Goal: Task Accomplishment & Management: Manage account settings

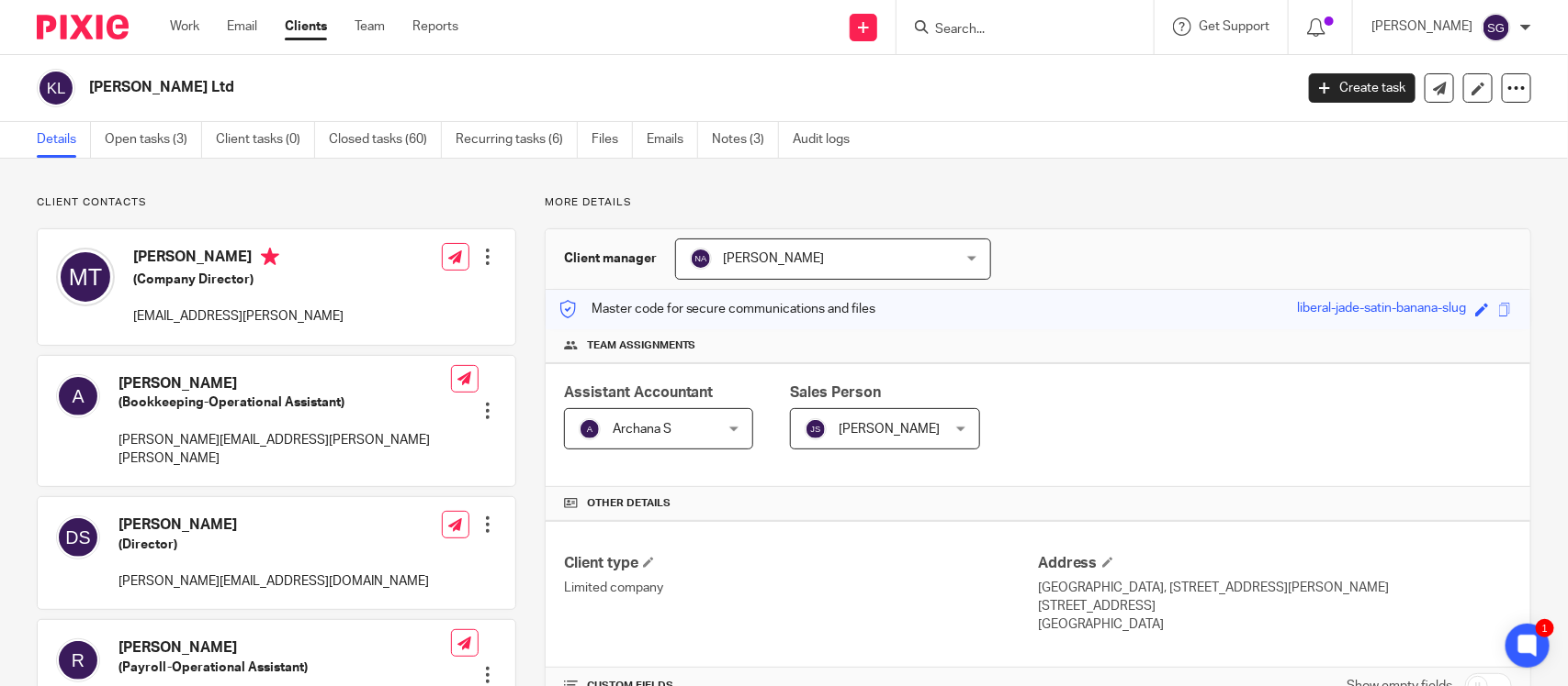
scroll to position [414, 0]
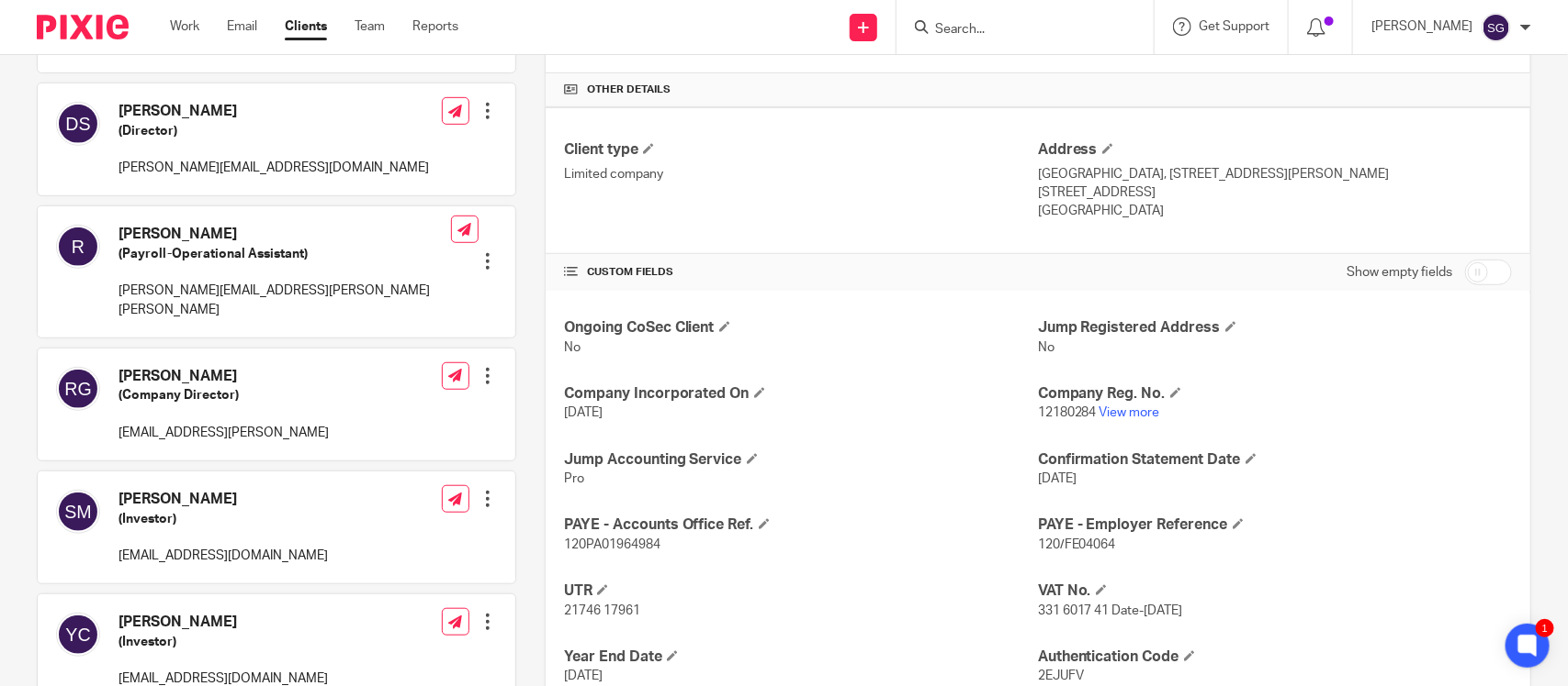
click at [933, 30] on input "Search" at bounding box center [1016, 30] width 165 height 17
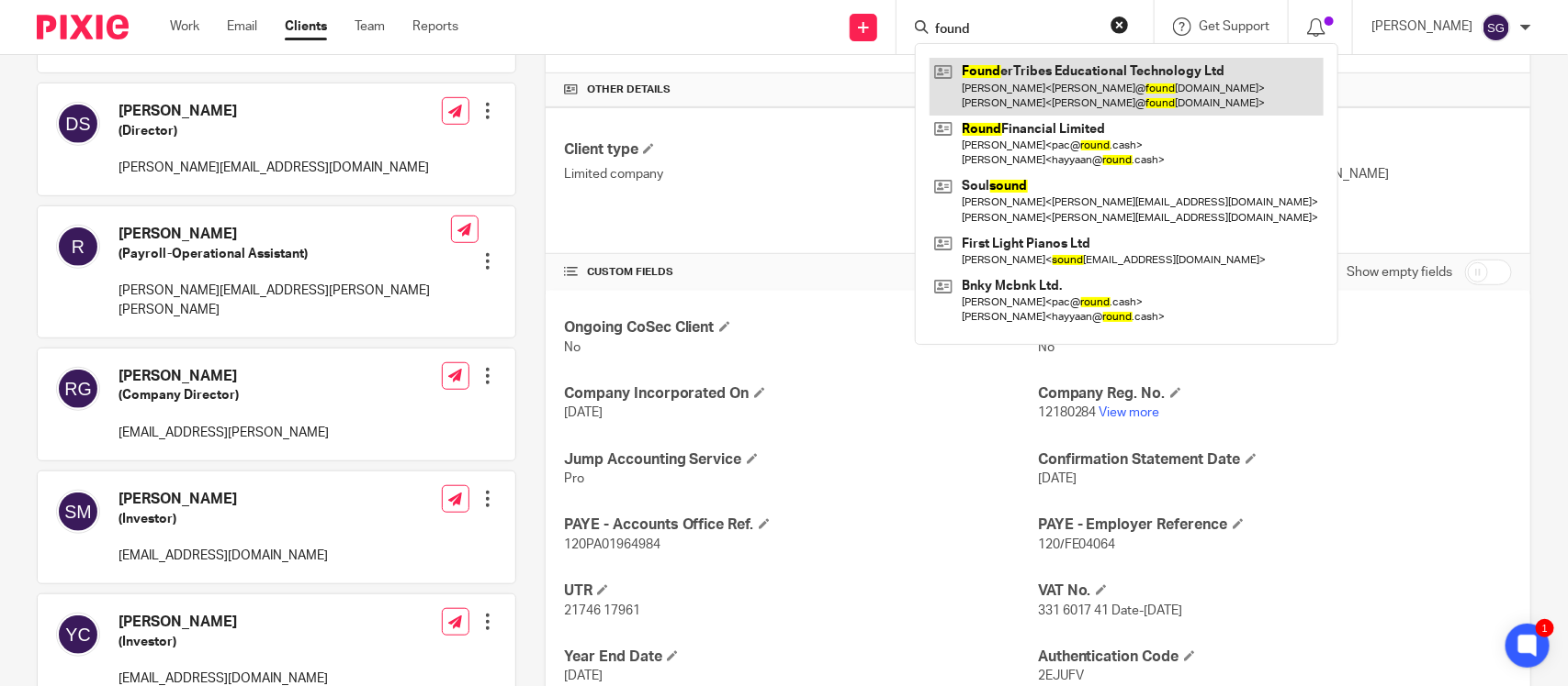
type input "found"
click at [975, 71] on link at bounding box center [1126, 86] width 394 height 57
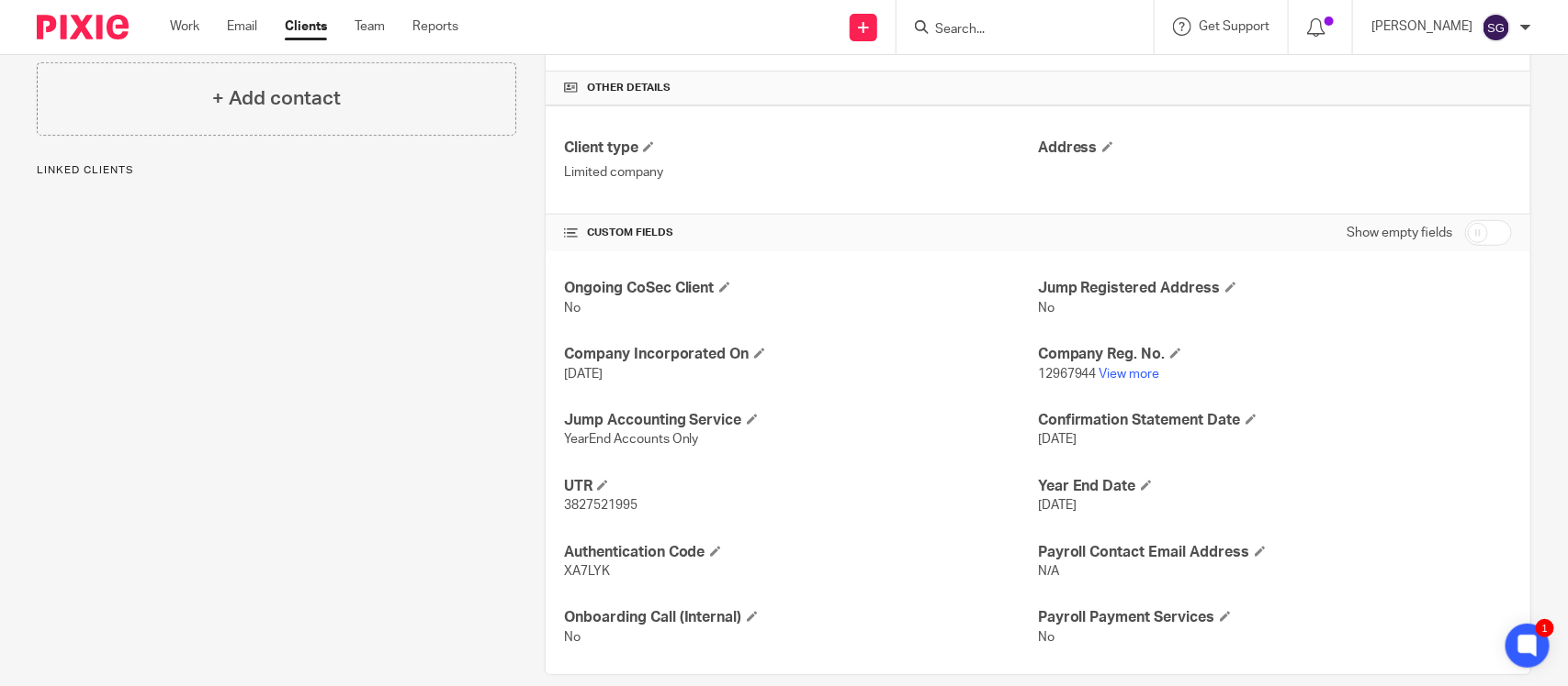
scroll to position [415, 0]
click at [1099, 369] on link "View more" at bounding box center [1129, 375] width 61 height 13
click at [935, 37] on input "Search" at bounding box center [1016, 30] width 165 height 17
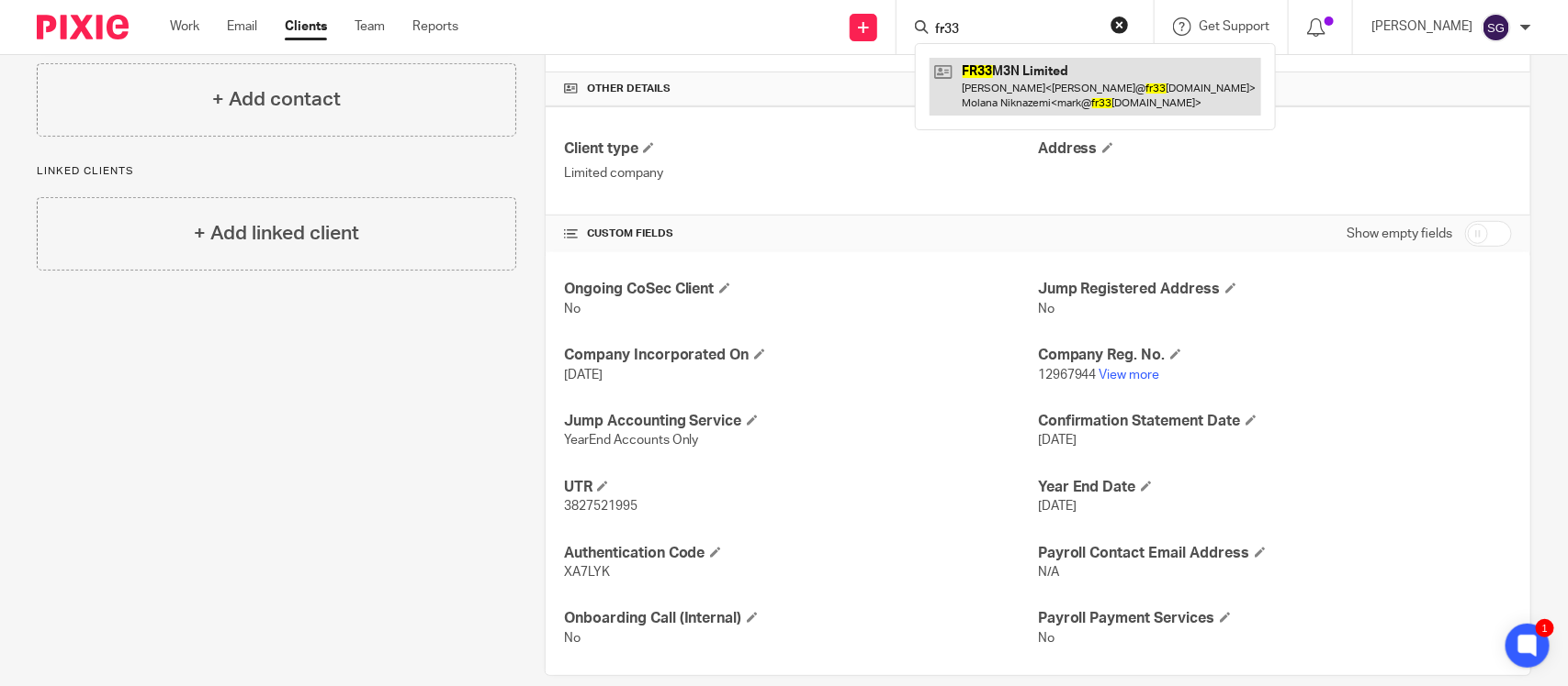
type input "fr33"
click at [1001, 85] on link at bounding box center [1094, 86] width 331 height 57
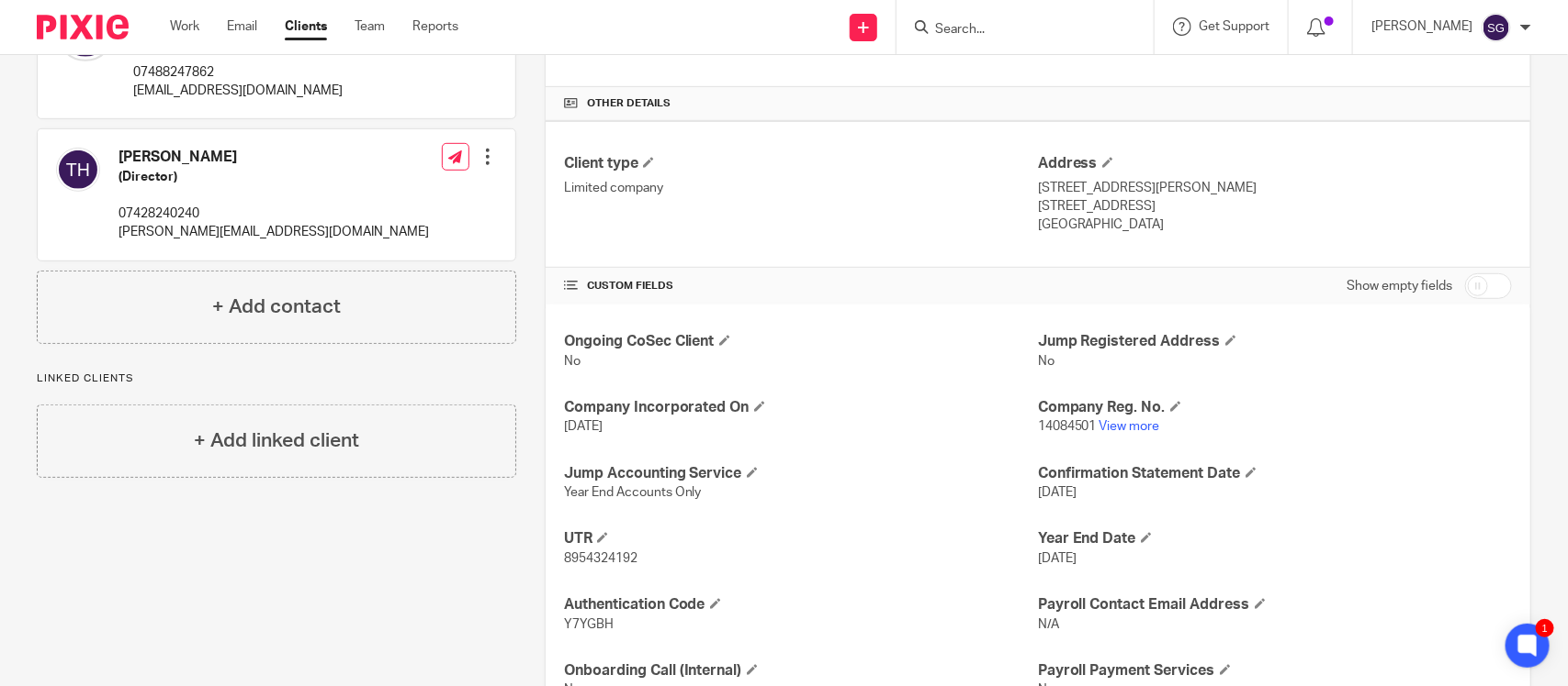
click at [943, 30] on input "Search" at bounding box center [1016, 30] width 165 height 17
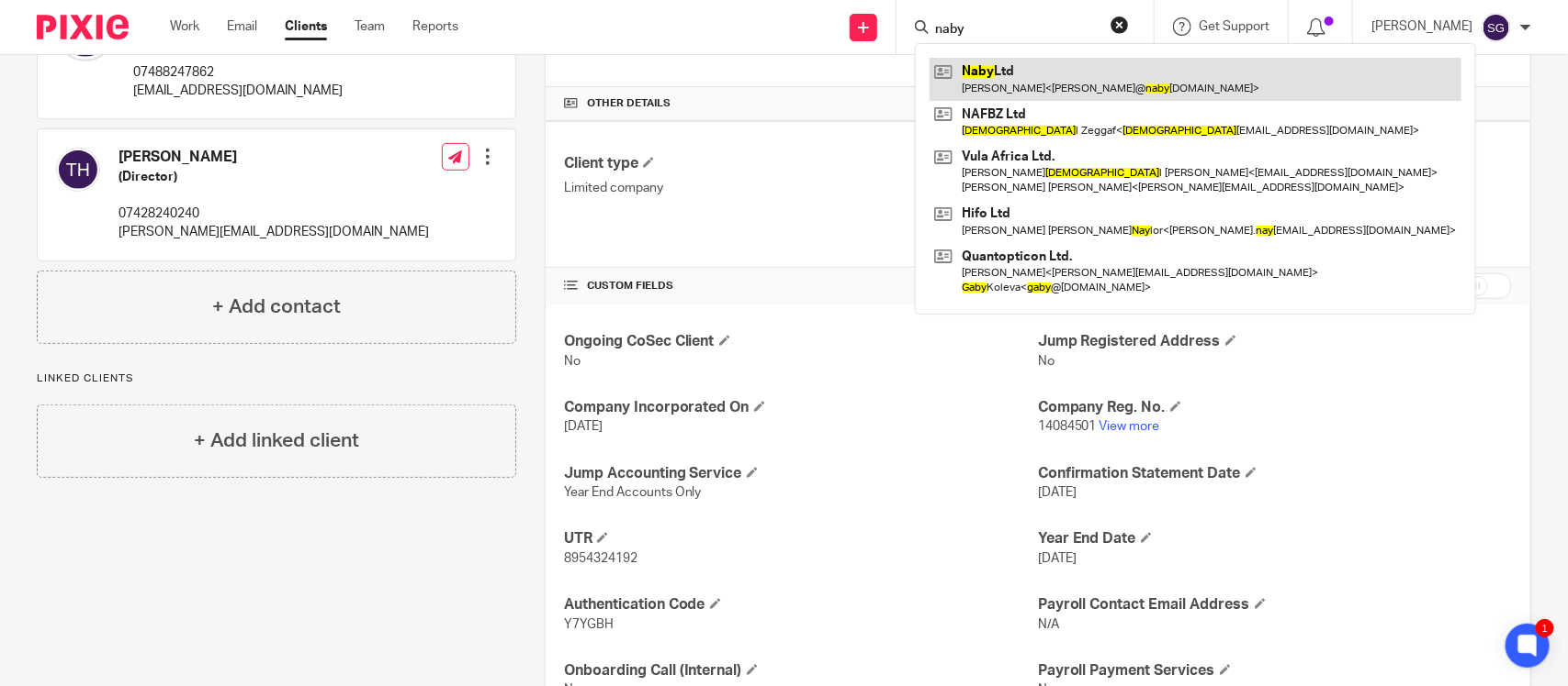
type input "naby"
click at [1015, 87] on link at bounding box center [1195, 79] width 531 height 42
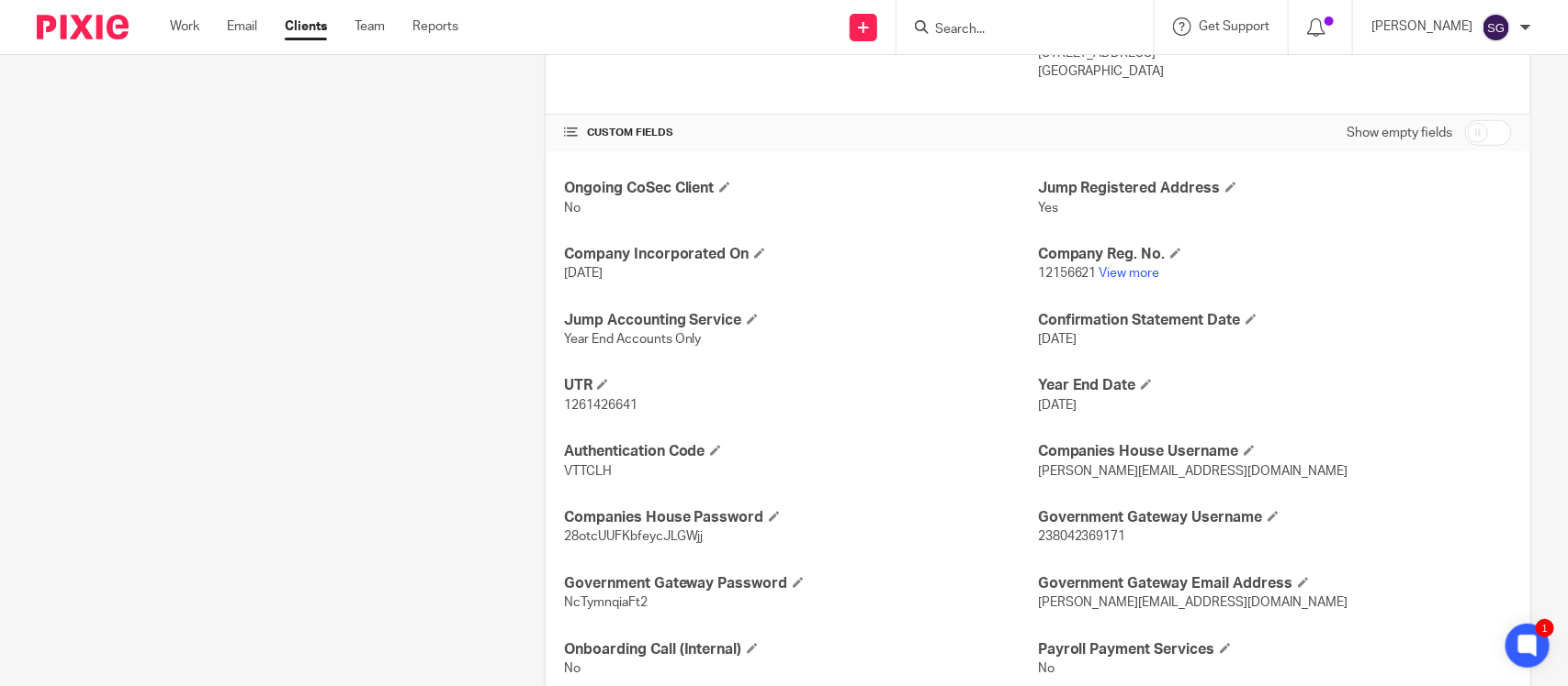
scroll to position [562, 0]
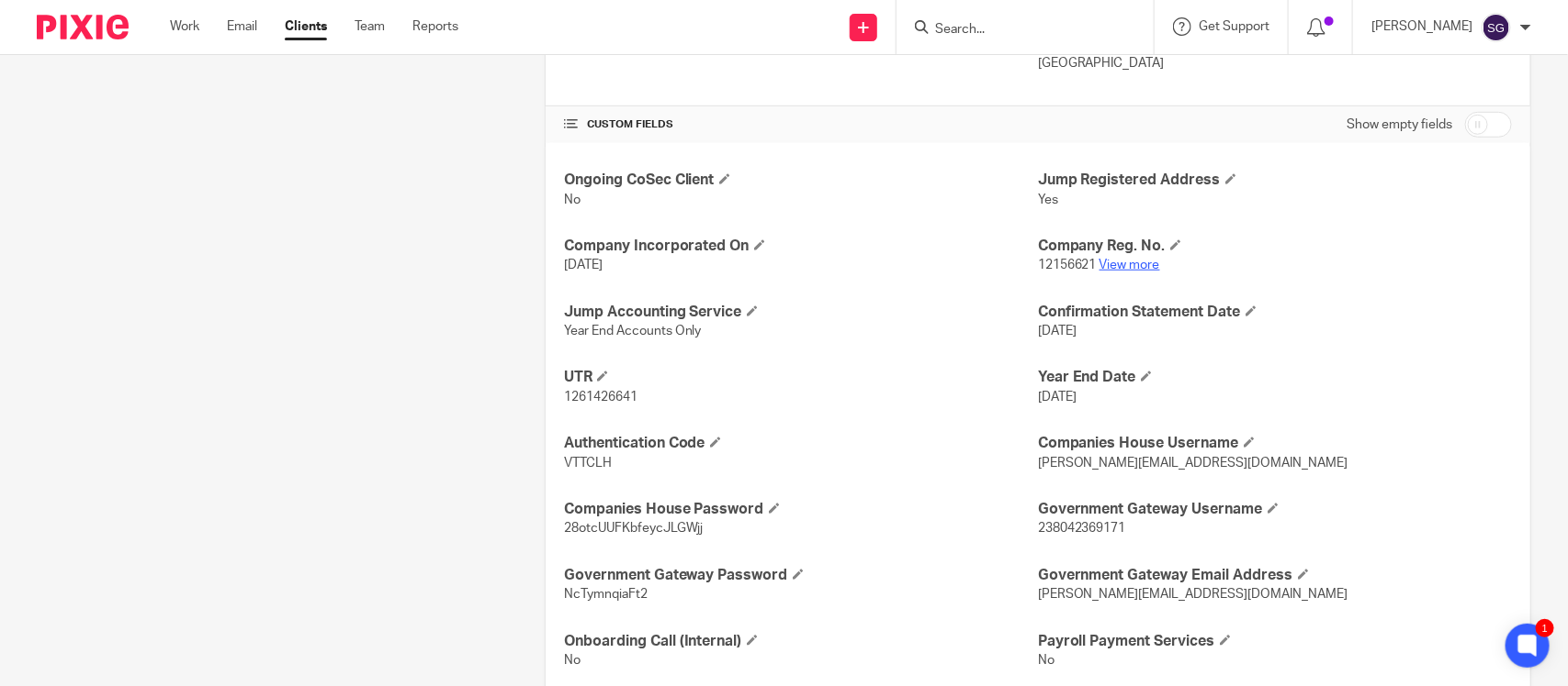
click at [1125, 258] on link "View more" at bounding box center [1129, 264] width 61 height 13
click at [933, 30] on input "Search" at bounding box center [1016, 30] width 165 height 17
type input "["
type input "o"
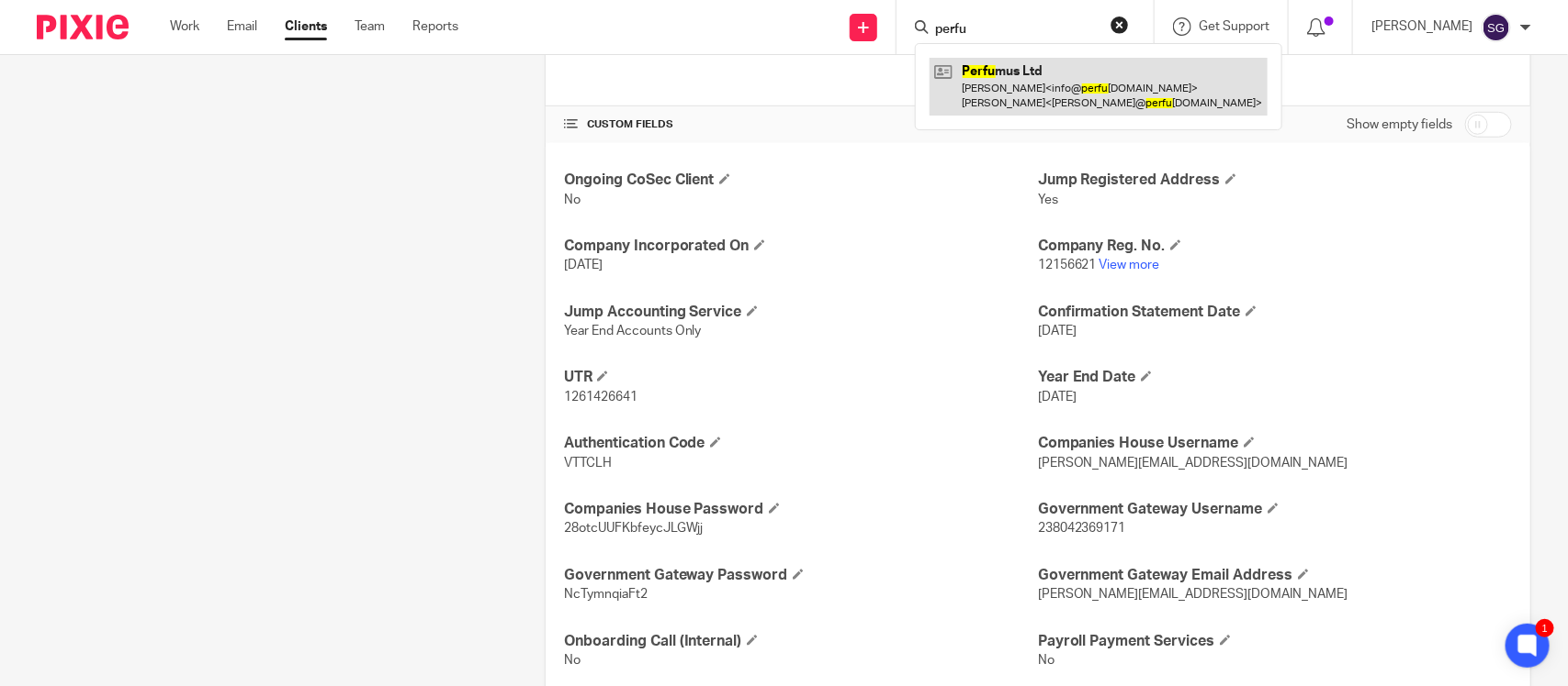
type input "perfu"
click at [992, 86] on link at bounding box center [1098, 86] width 338 height 57
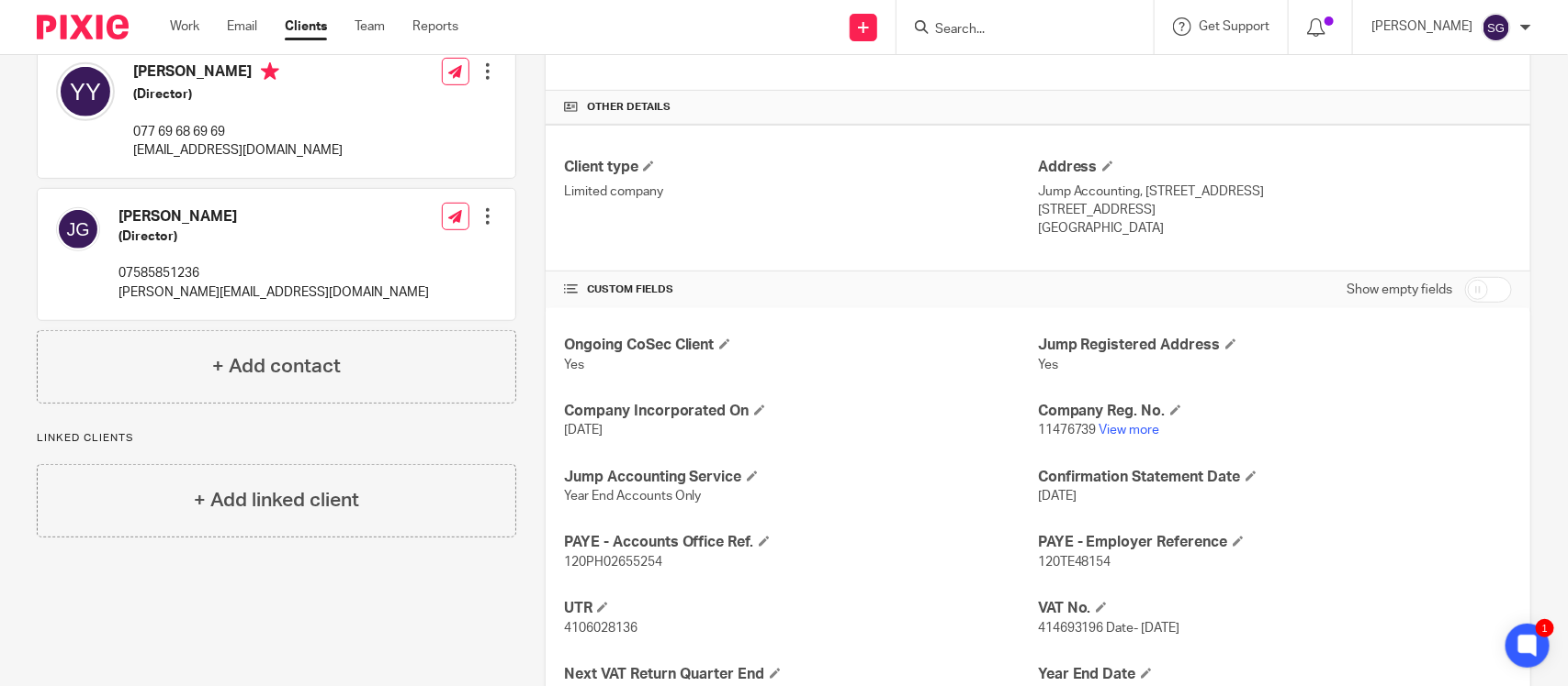
scroll to position [400, 0]
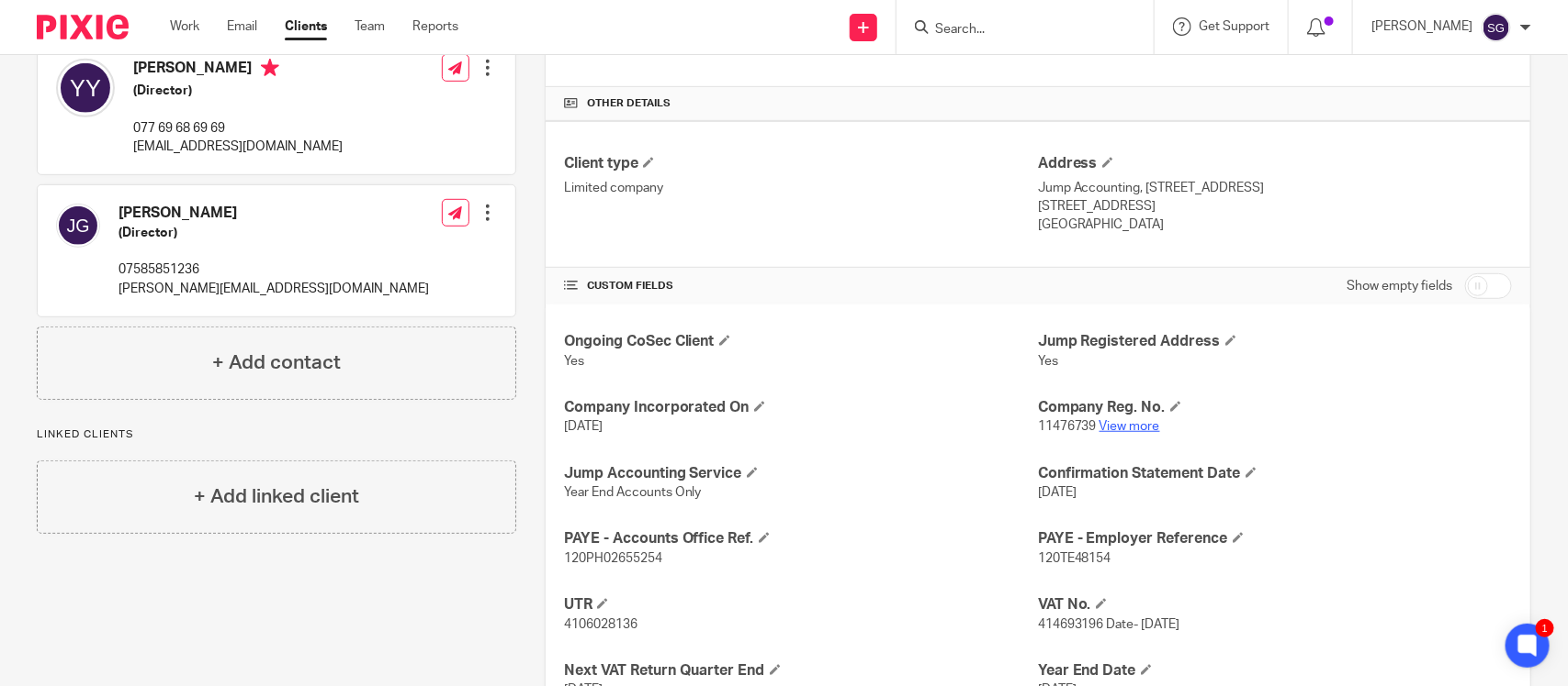
click at [1123, 421] on link "View more" at bounding box center [1129, 427] width 61 height 13
click at [937, 23] on input "s" at bounding box center [1016, 30] width 165 height 17
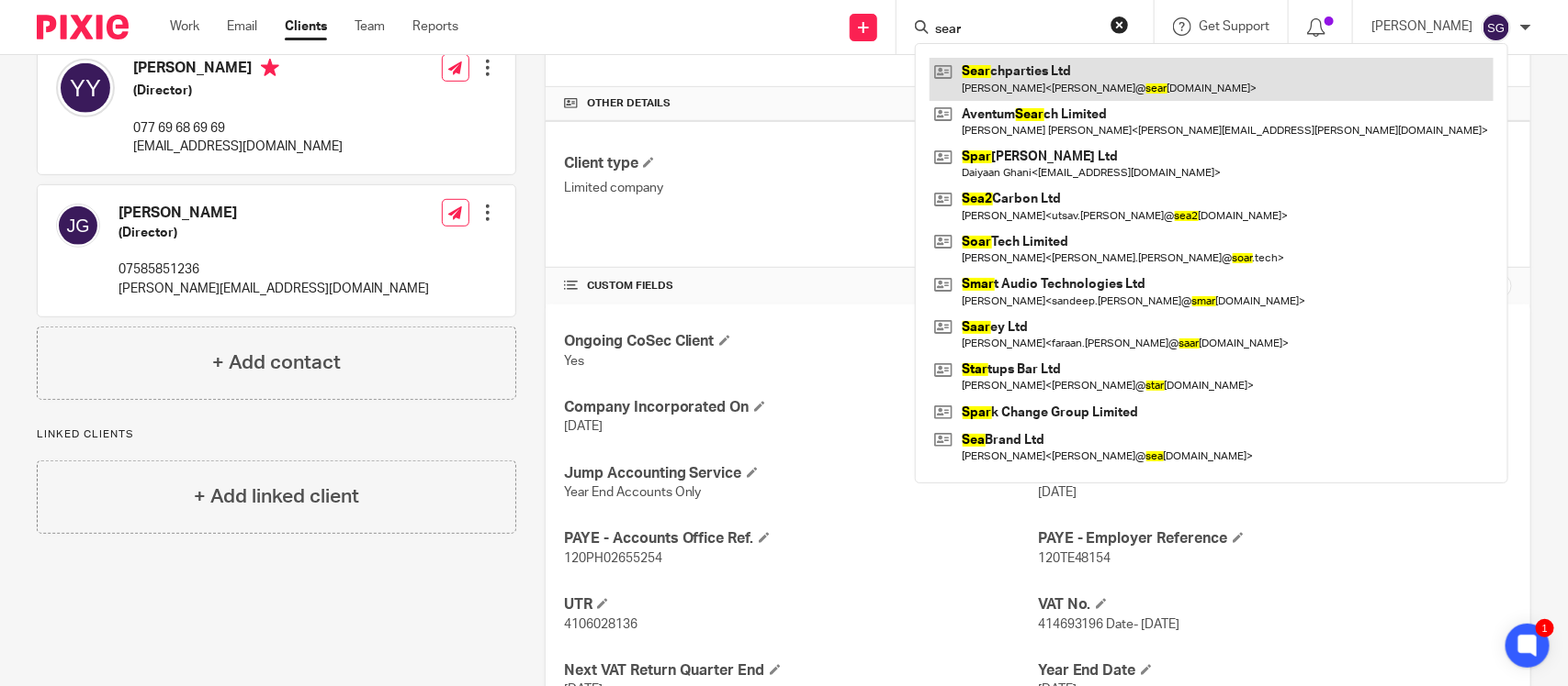
type input "sear"
click at [1067, 85] on link at bounding box center [1211, 79] width 564 height 42
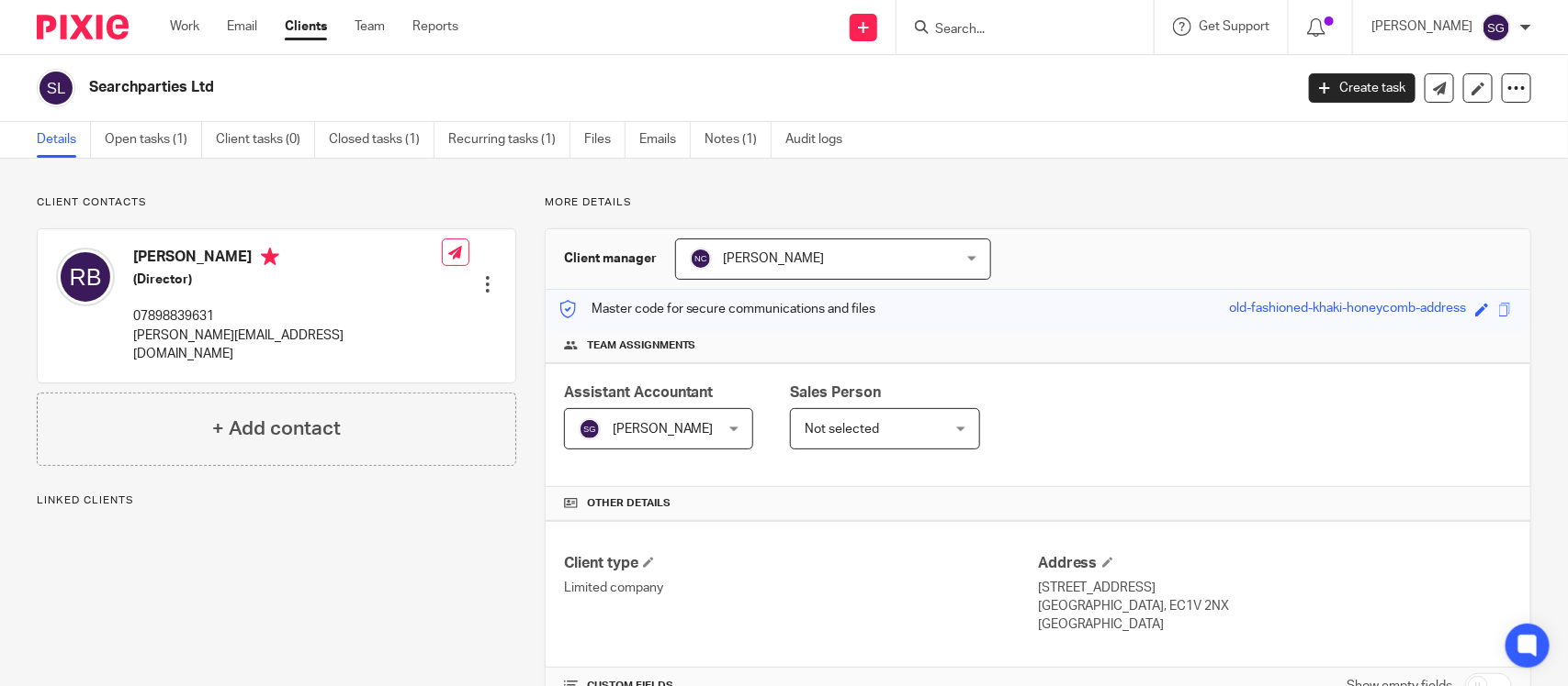
scroll to position [382, 0]
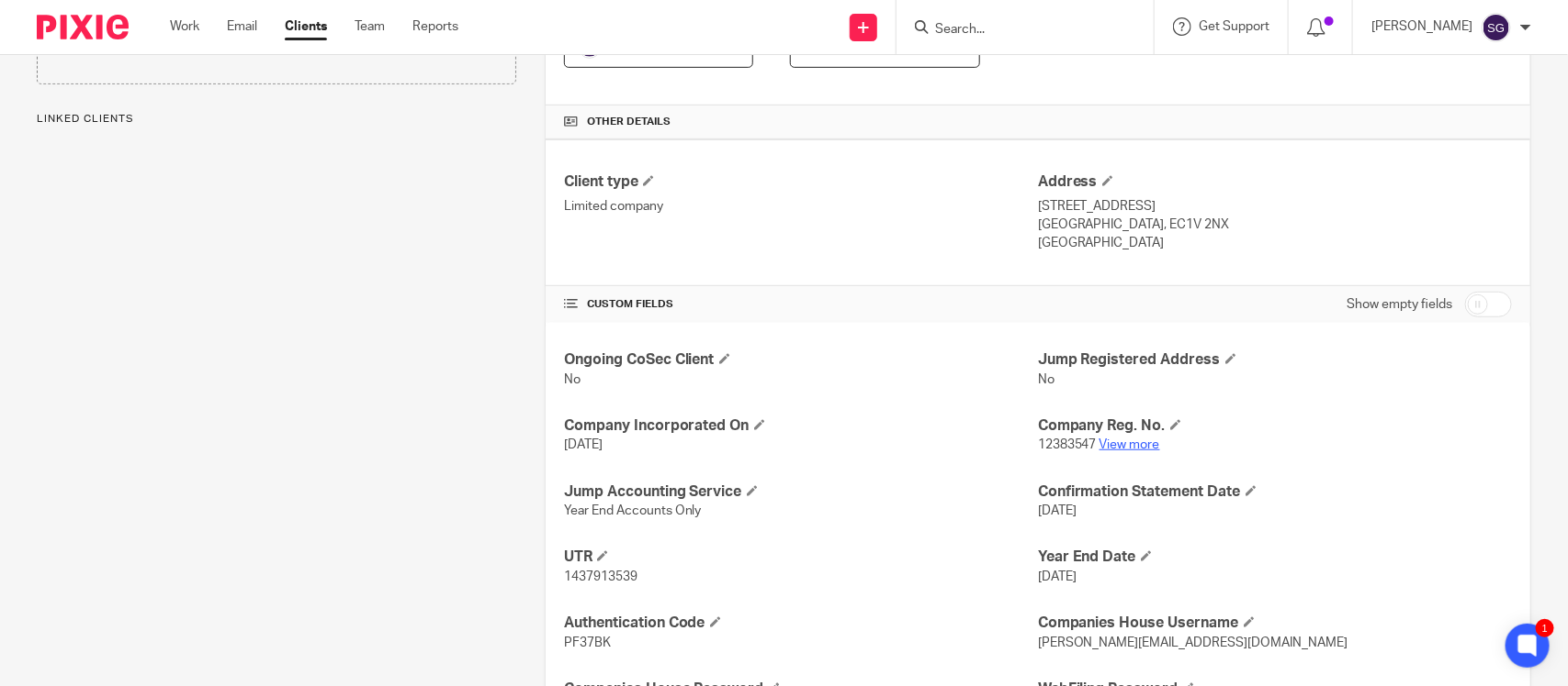
click at [1127, 438] on link "View more" at bounding box center [1129, 444] width 61 height 13
click at [933, 25] on input "e" at bounding box center [1016, 30] width 165 height 17
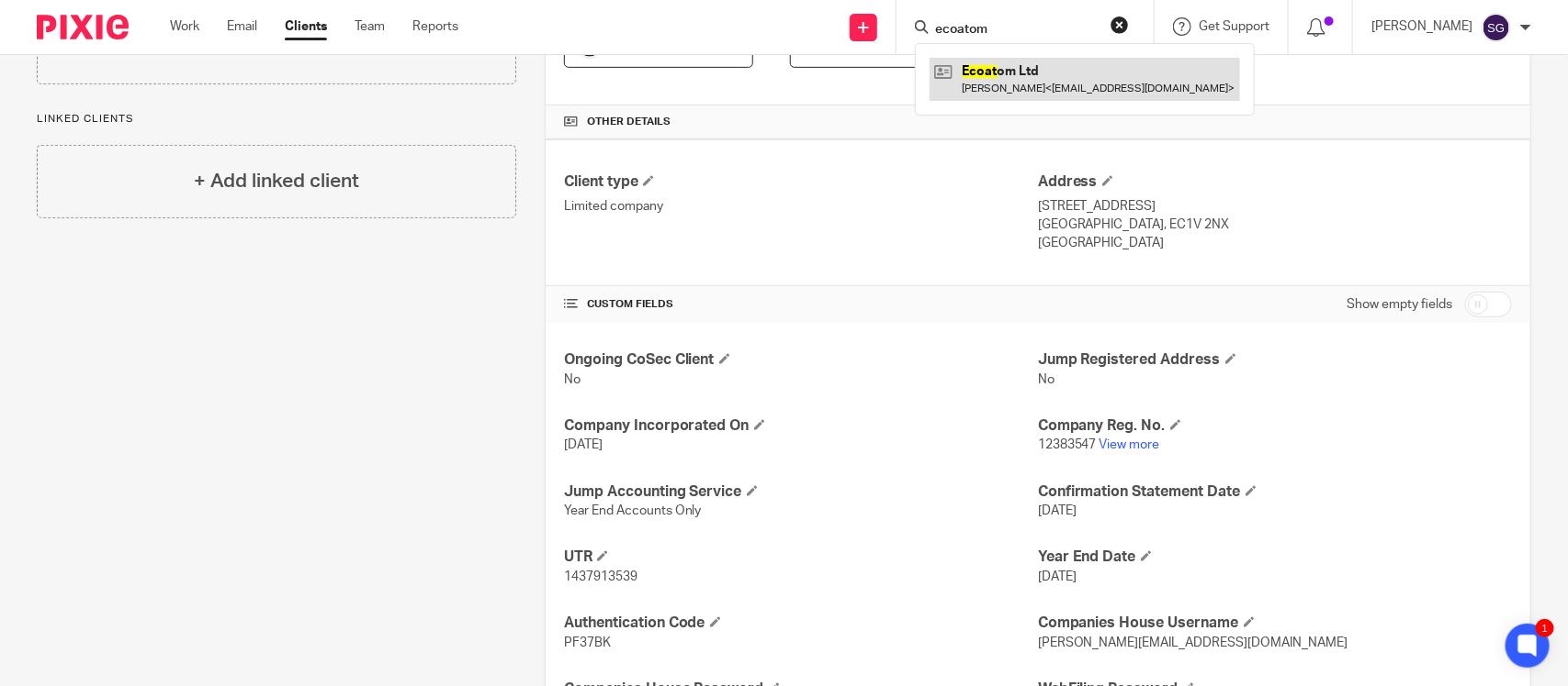
type input "ecoatom"
click at [1045, 93] on link at bounding box center [1084, 79] width 310 height 42
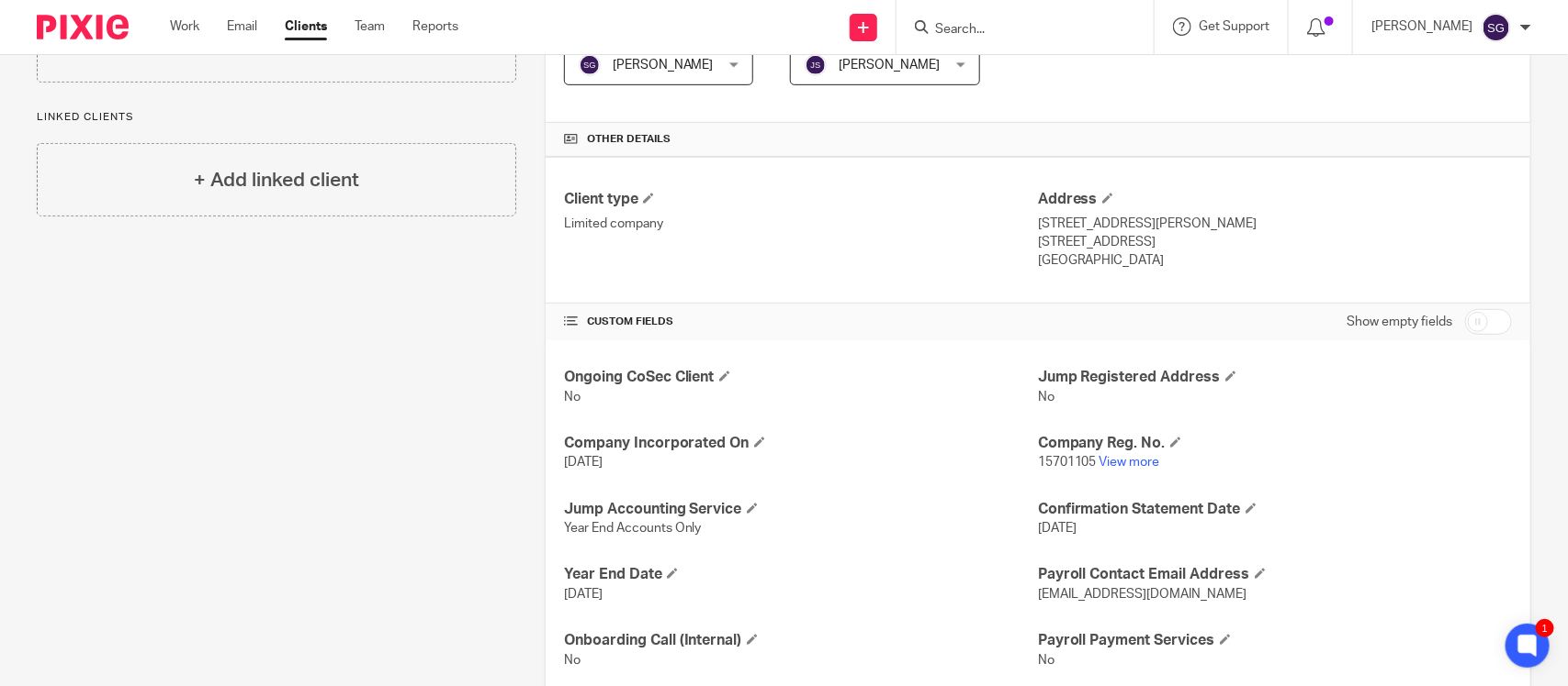
scroll to position [388, 0]
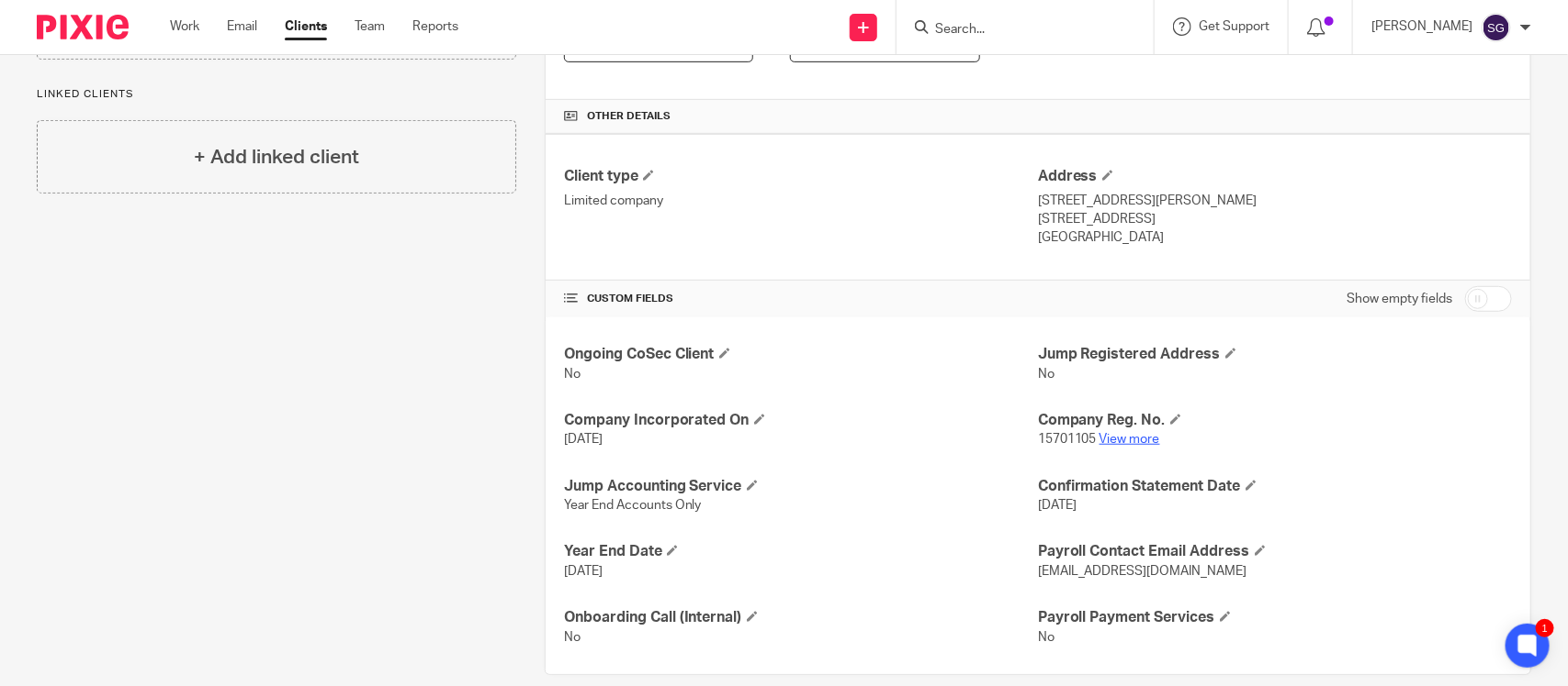
click at [1104, 433] on link "View more" at bounding box center [1129, 439] width 61 height 13
click at [1099, 433] on link "View more" at bounding box center [1129, 439] width 61 height 13
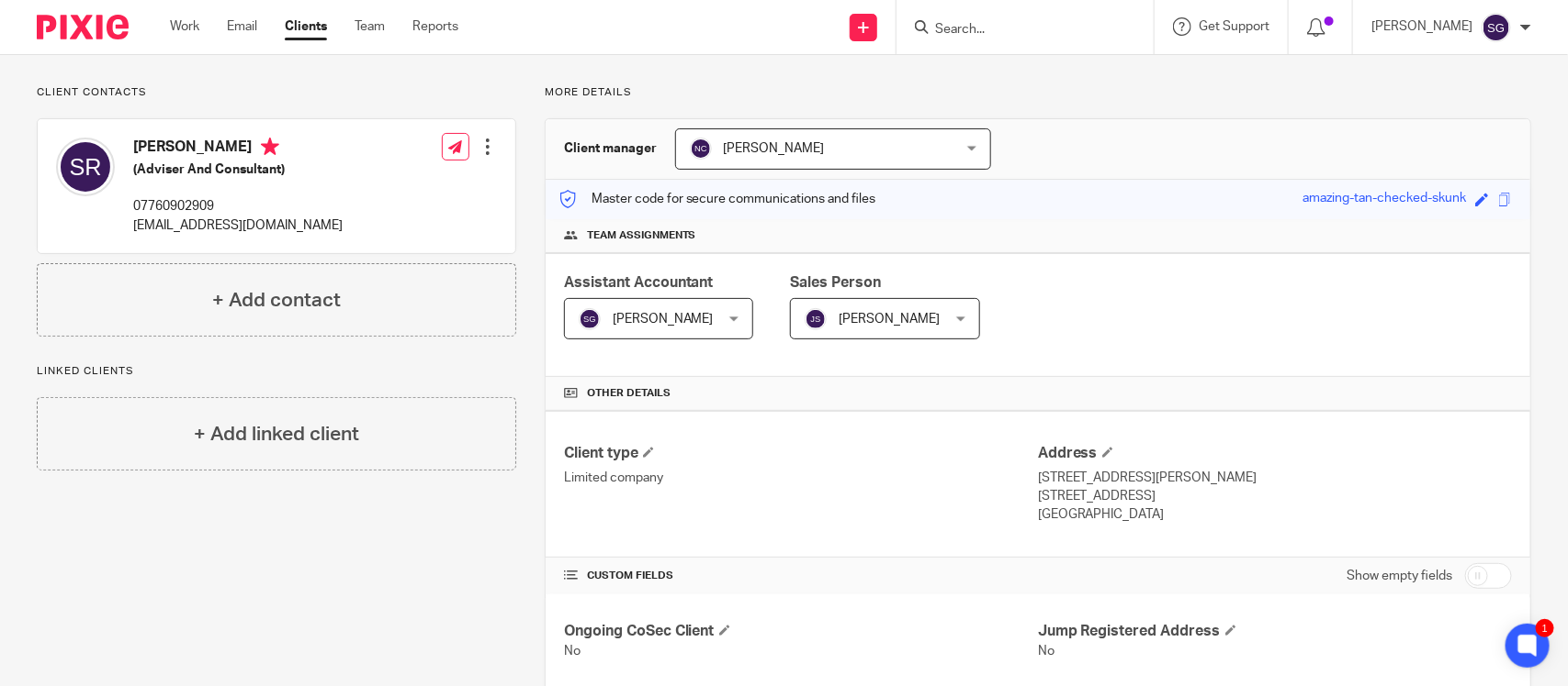
scroll to position [0, 0]
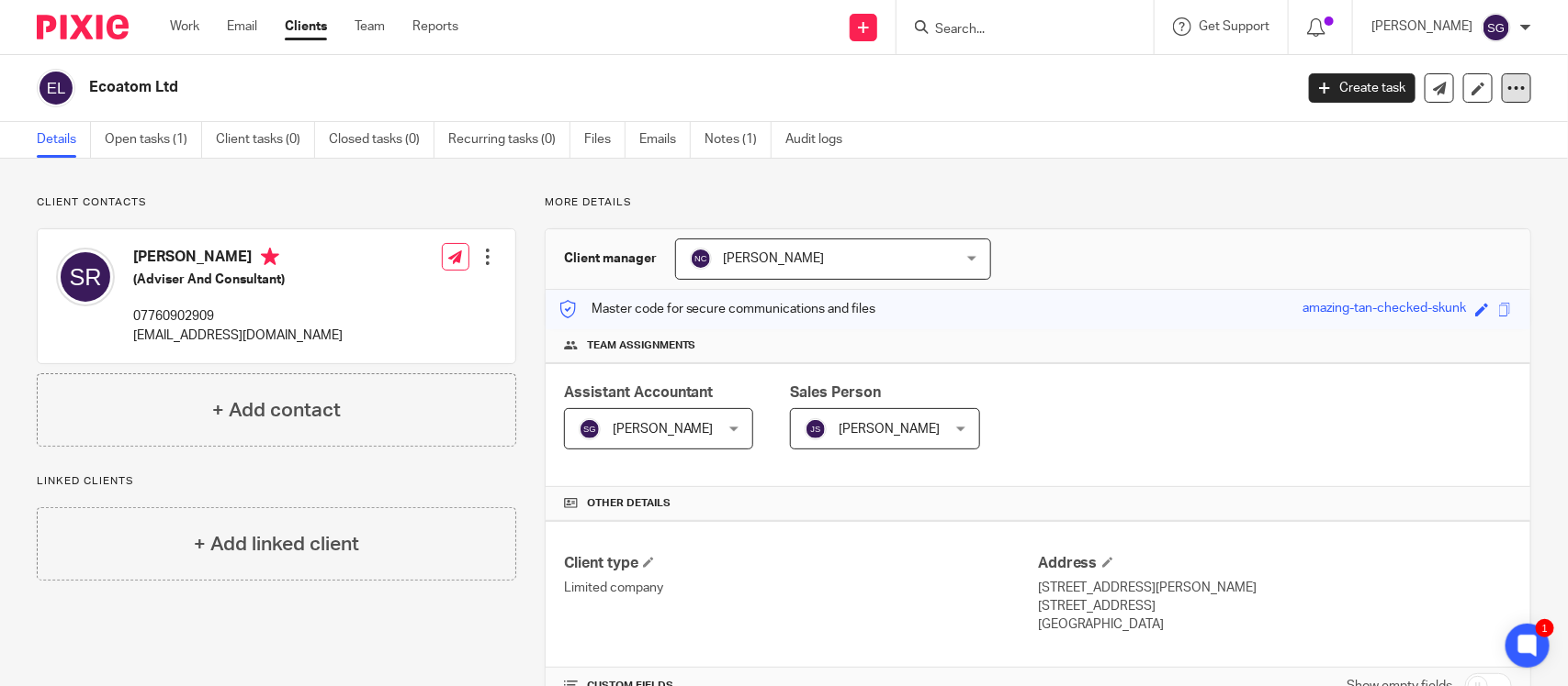
click at [1511, 86] on div at bounding box center [1516, 88] width 30 height 30
click at [1405, 129] on link "Update from Companies House" at bounding box center [1411, 133] width 203 height 27
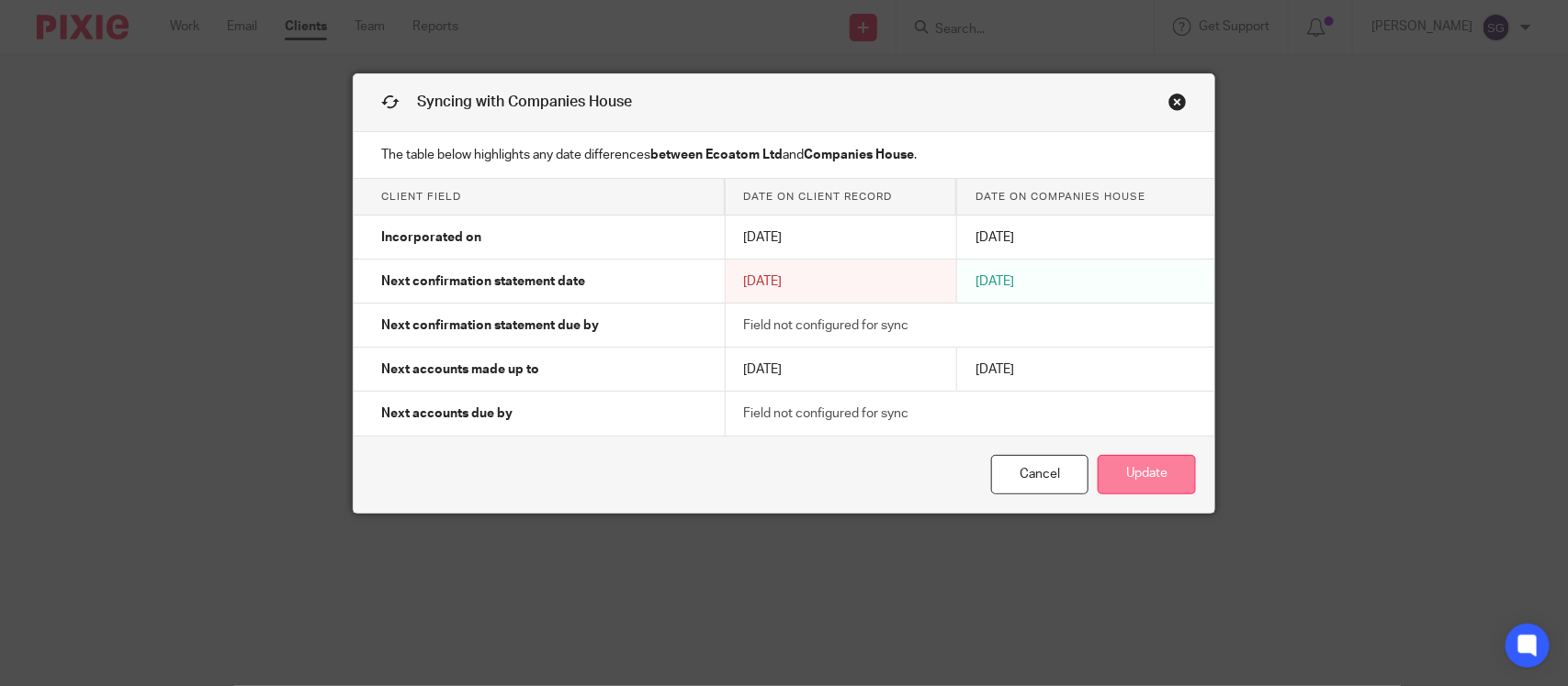
click at [1164, 461] on button "Update" at bounding box center [1146, 475] width 98 height 40
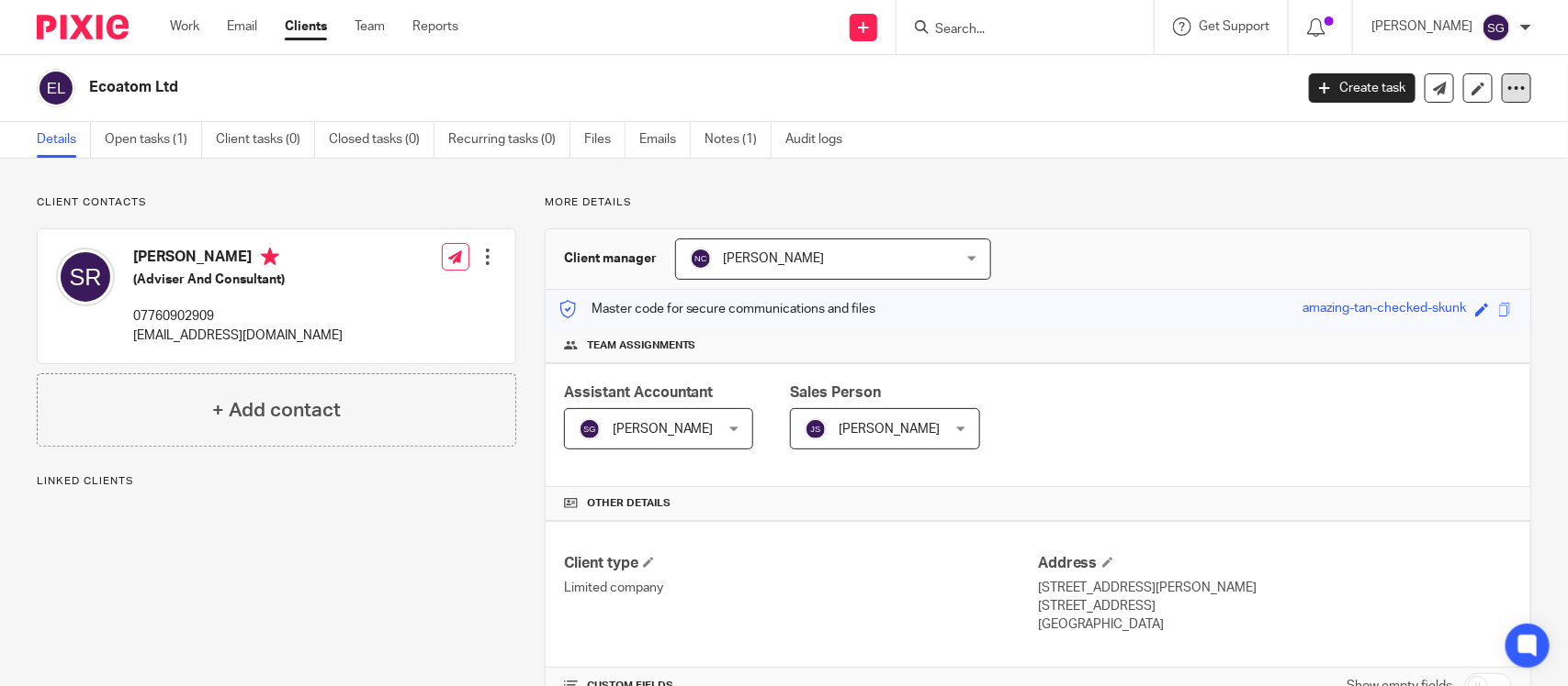
click at [1507, 85] on icon at bounding box center [1516, 87] width 18 height 18
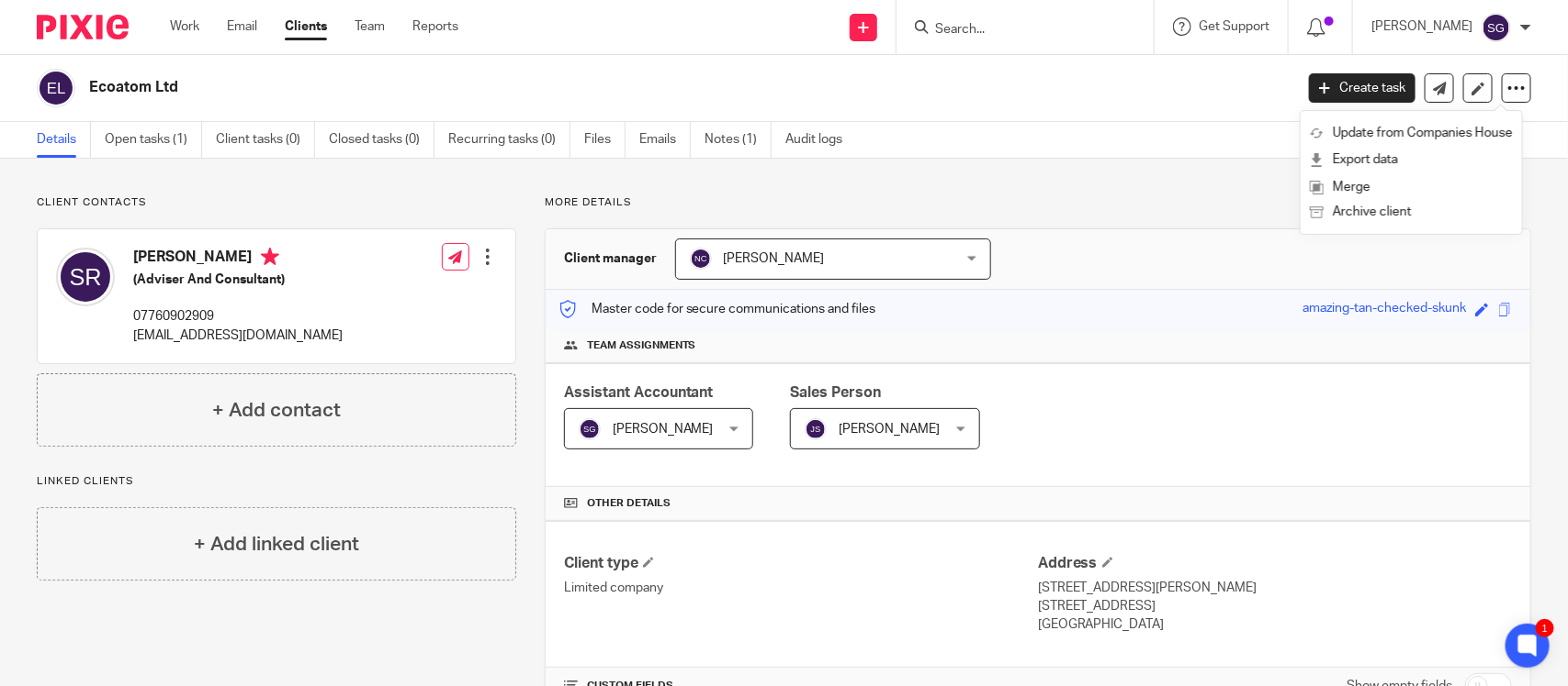
click at [1158, 157] on div "Details Open tasks (1) Client tasks (0) Closed tasks (0) Recurring tasks (0) Fi…" at bounding box center [784, 140] width 1568 height 37
click at [785, 156] on link "Audit logs" at bounding box center [820, 140] width 71 height 36
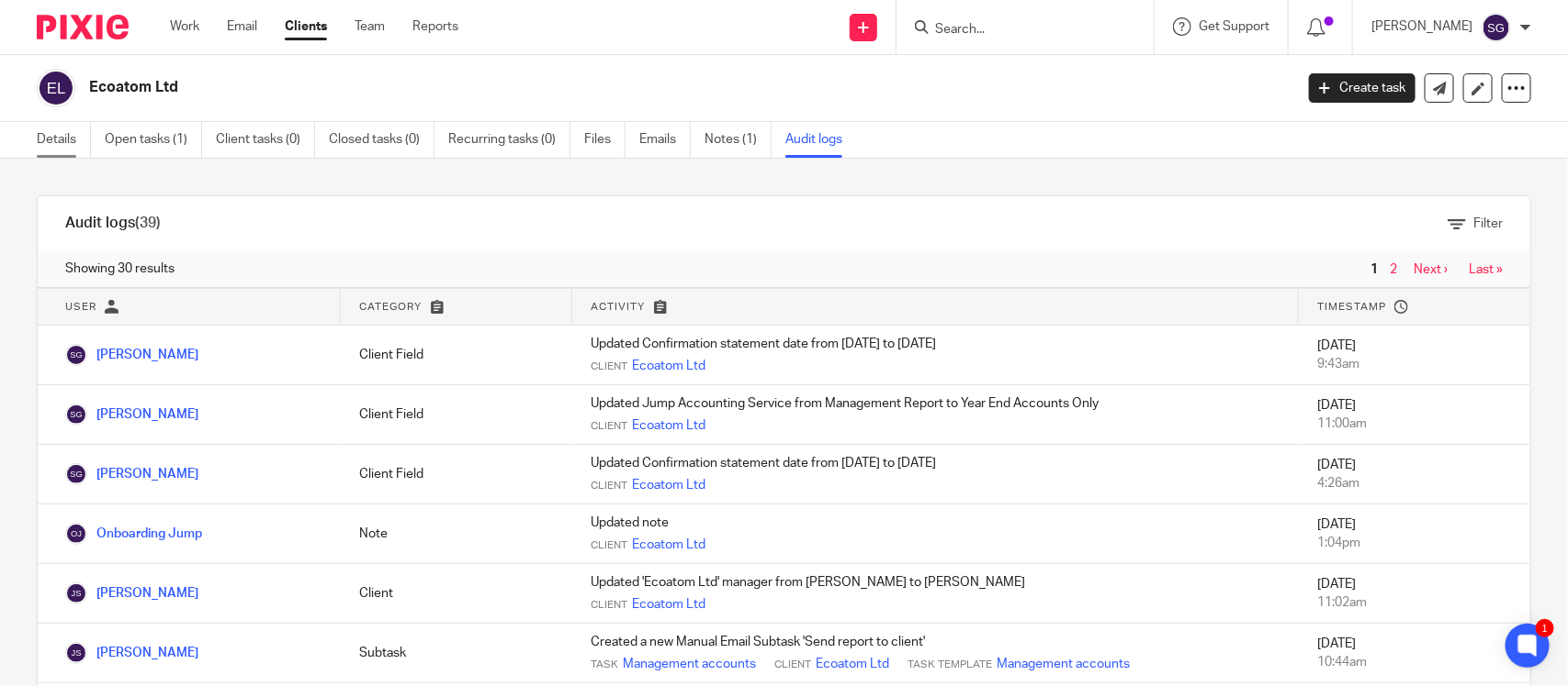
click at [61, 134] on link "Details" at bounding box center [64, 140] width 54 height 36
click at [1475, 88] on link at bounding box center [1477, 88] width 30 height 30
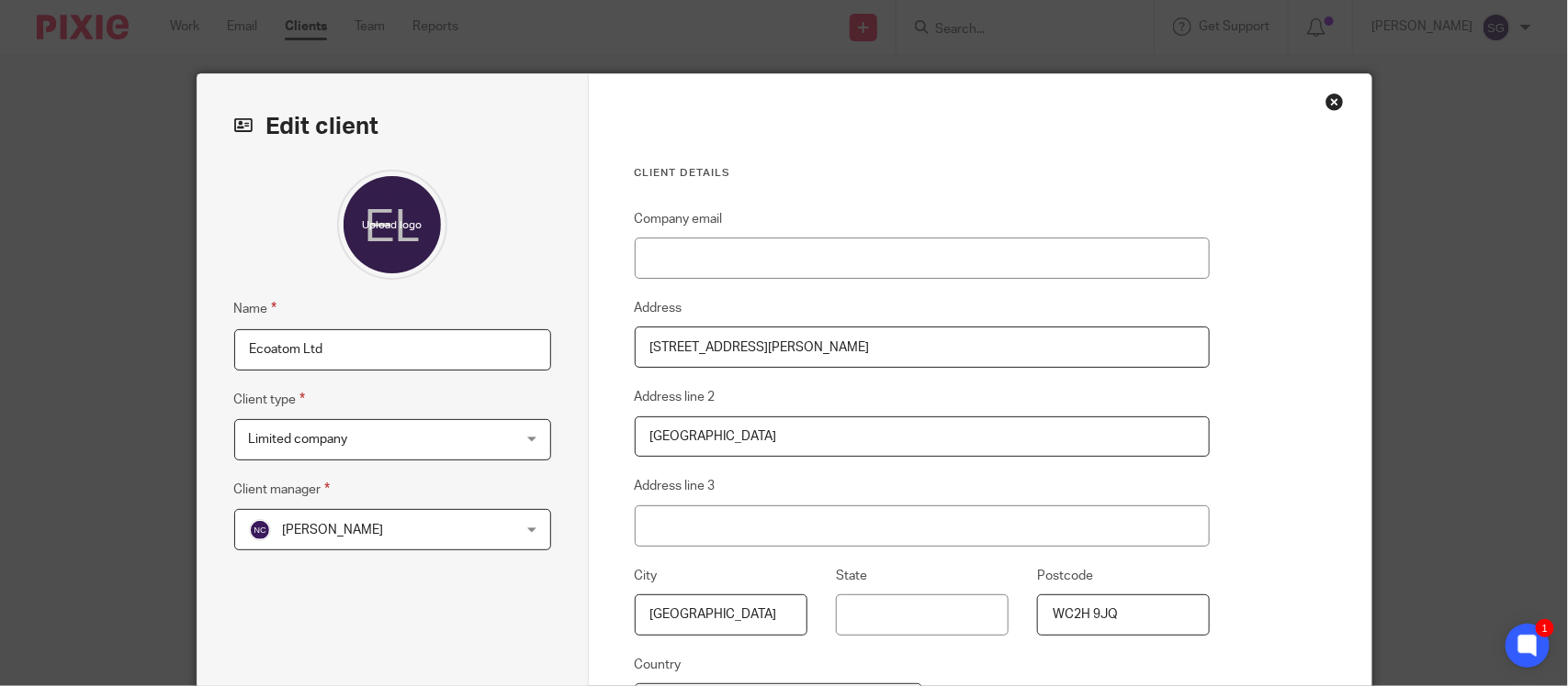
drag, startPoint x: 287, startPoint y: 354, endPoint x: 175, endPoint y: 350, distance: 112.1
click at [175, 350] on div "Edit client Name Ecoatom Ltd Client type Limited company Limited company Limite…" at bounding box center [784, 343] width 1568 height 686
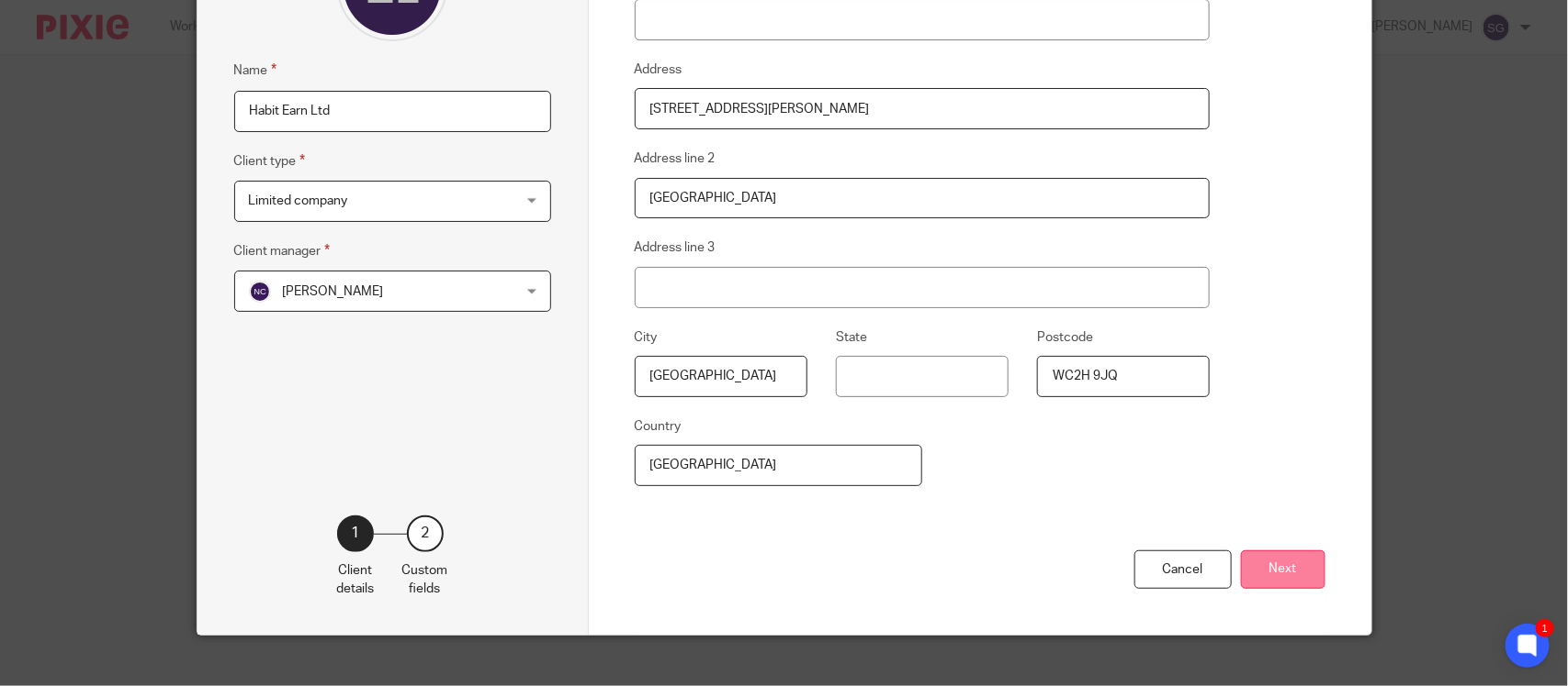
type input "Habit Earn Ltd"
click at [1277, 551] on button "Next" at bounding box center [1282, 571] width 85 height 40
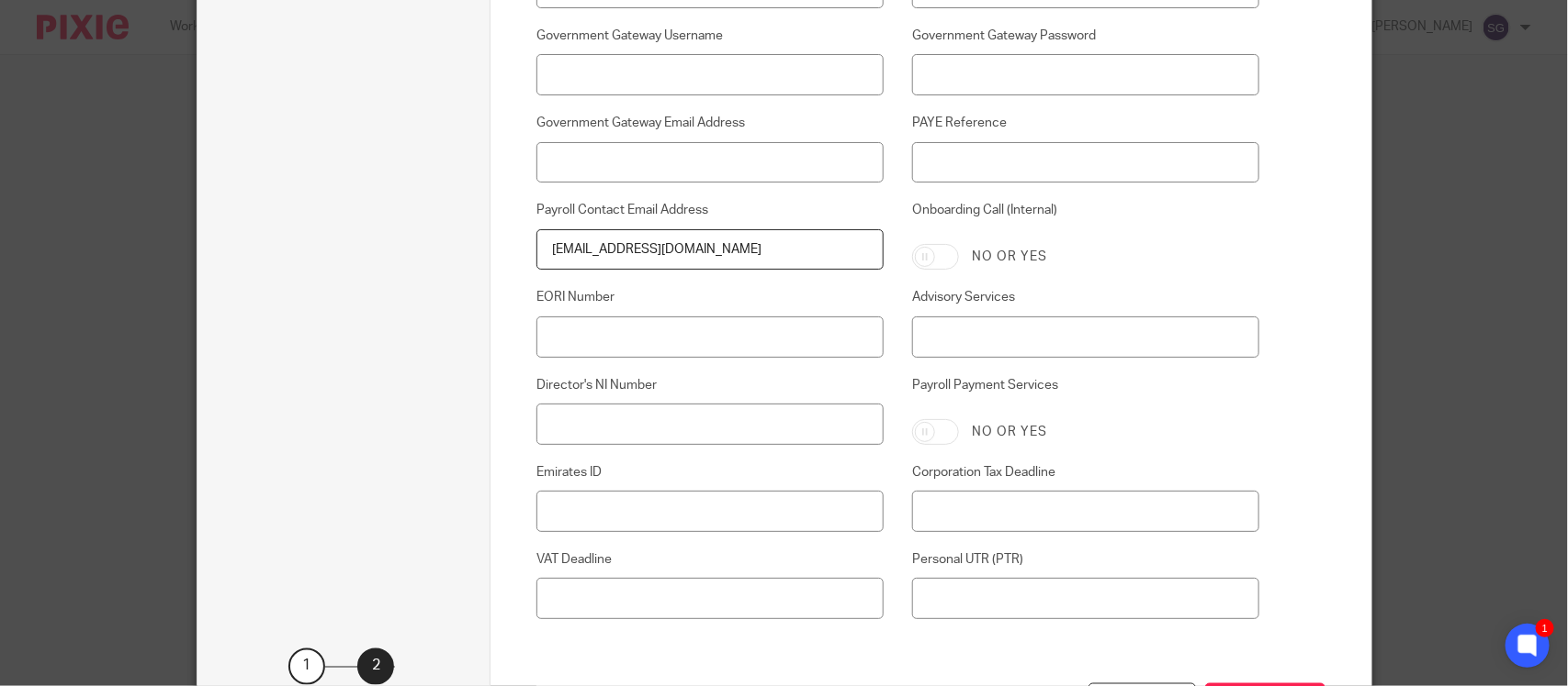
scroll to position [963, 0]
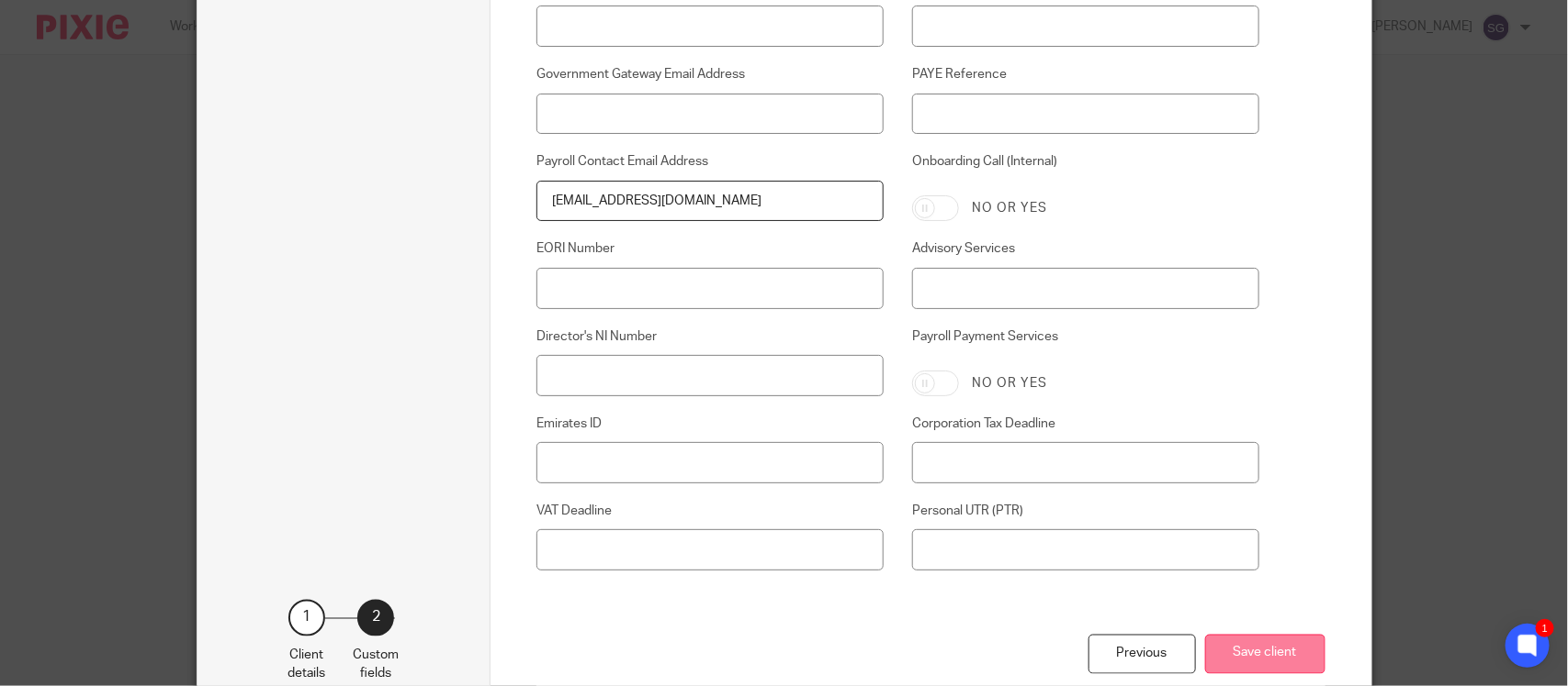
click at [1219, 635] on button "Save client" at bounding box center [1265, 655] width 120 height 40
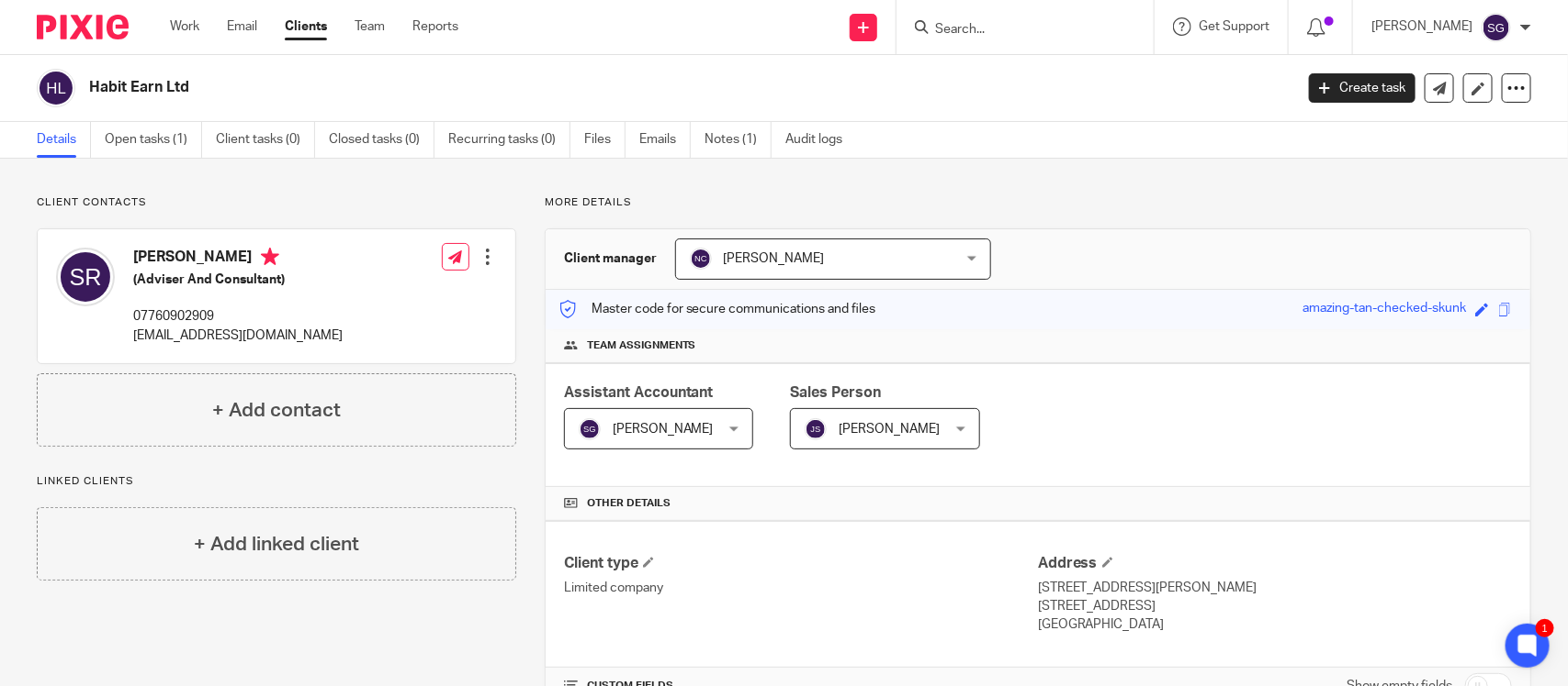
click at [933, 23] on input "Search" at bounding box center [1016, 30] width 165 height 17
type input "t"
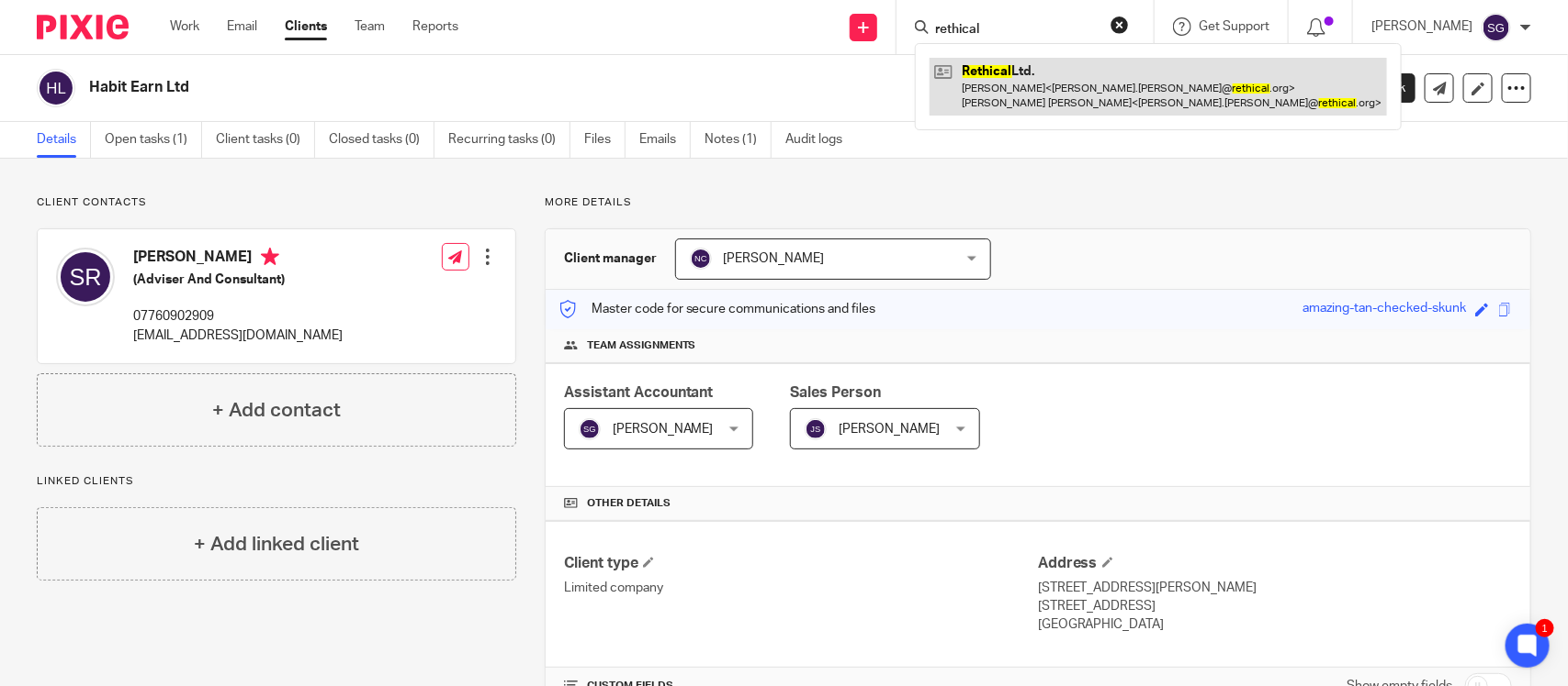
type input "rethical"
click at [1027, 74] on link at bounding box center [1158, 86] width 458 height 57
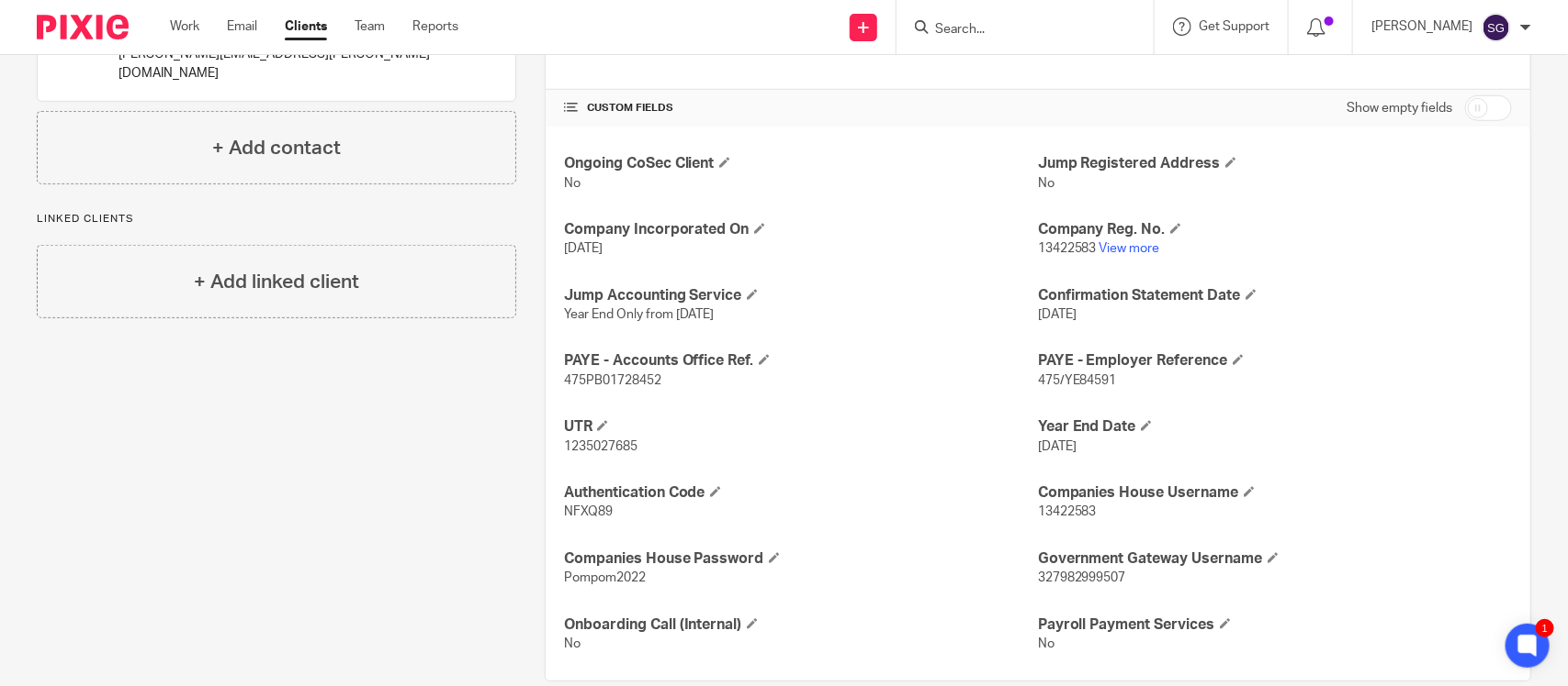
scroll to position [577, 0]
click at [1108, 245] on link "View more" at bounding box center [1129, 251] width 61 height 13
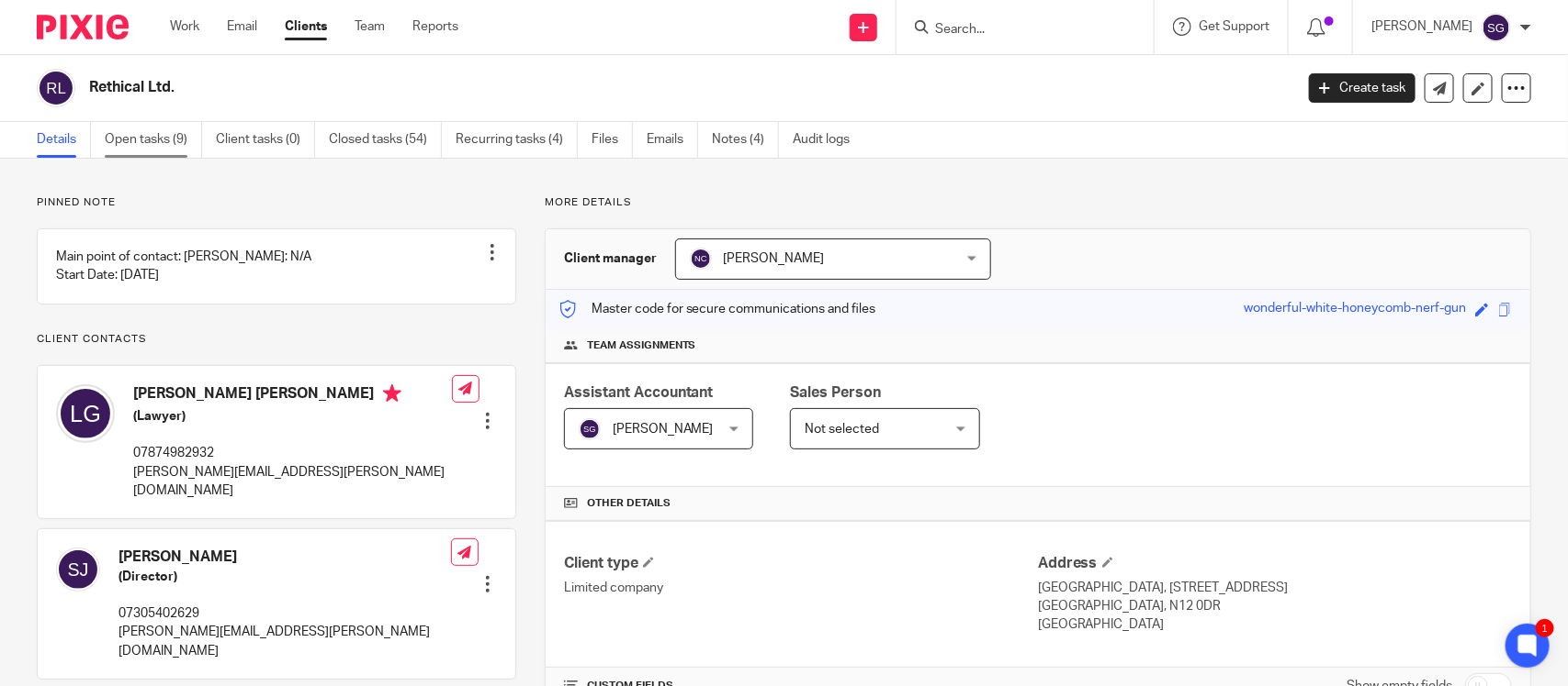
click at [131, 140] on link "Open tasks (9)" at bounding box center [153, 140] width 98 height 36
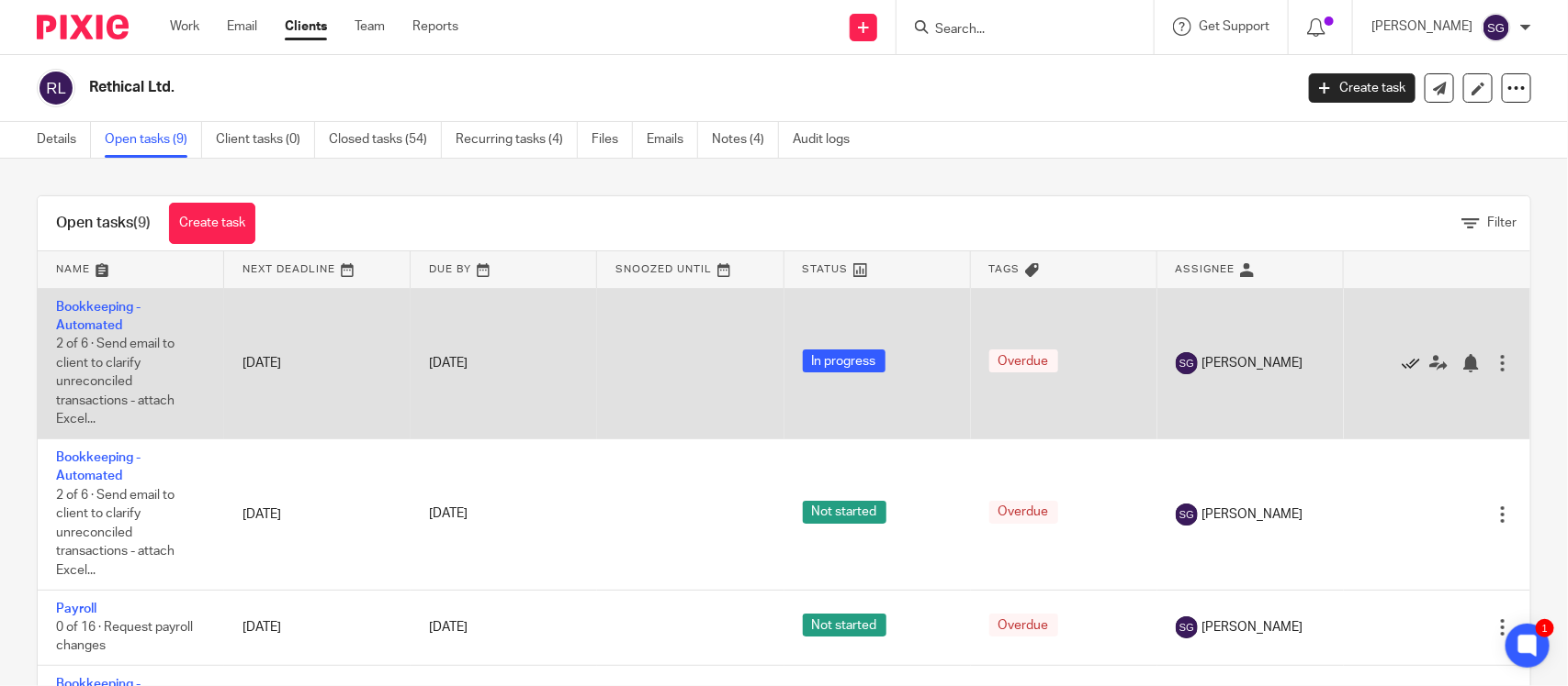
click at [1402, 354] on icon at bounding box center [1411, 363] width 18 height 18
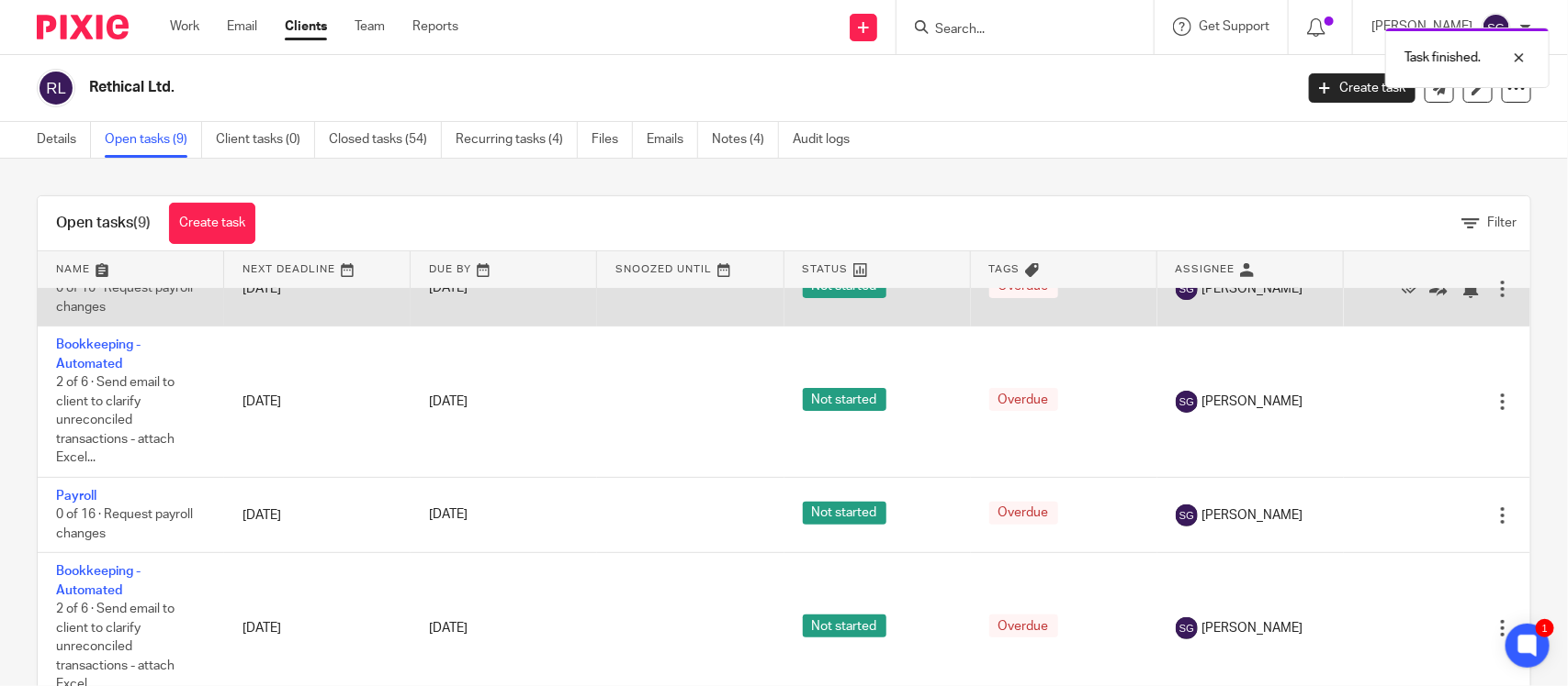
scroll to position [66, 0]
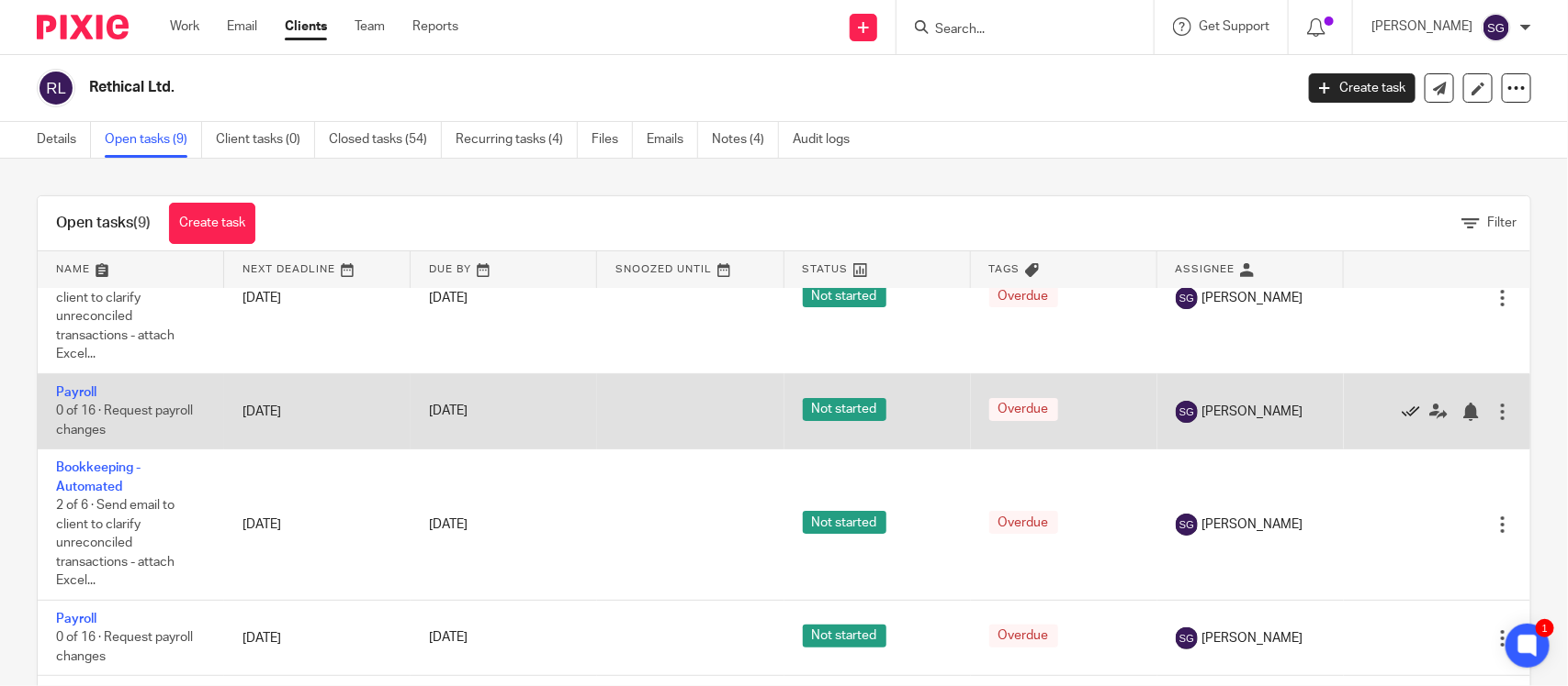
click at [1402, 403] on icon at bounding box center [1411, 412] width 18 height 18
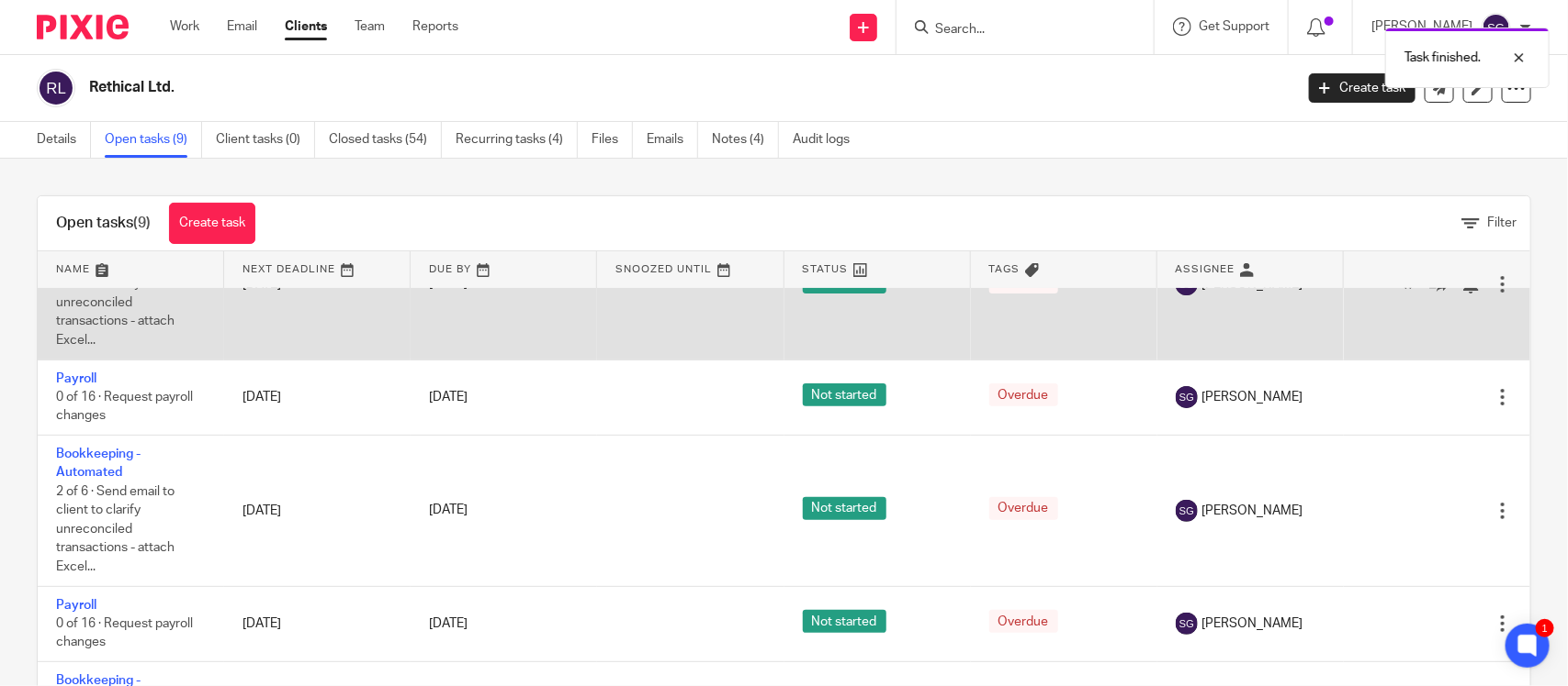
scroll to position [230, 0]
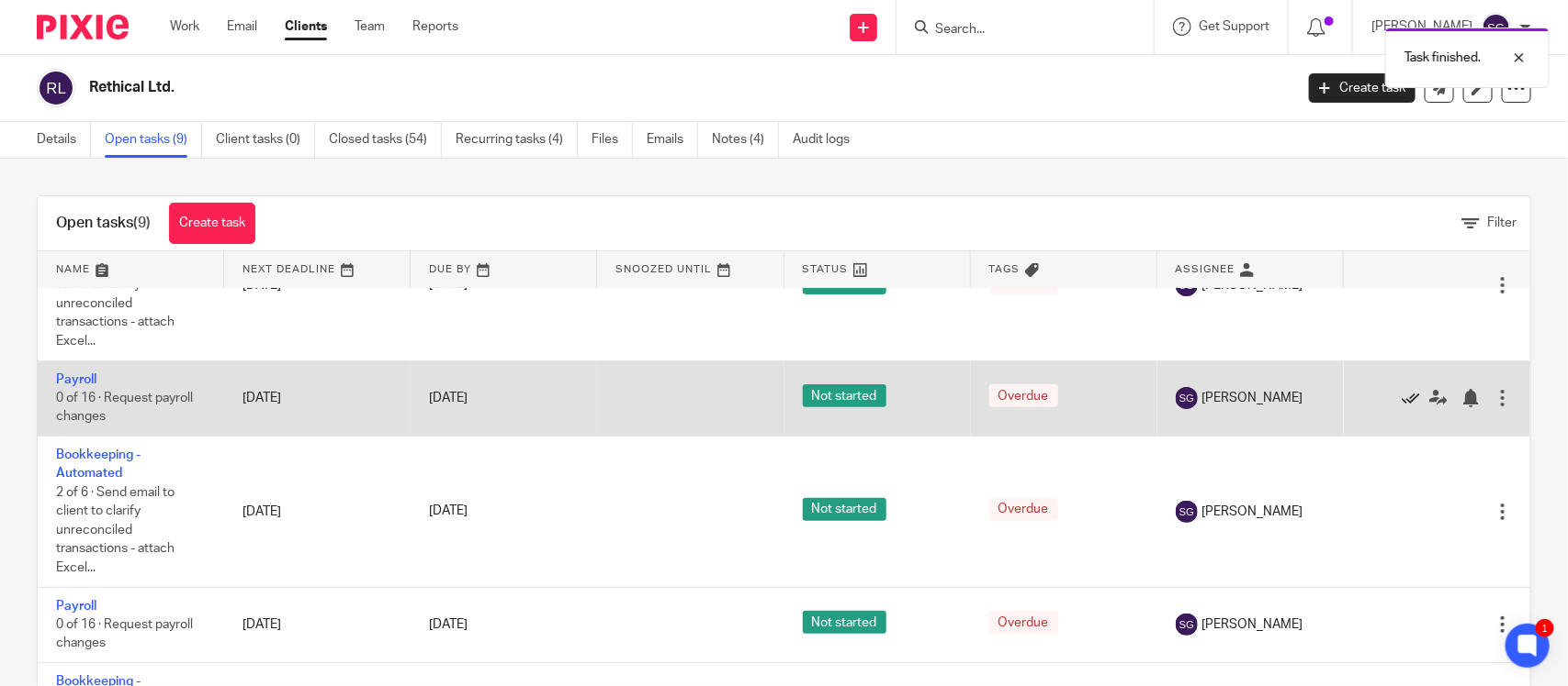
click at [1402, 389] on icon at bounding box center [1411, 398] width 18 height 18
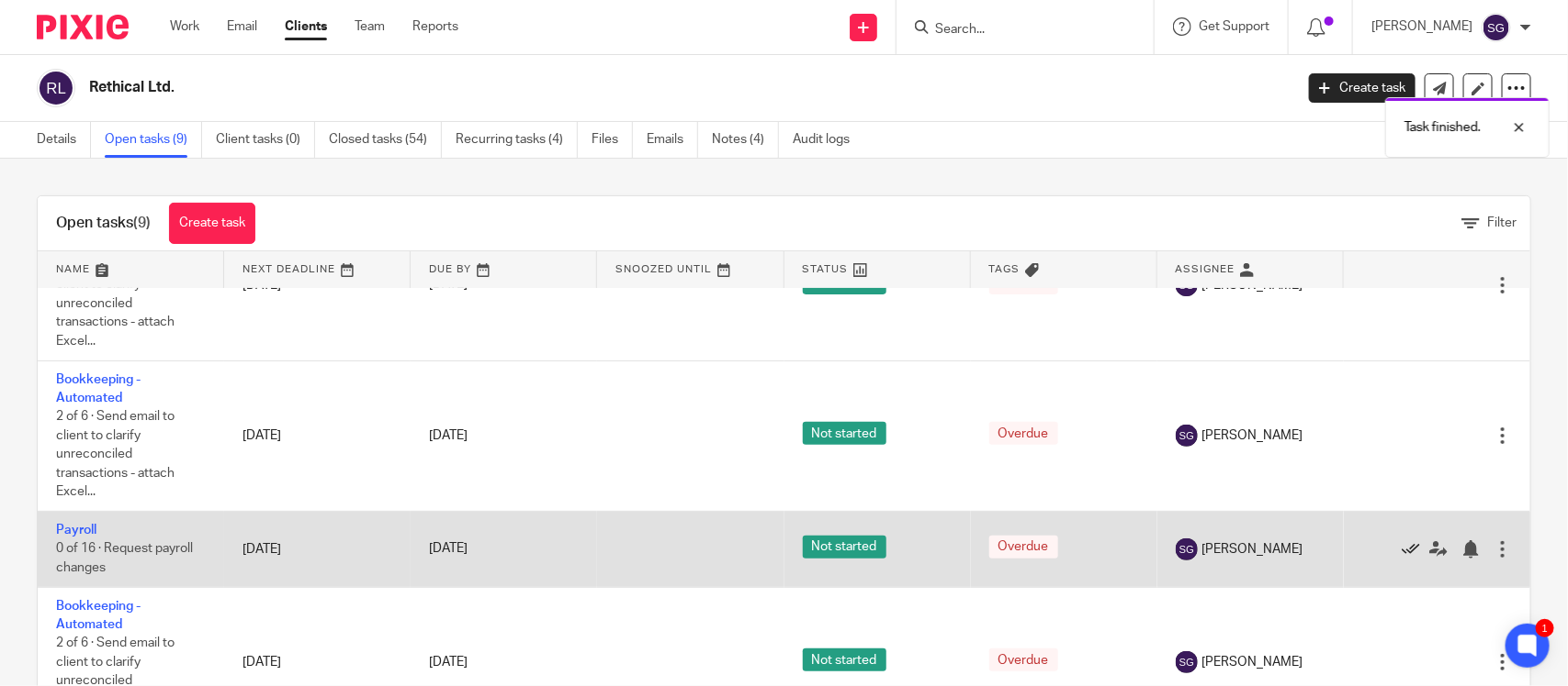
click at [1402, 541] on icon at bounding box center [1411, 550] width 18 height 18
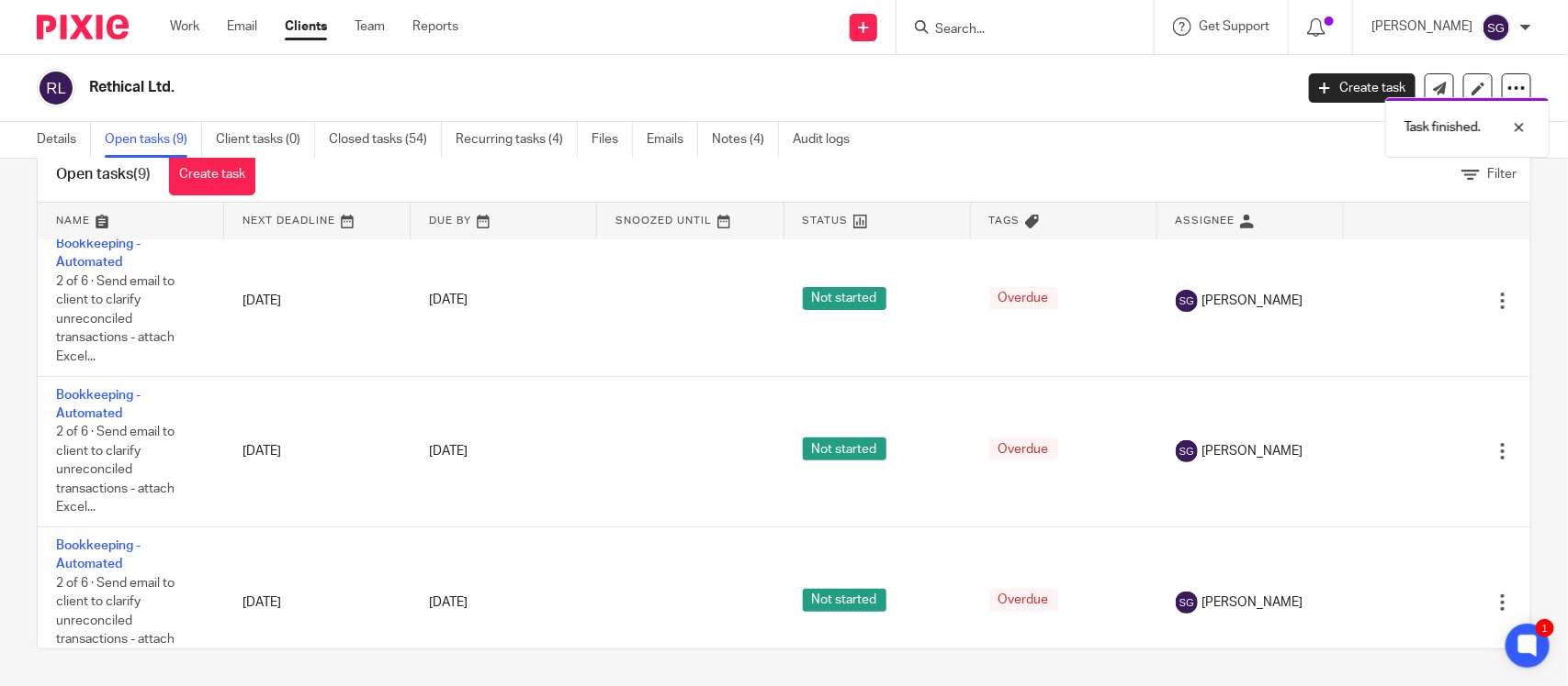
scroll to position [0, 0]
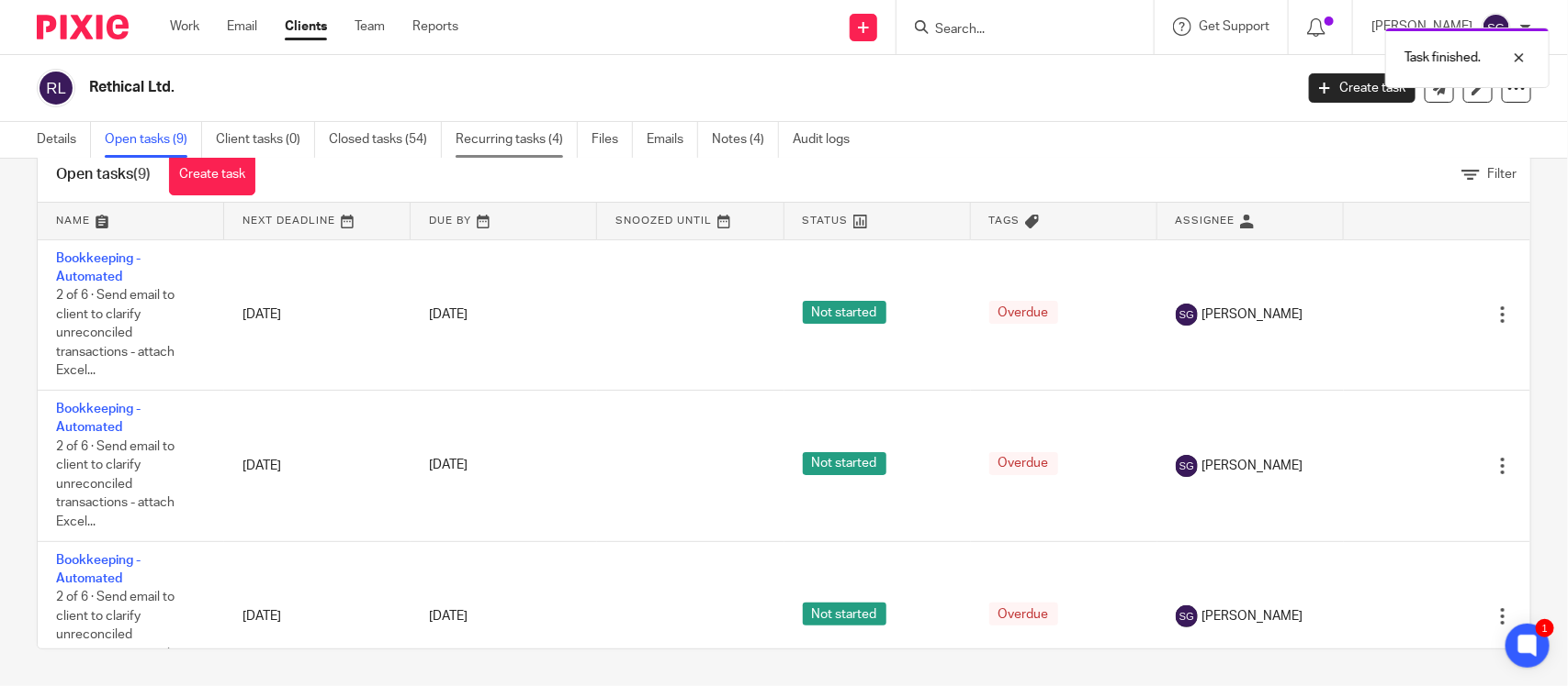
click at [533, 136] on link "Recurring tasks (4)" at bounding box center [516, 140] width 122 height 36
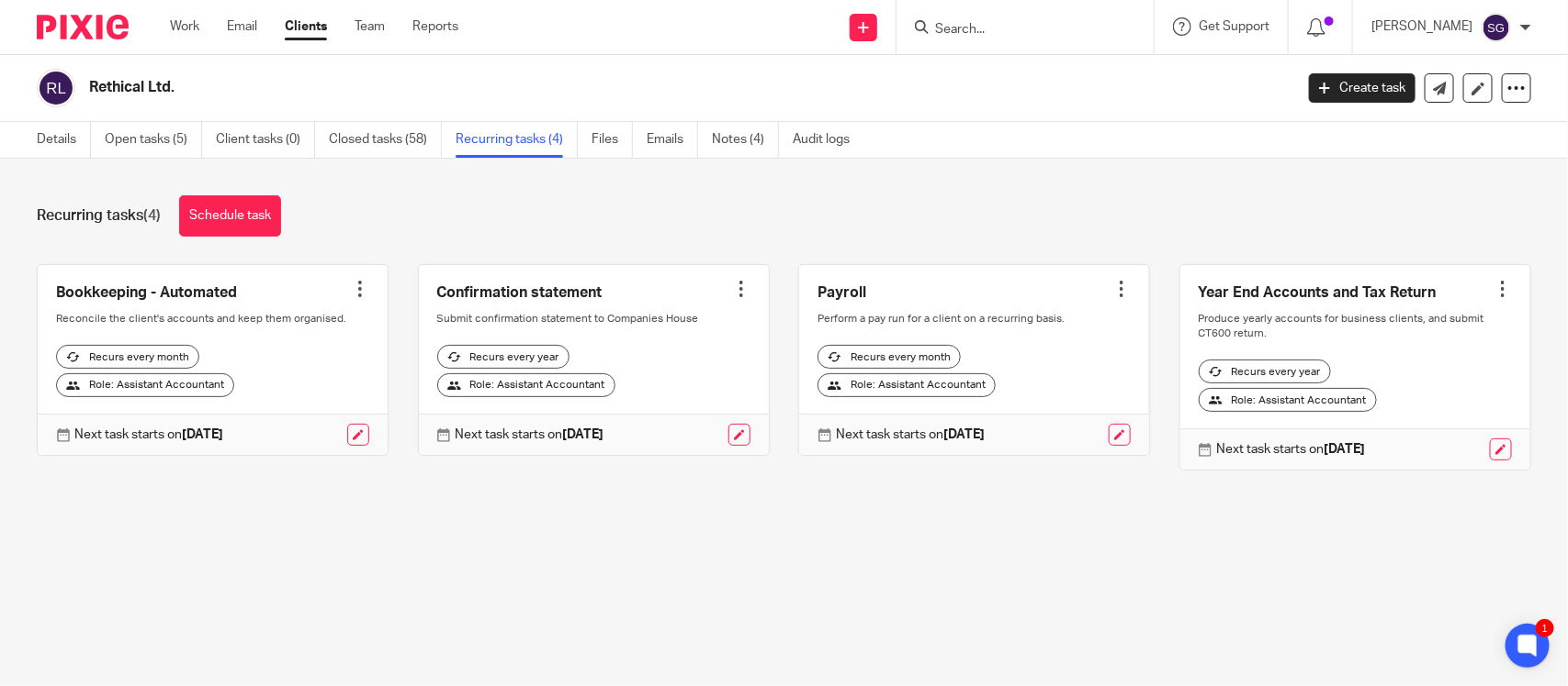
click at [351, 289] on div at bounding box center [360, 289] width 18 height 18
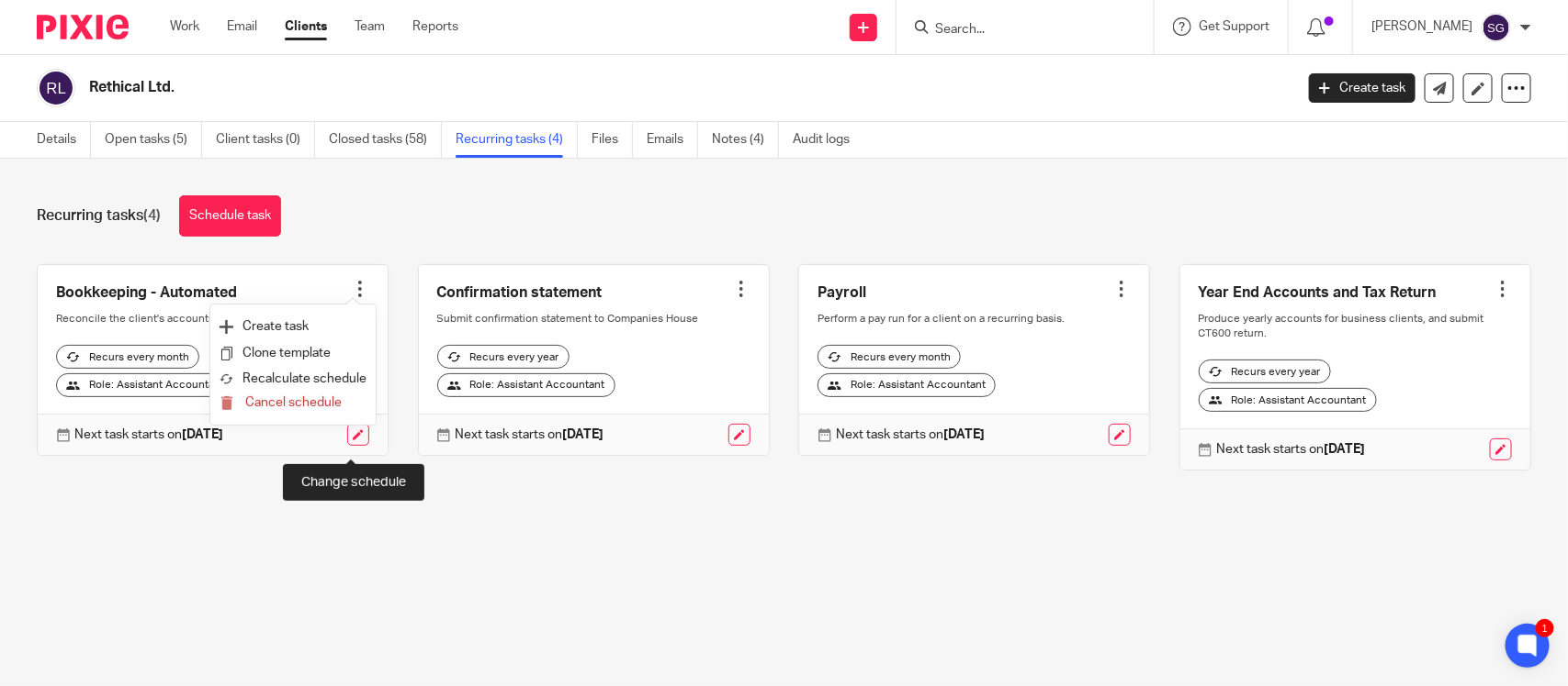
click at [355, 446] on link at bounding box center [358, 434] width 22 height 22
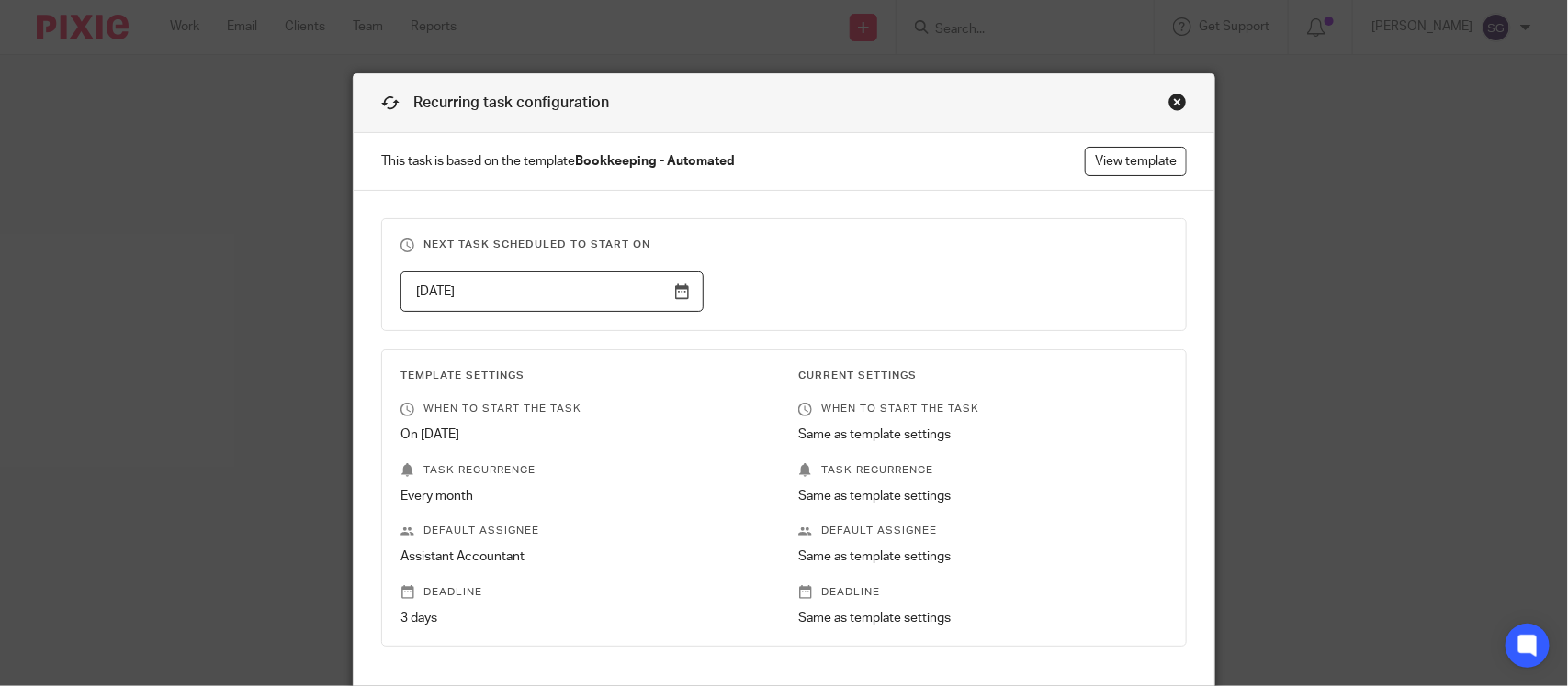
click at [1168, 96] on div "Close this dialog window" at bounding box center [1177, 101] width 18 height 18
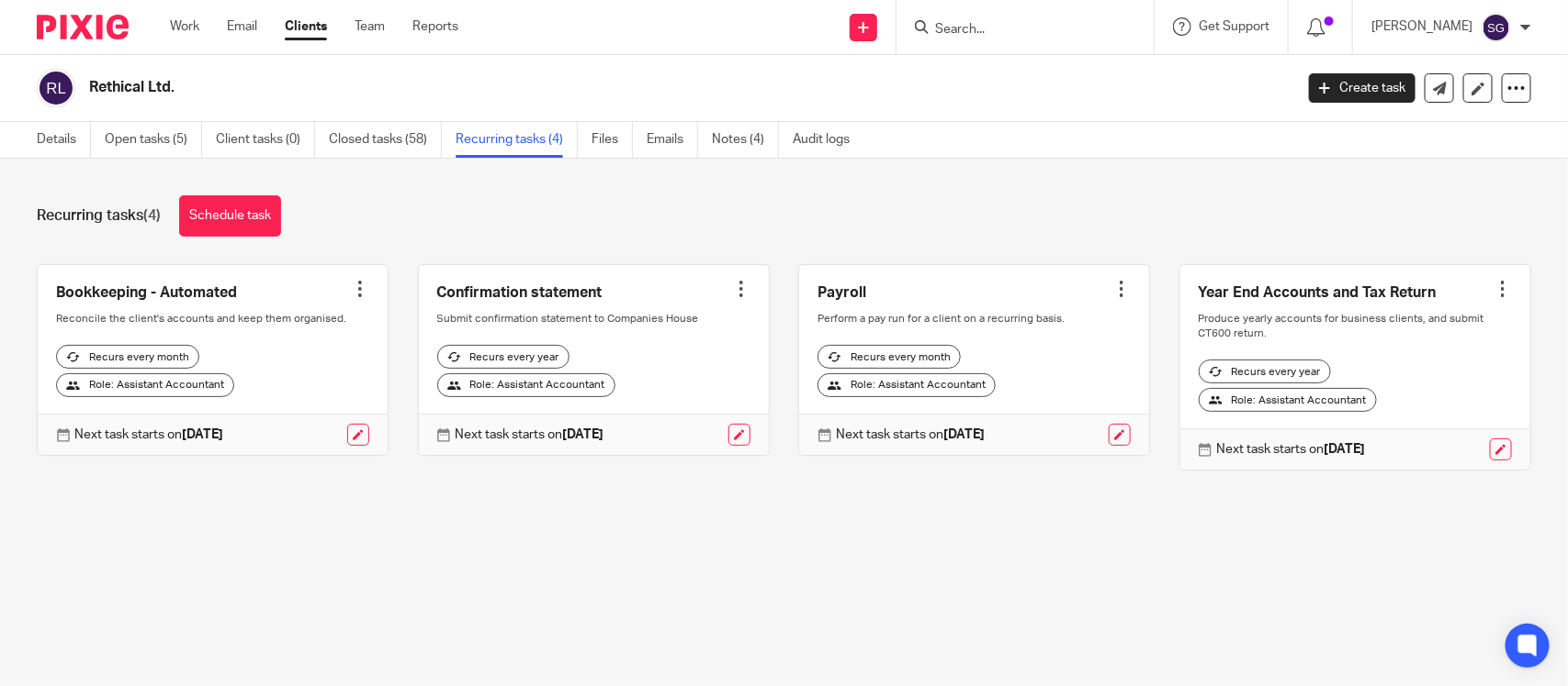
click at [364, 277] on link at bounding box center [213, 361] width 350 height 191
click at [352, 280] on div at bounding box center [360, 289] width 18 height 18
click at [317, 410] on button "Cancel schedule" at bounding box center [294, 404] width 147 height 24
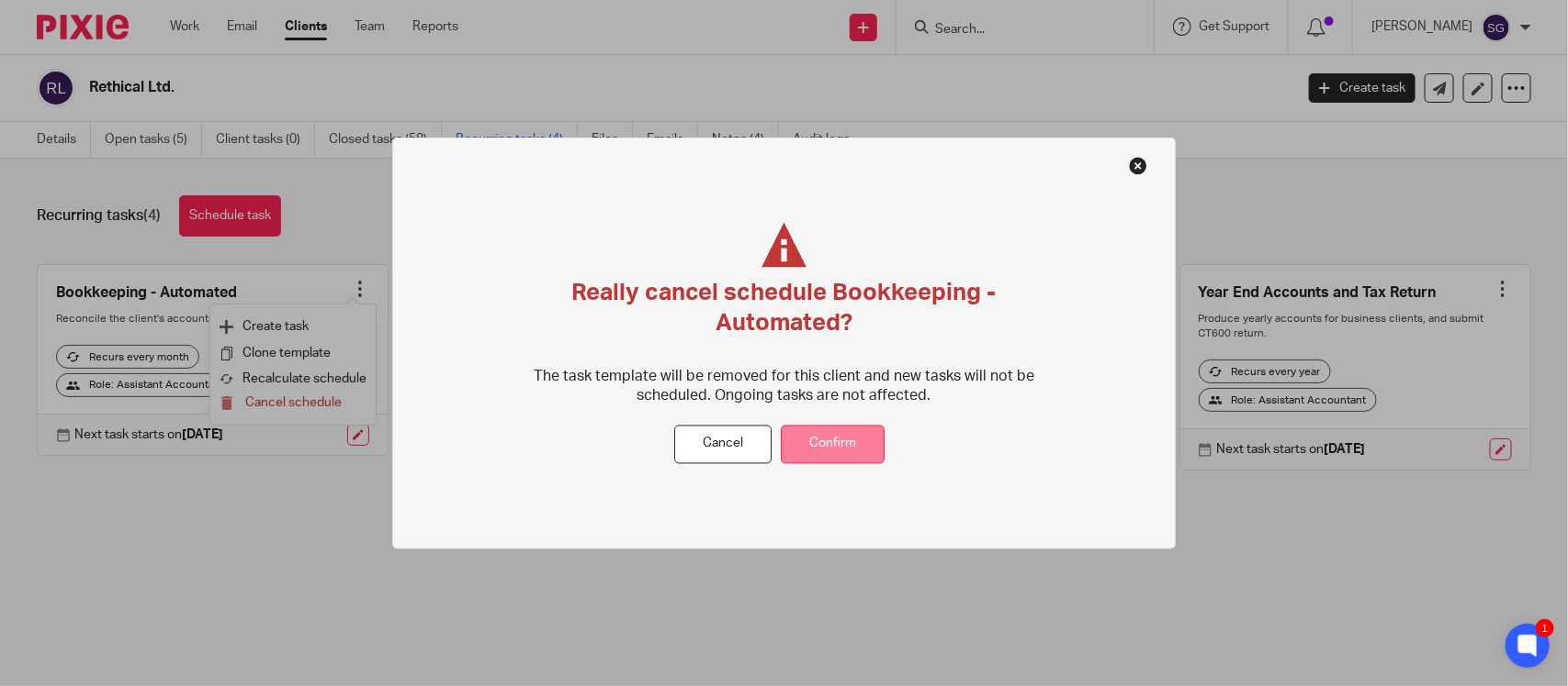
click at [836, 429] on button "Confirm" at bounding box center [833, 444] width 103 height 40
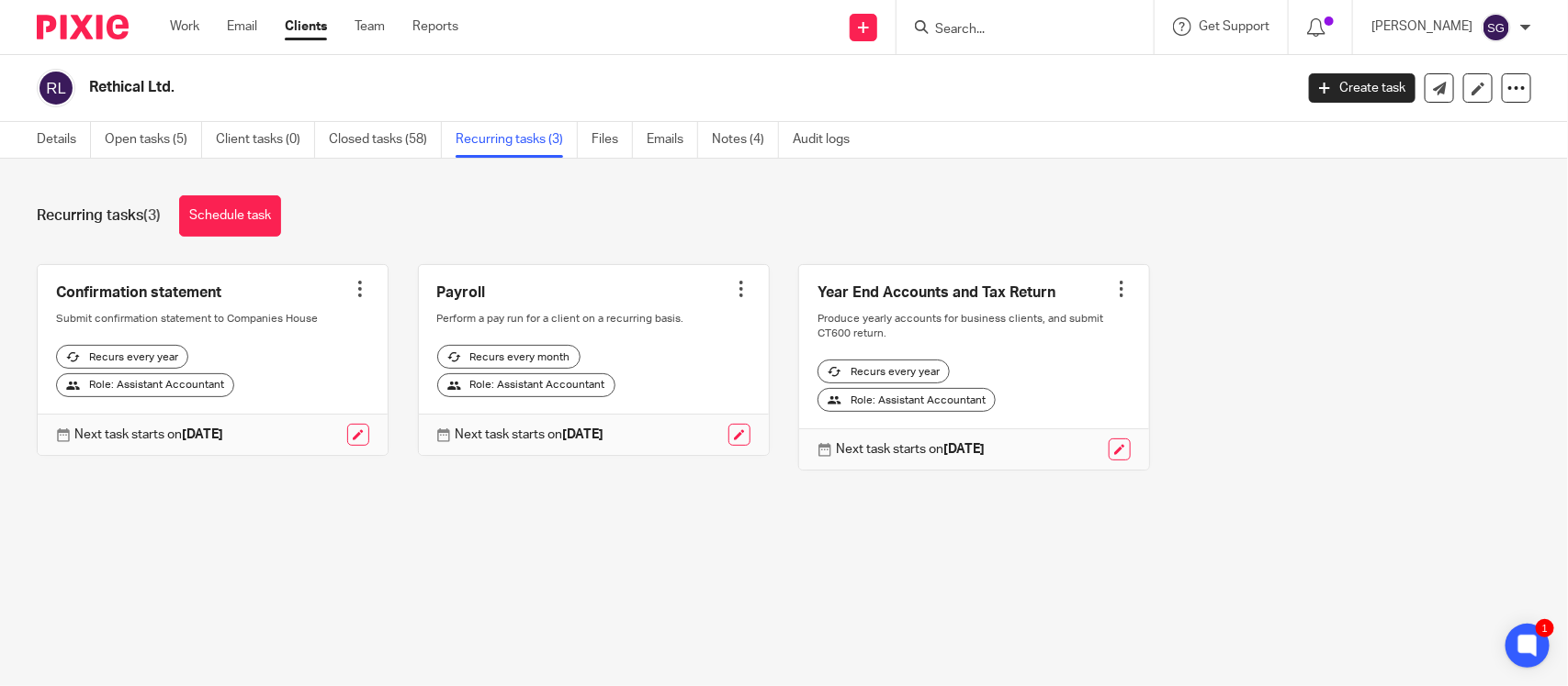
click at [935, 24] on input "Search" at bounding box center [1016, 30] width 165 height 17
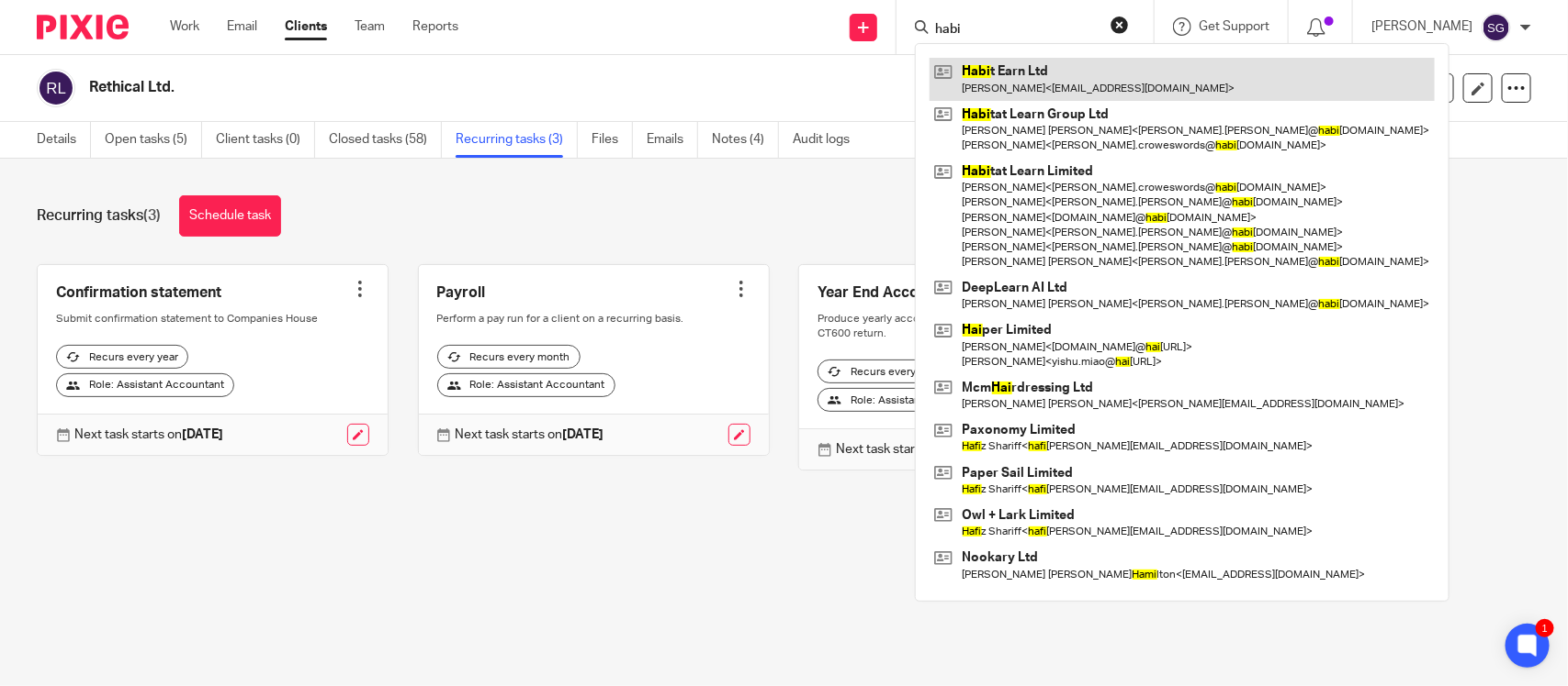
type input "habi"
click at [952, 63] on link at bounding box center [1182, 79] width 505 height 42
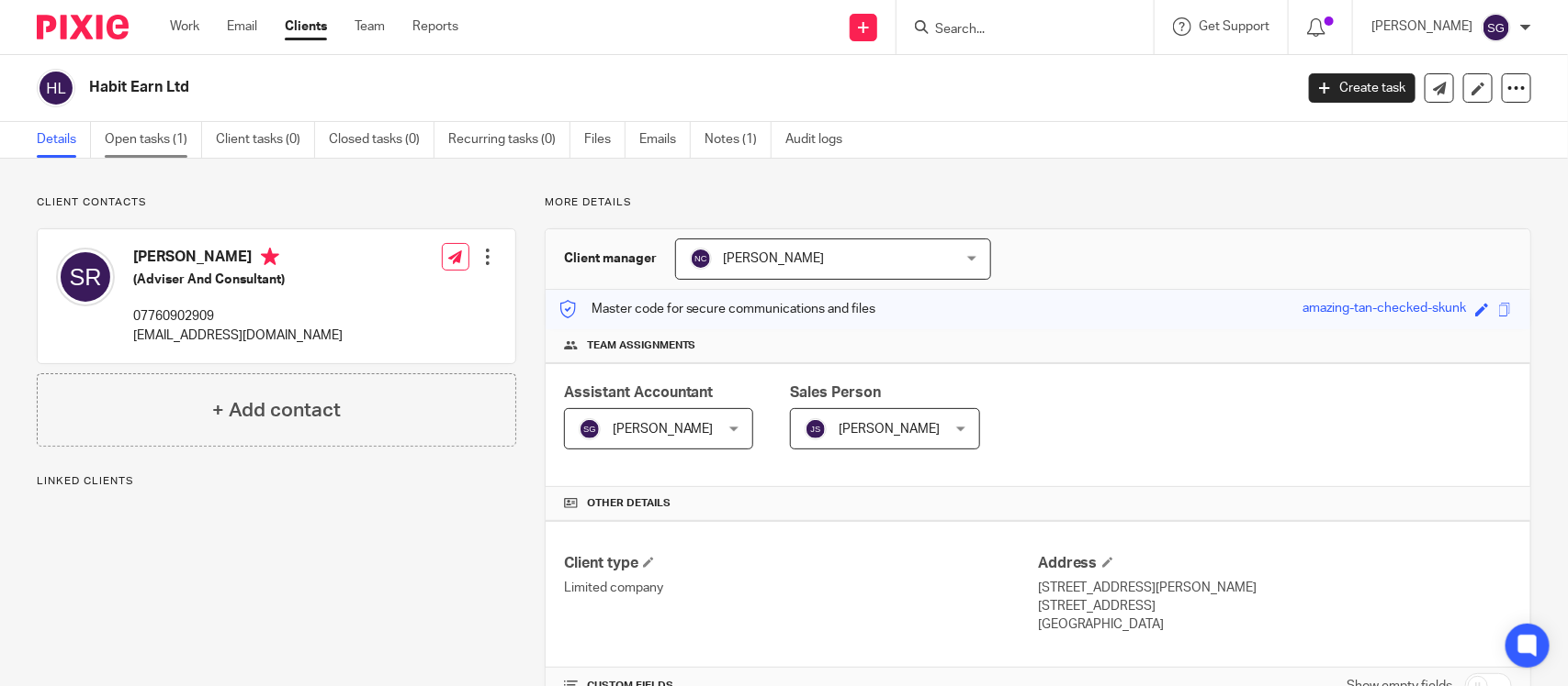
click at [156, 149] on link "Open tasks (1)" at bounding box center [153, 140] width 98 height 36
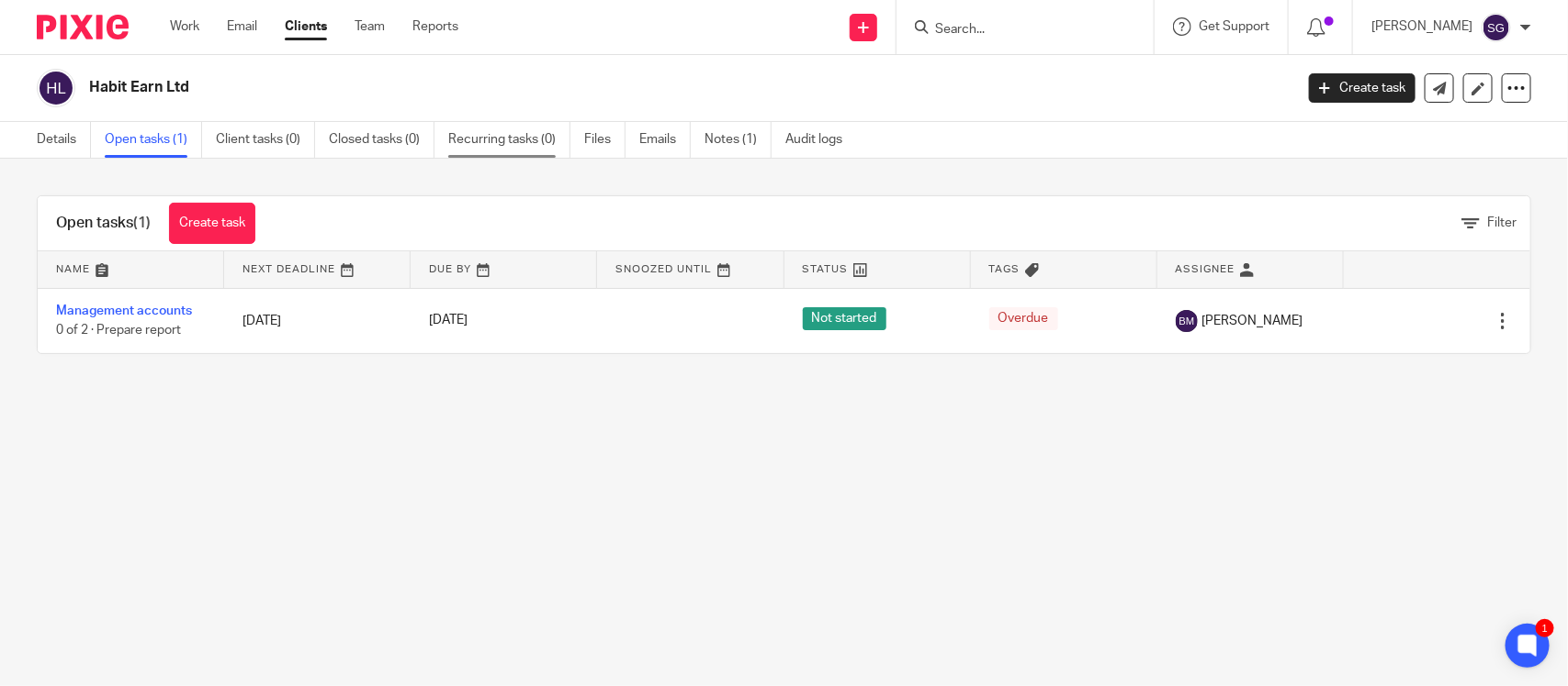
click at [448, 136] on link "Recurring tasks (0)" at bounding box center [508, 140] width 122 height 36
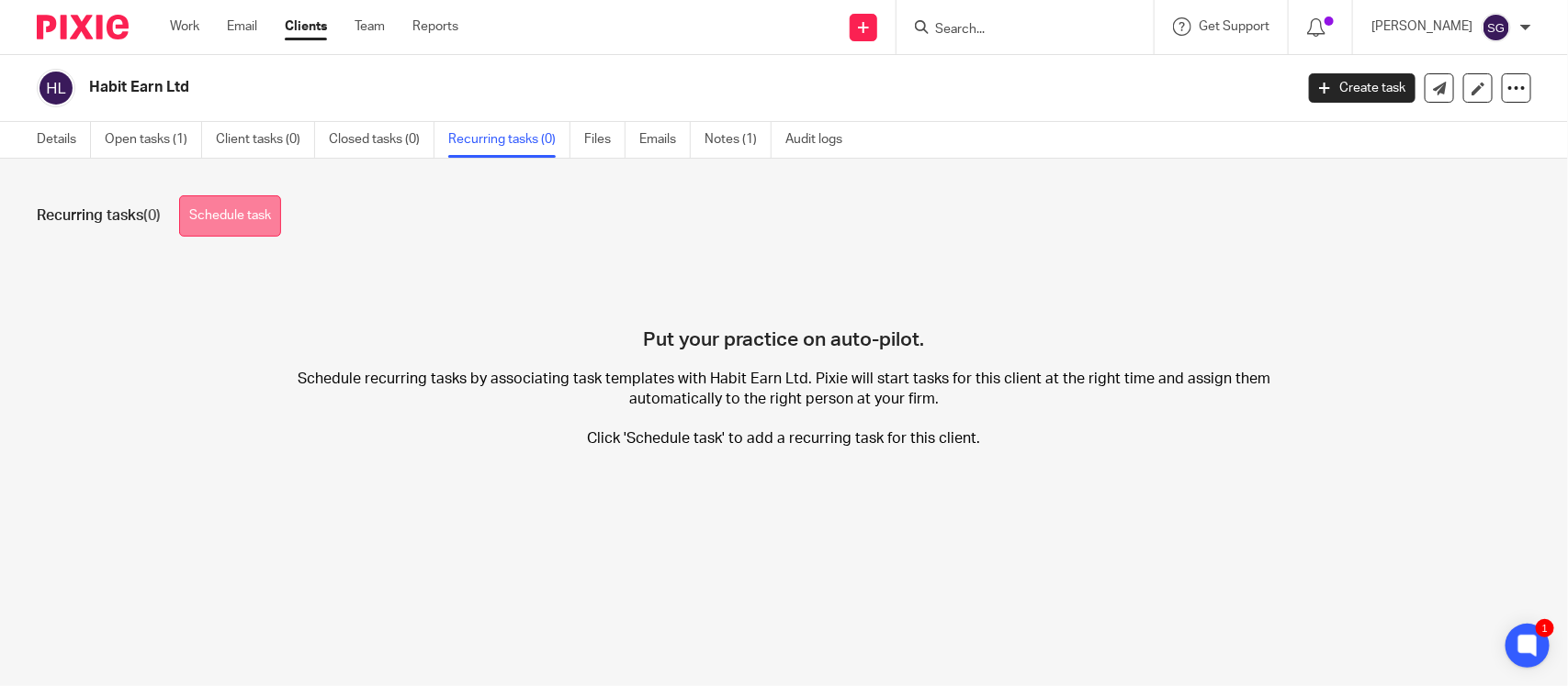
click at [230, 205] on link "Schedule task" at bounding box center [230, 217] width 101 height 42
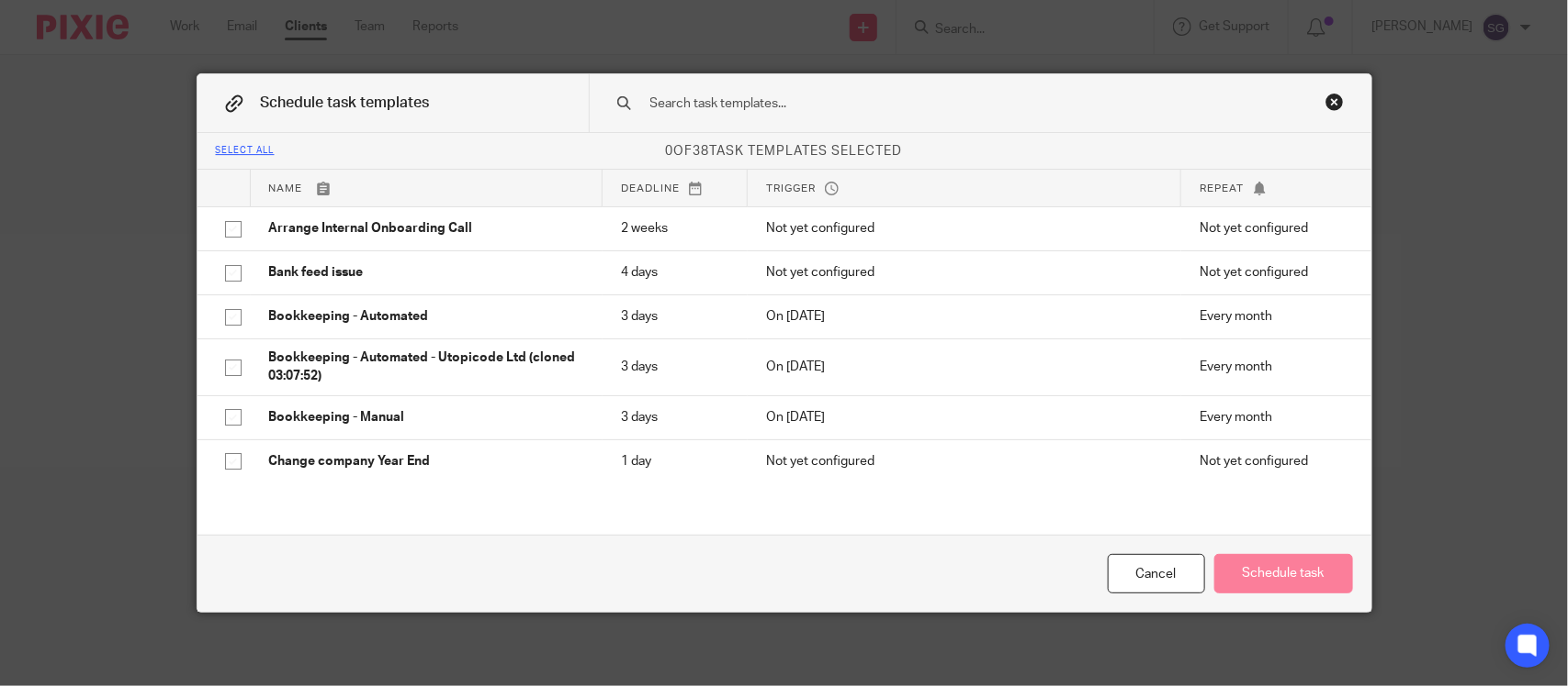
click at [1330, 101] on div "Close this dialog window" at bounding box center [1334, 101] width 18 height 18
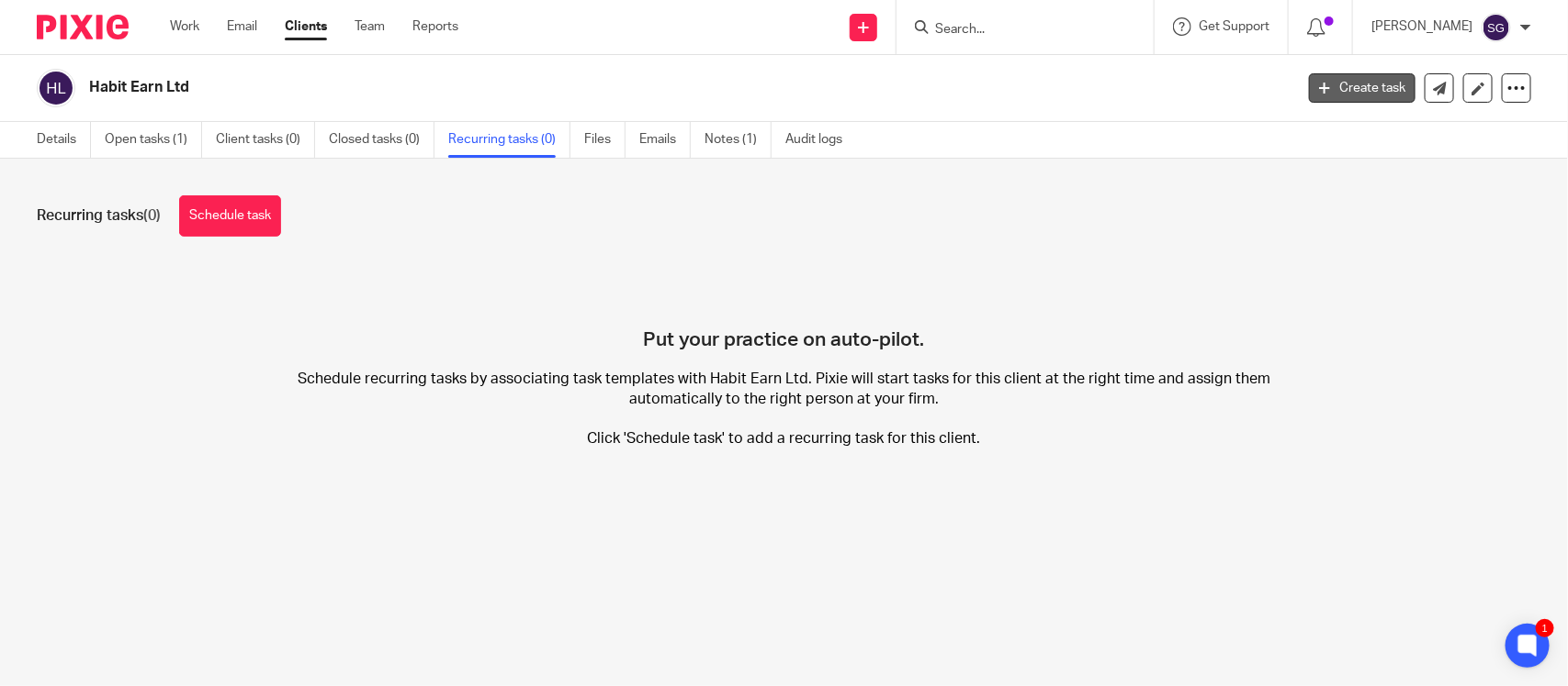
click at [1338, 77] on link "Create task" at bounding box center [1361, 88] width 106 height 30
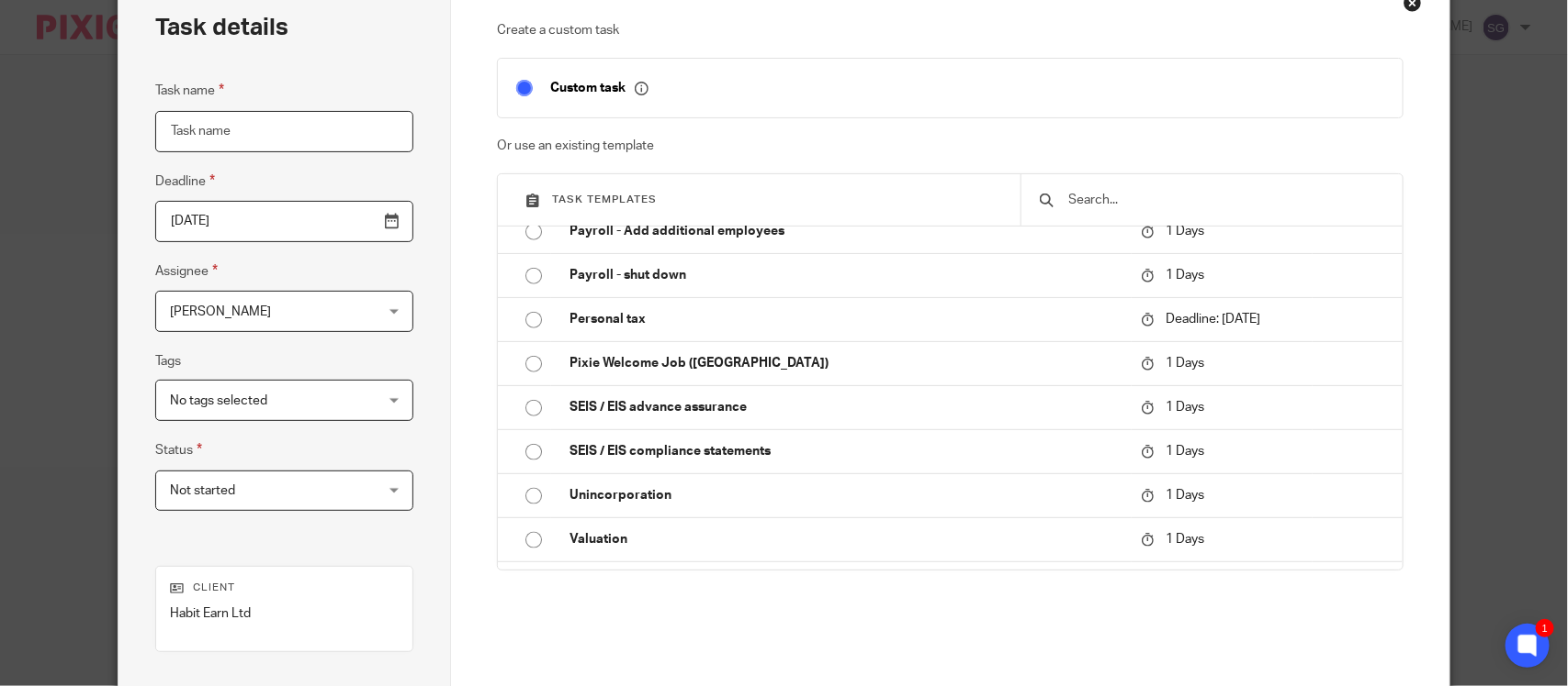
scroll to position [1329, 0]
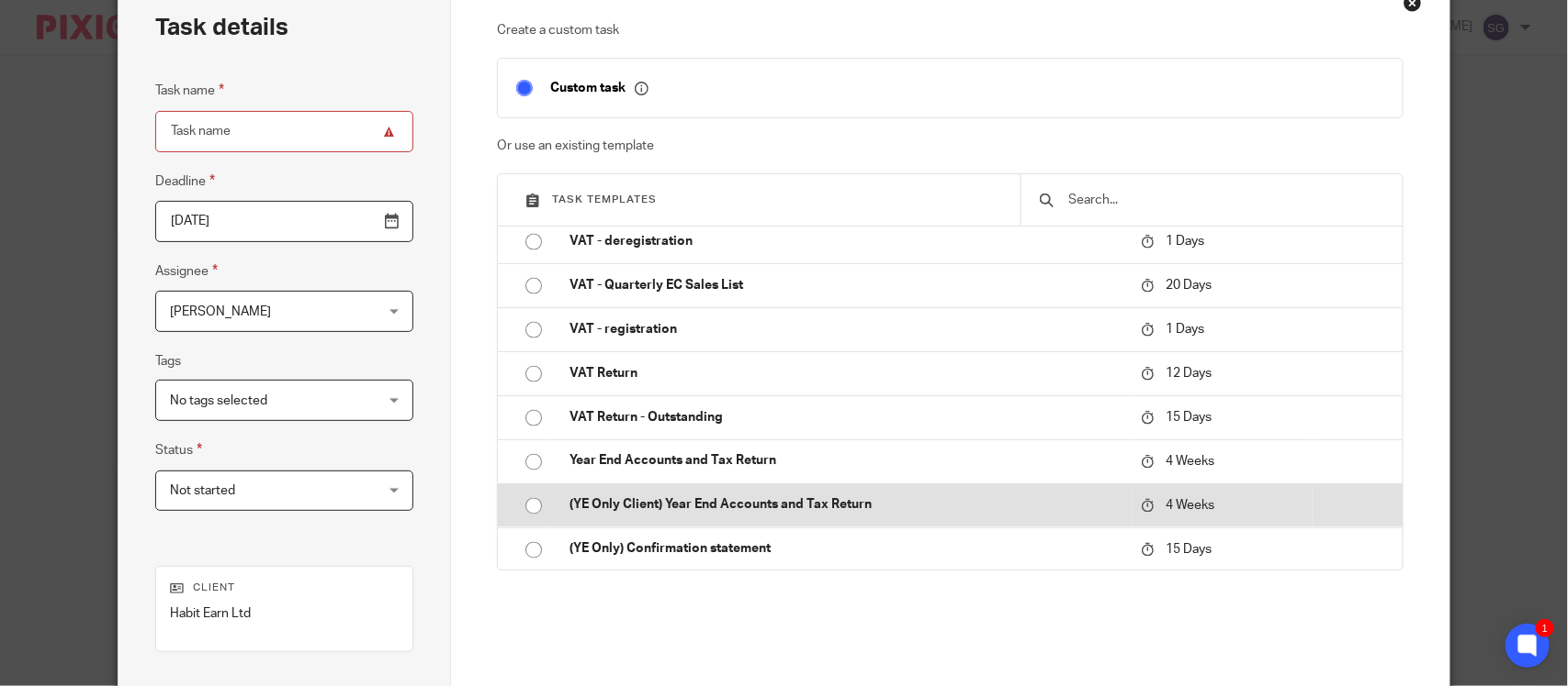
click at [525, 500] on input "radio" at bounding box center [533, 506] width 35 height 35
type input "2025-11-09"
type input "(YE Only Client) Year End Accounts and Tax Return"
checkbox input "false"
radio input "false"
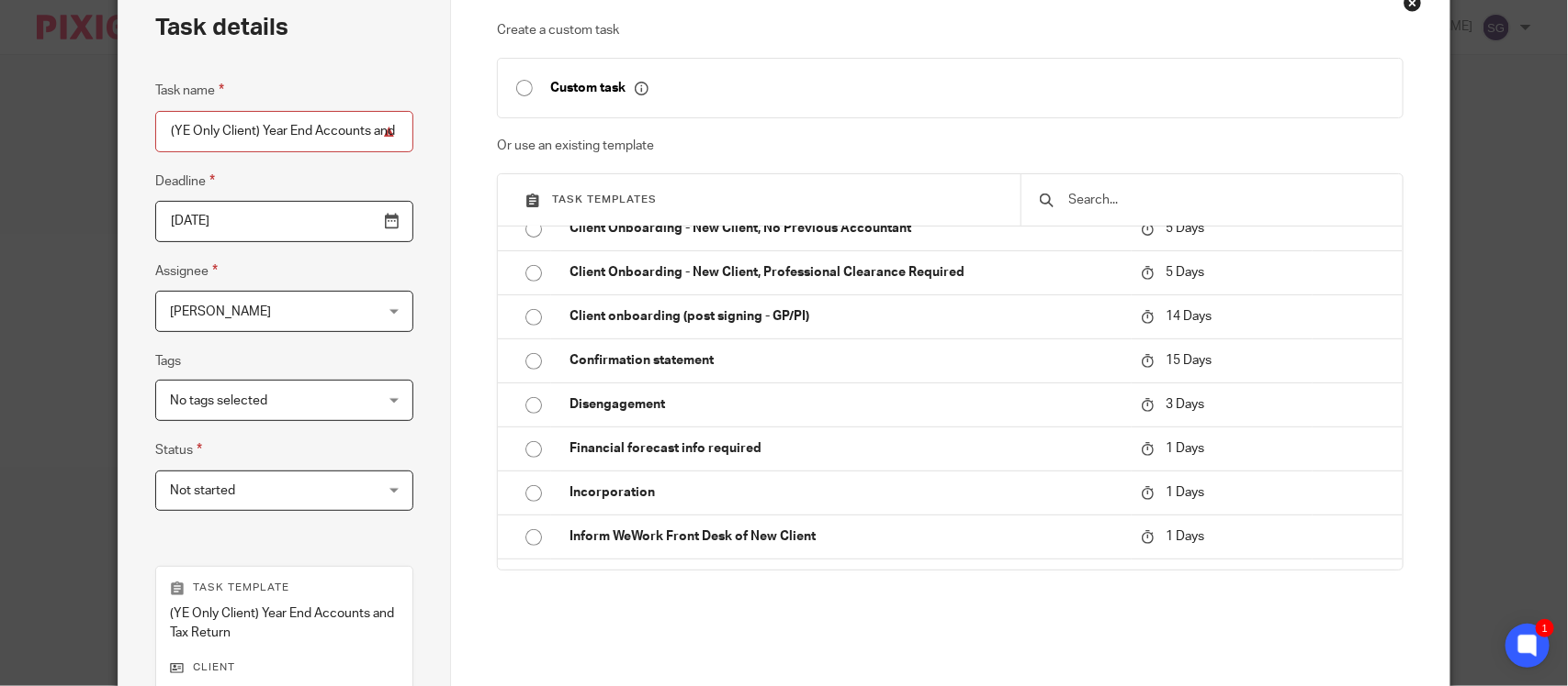
scroll to position [376, 0]
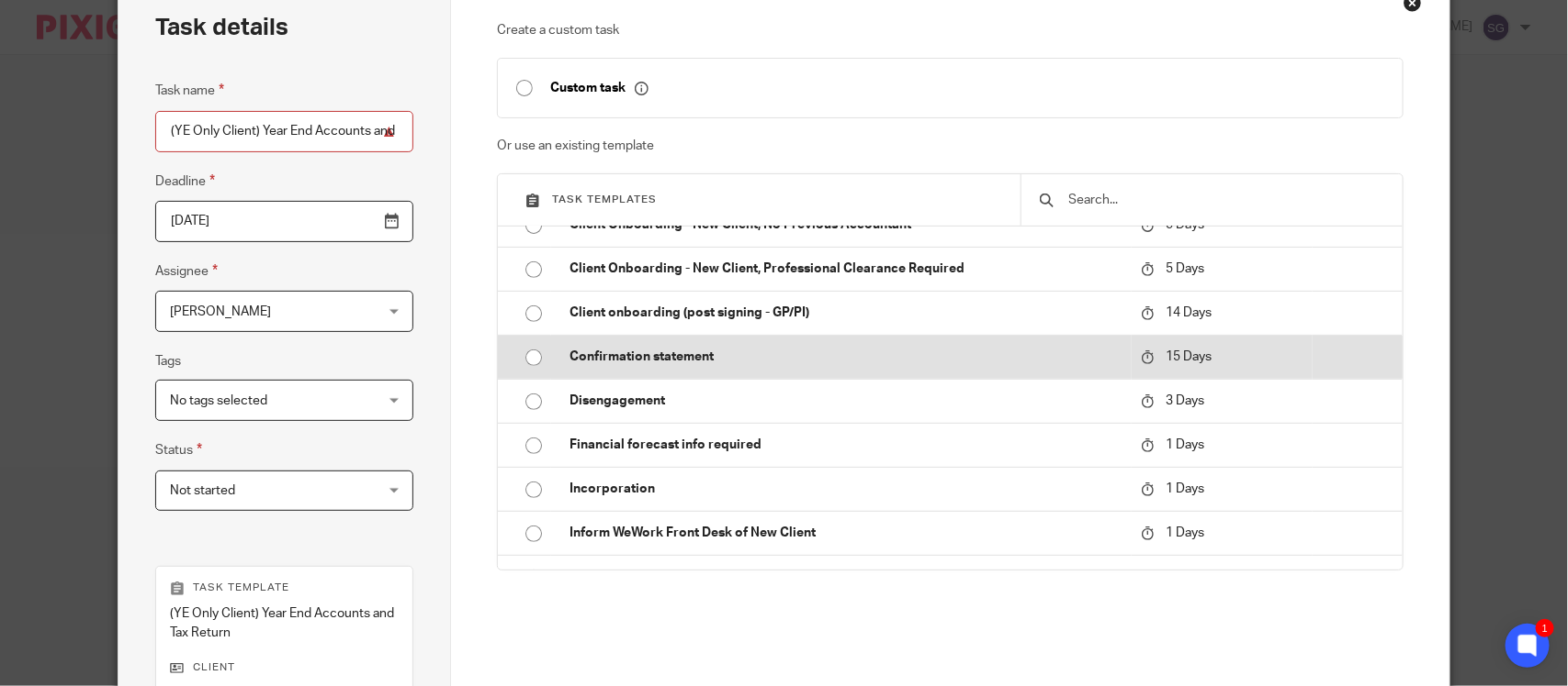
click at [528, 350] on input "radio" at bounding box center [533, 357] width 35 height 35
type input "2025-10-27"
type input "Confirmation statement"
radio input "false"
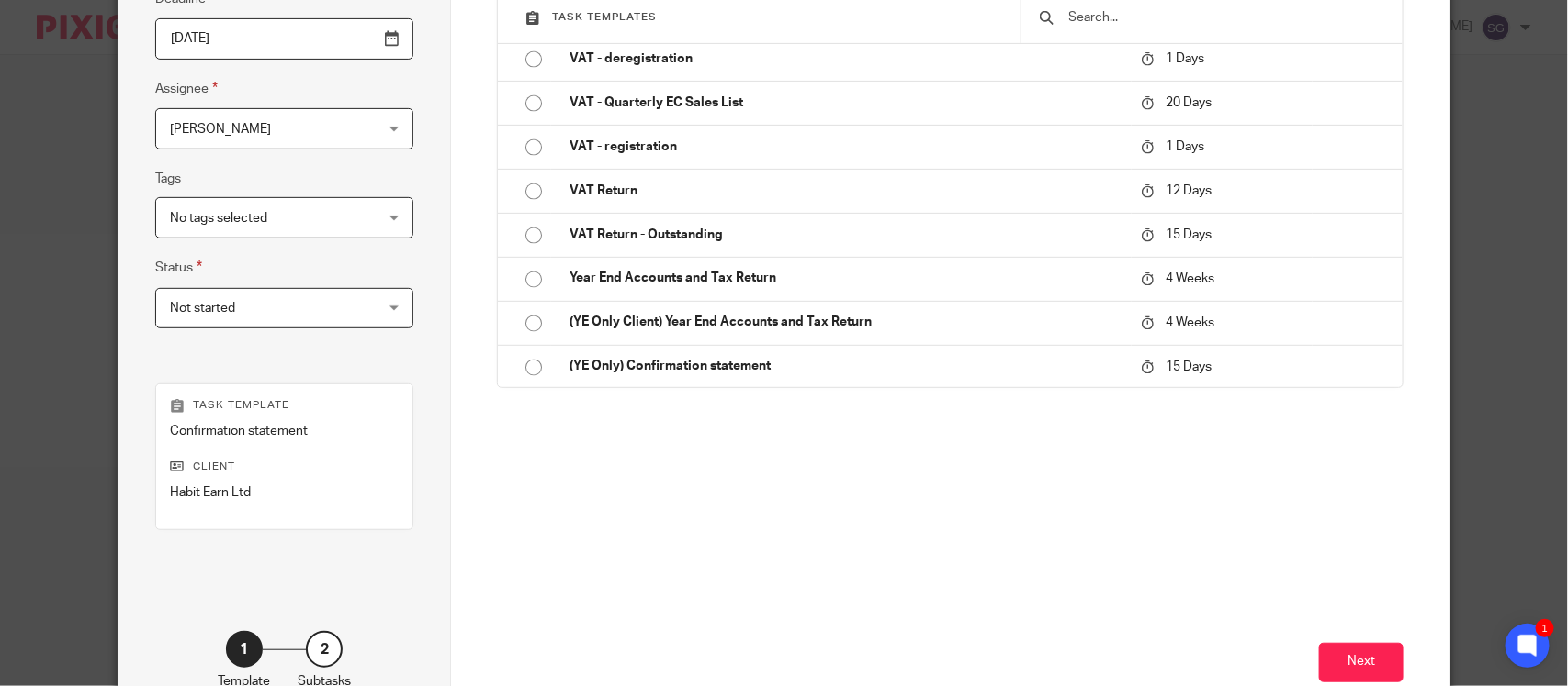
scroll to position [278, 0]
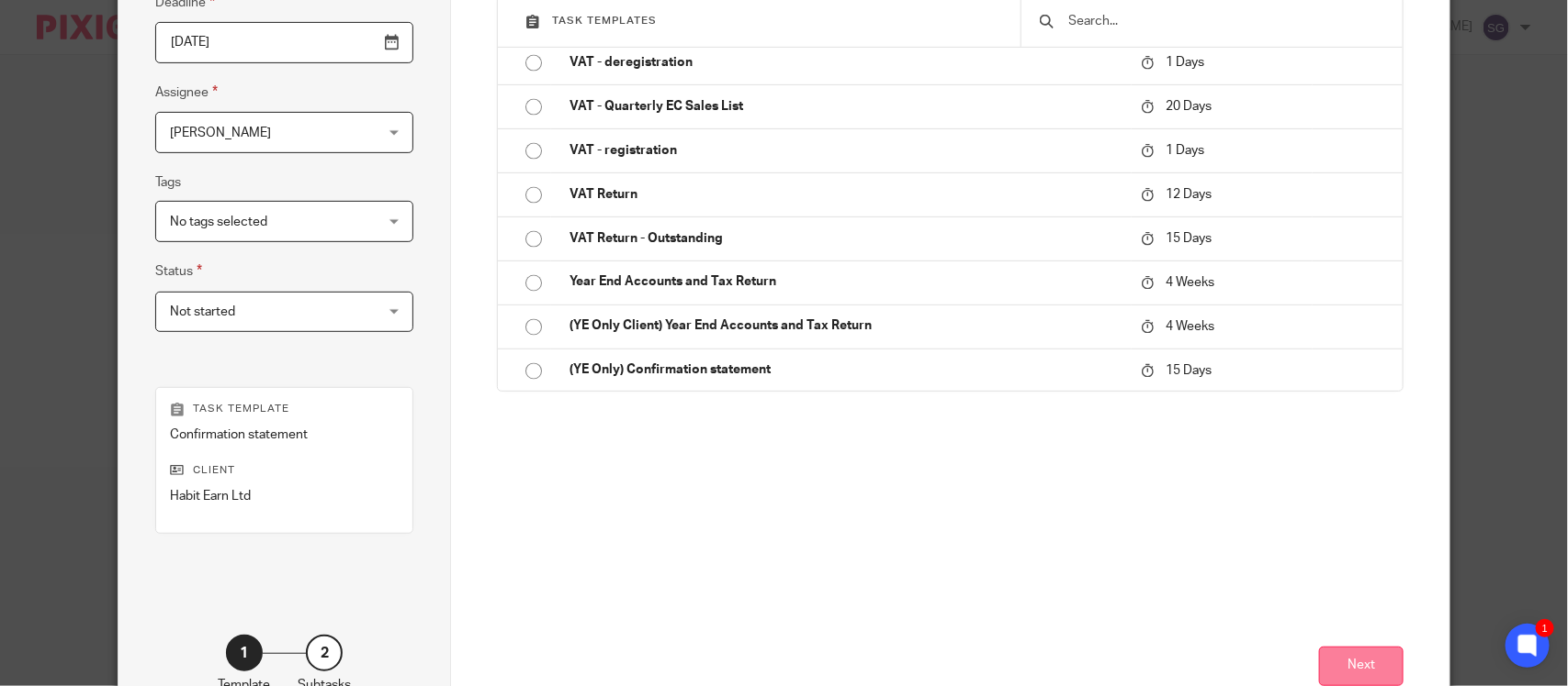
click at [1352, 647] on button "Next" at bounding box center [1361, 667] width 85 height 40
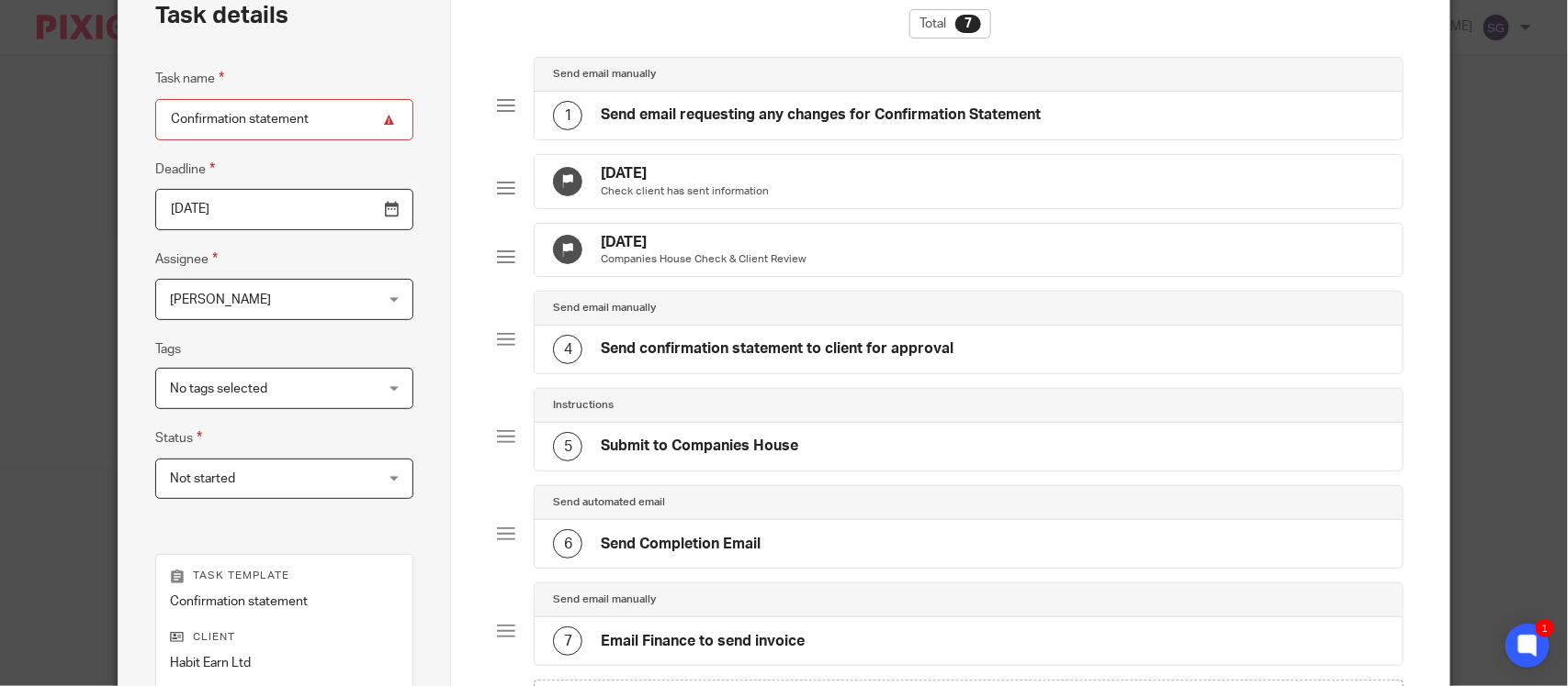
scroll to position [404, 0]
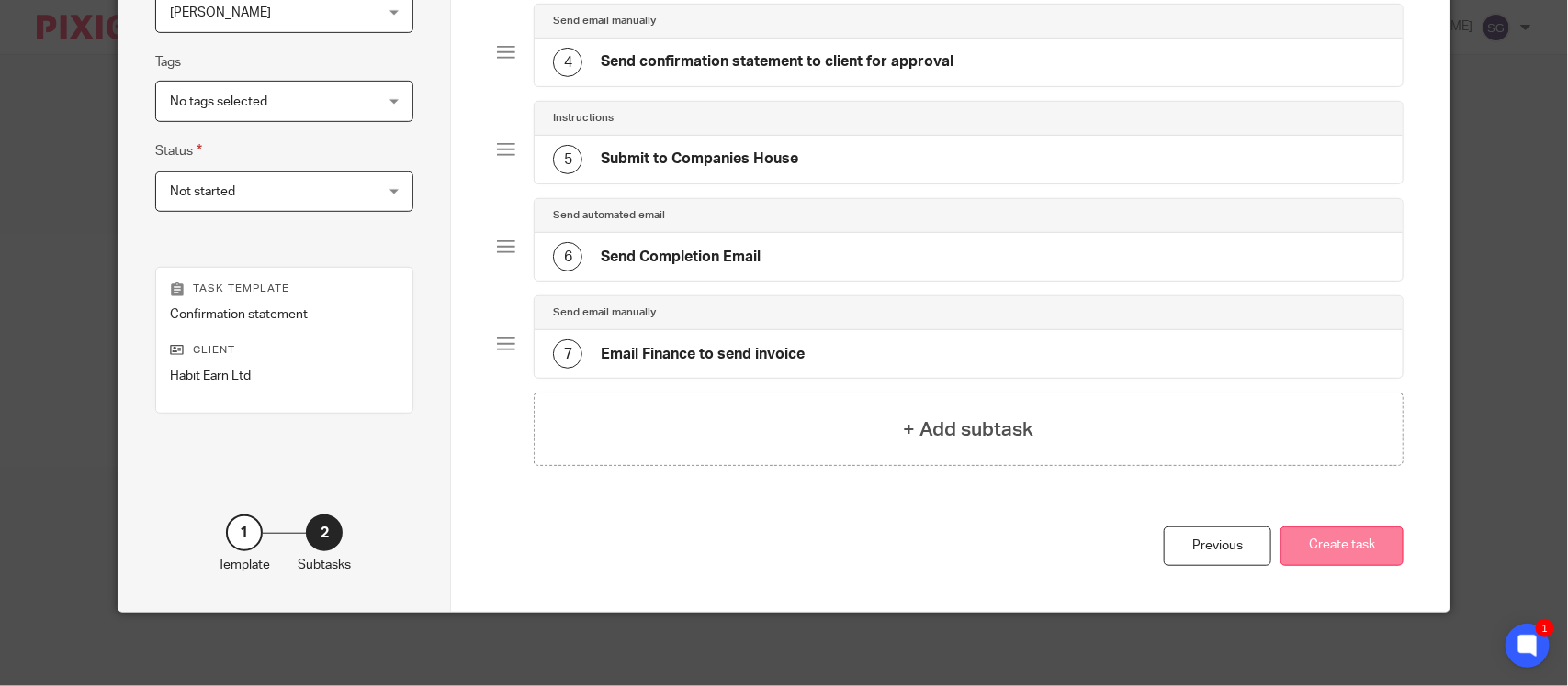
click at [1299, 534] on button "Create task" at bounding box center [1342, 547] width 123 height 40
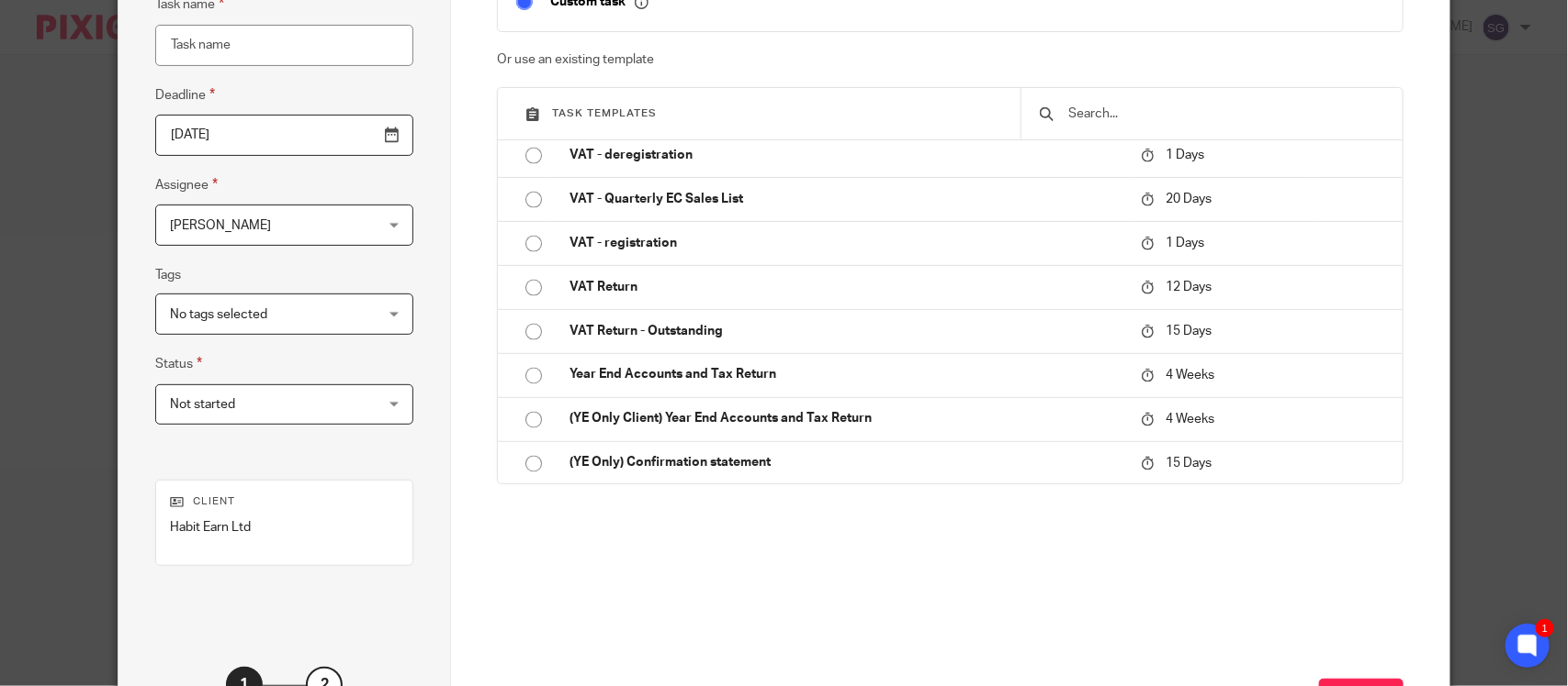
scroll to position [188, 0]
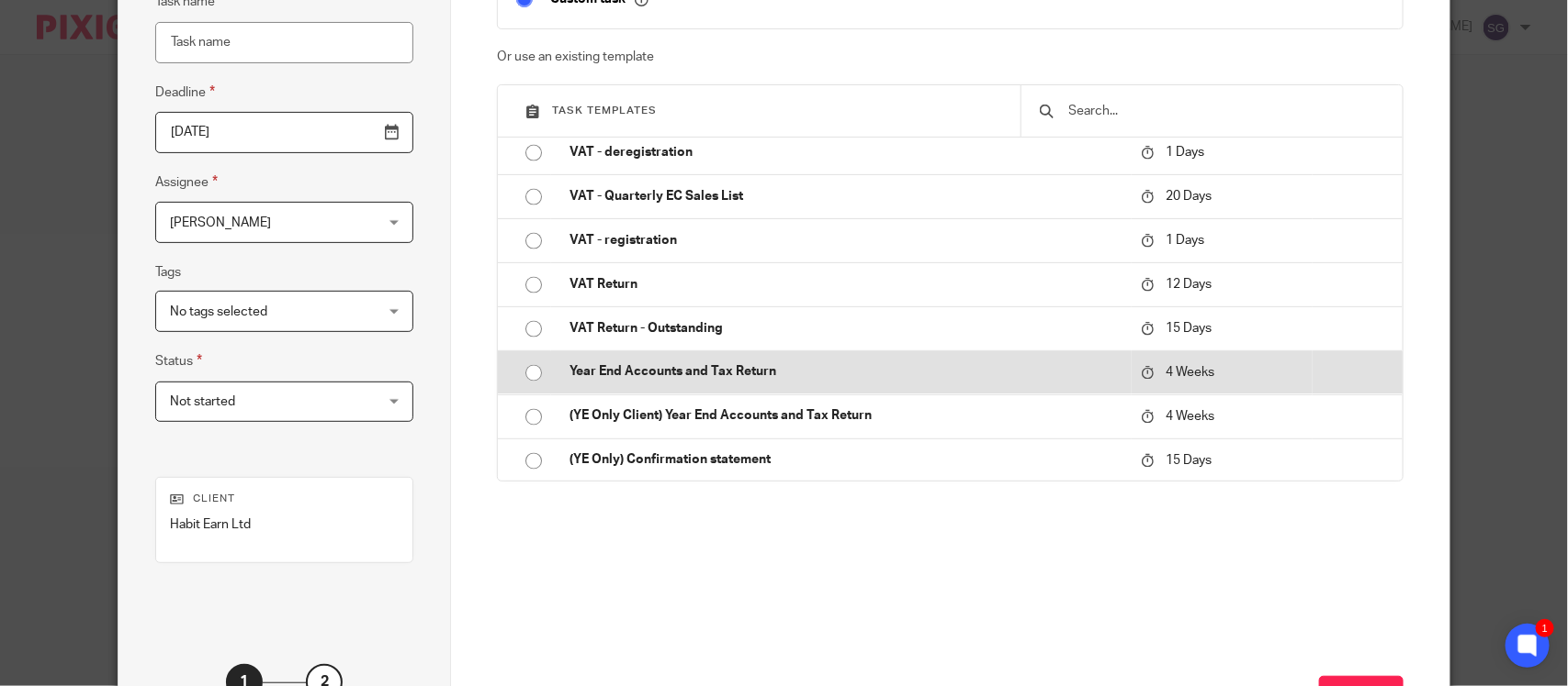
click at [523, 368] on input "radio" at bounding box center [533, 373] width 35 height 35
type input "2025-11-09"
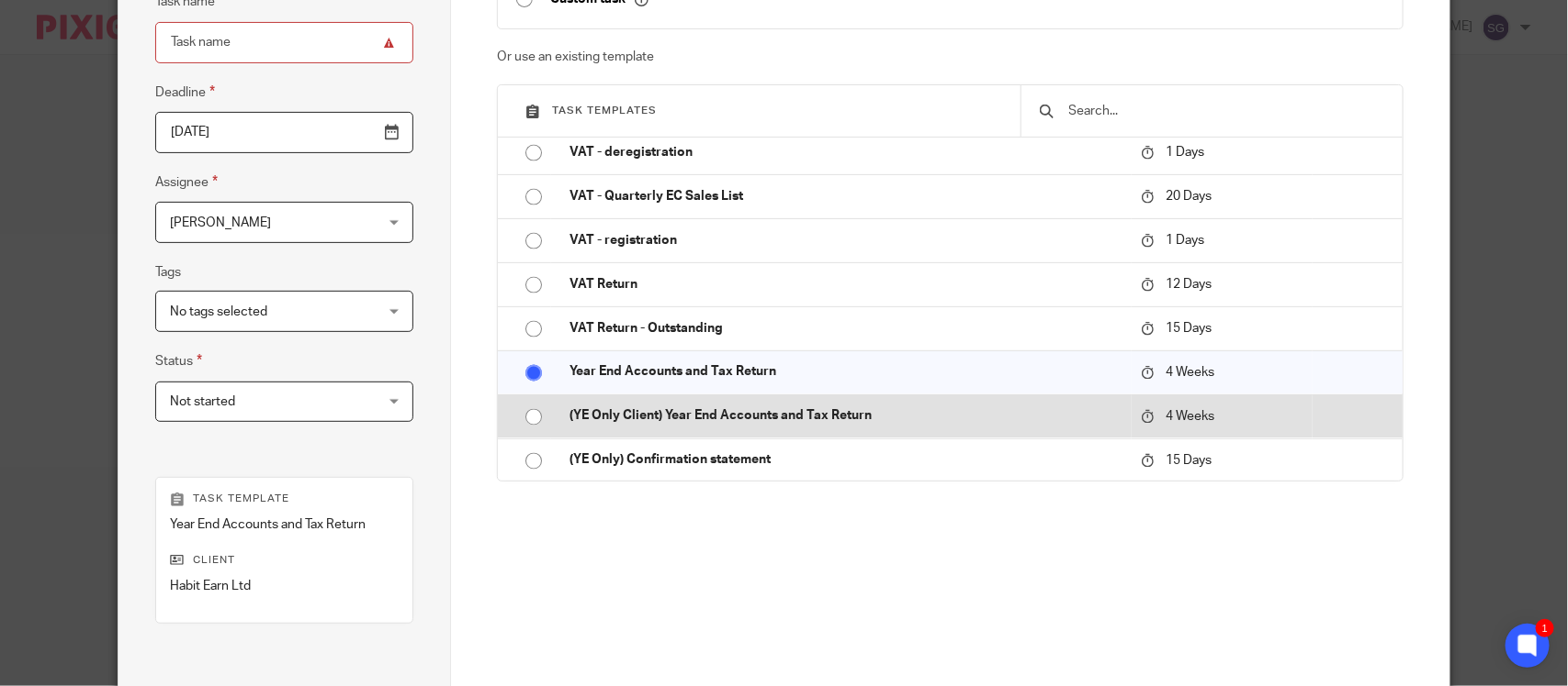
type input "Year End Accounts and Tax Return"
checkbox input "false"
radio input "false"
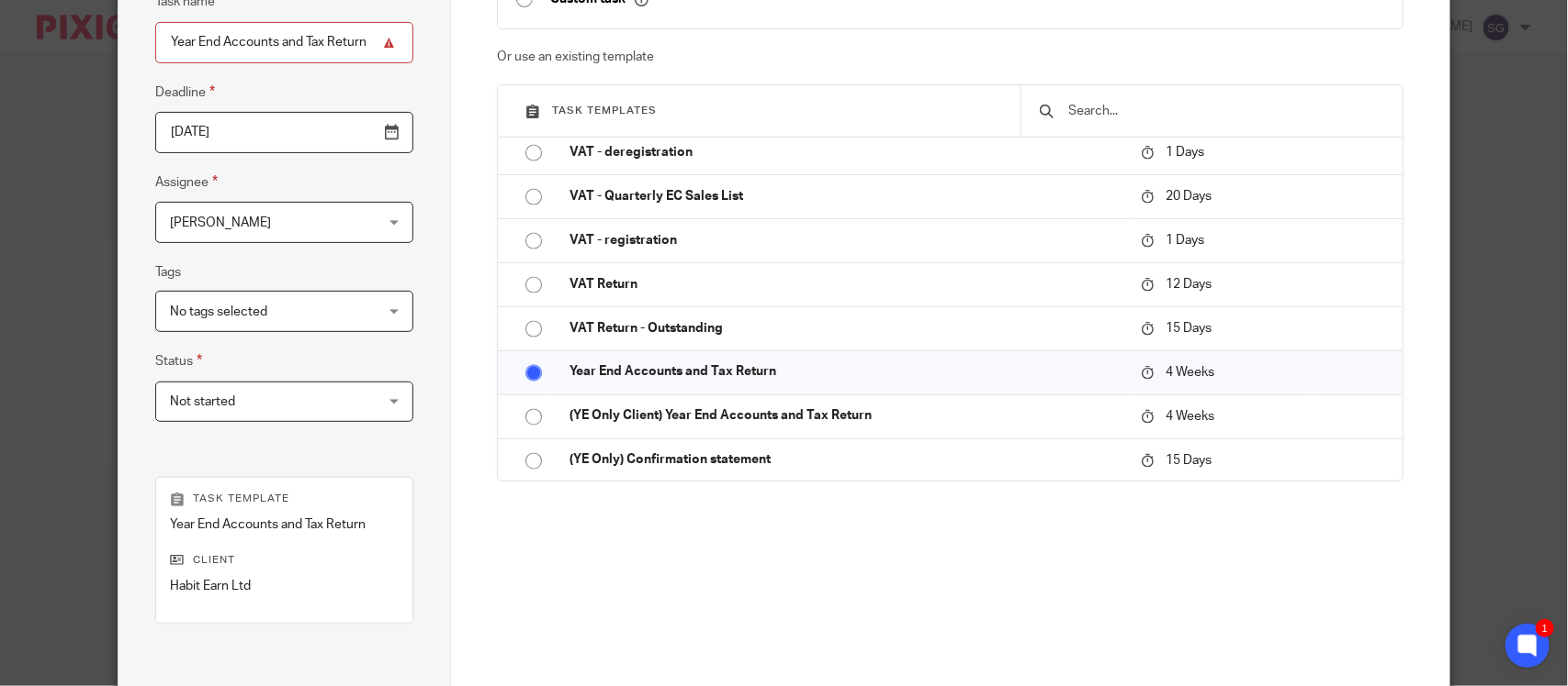
scroll to position [373, 0]
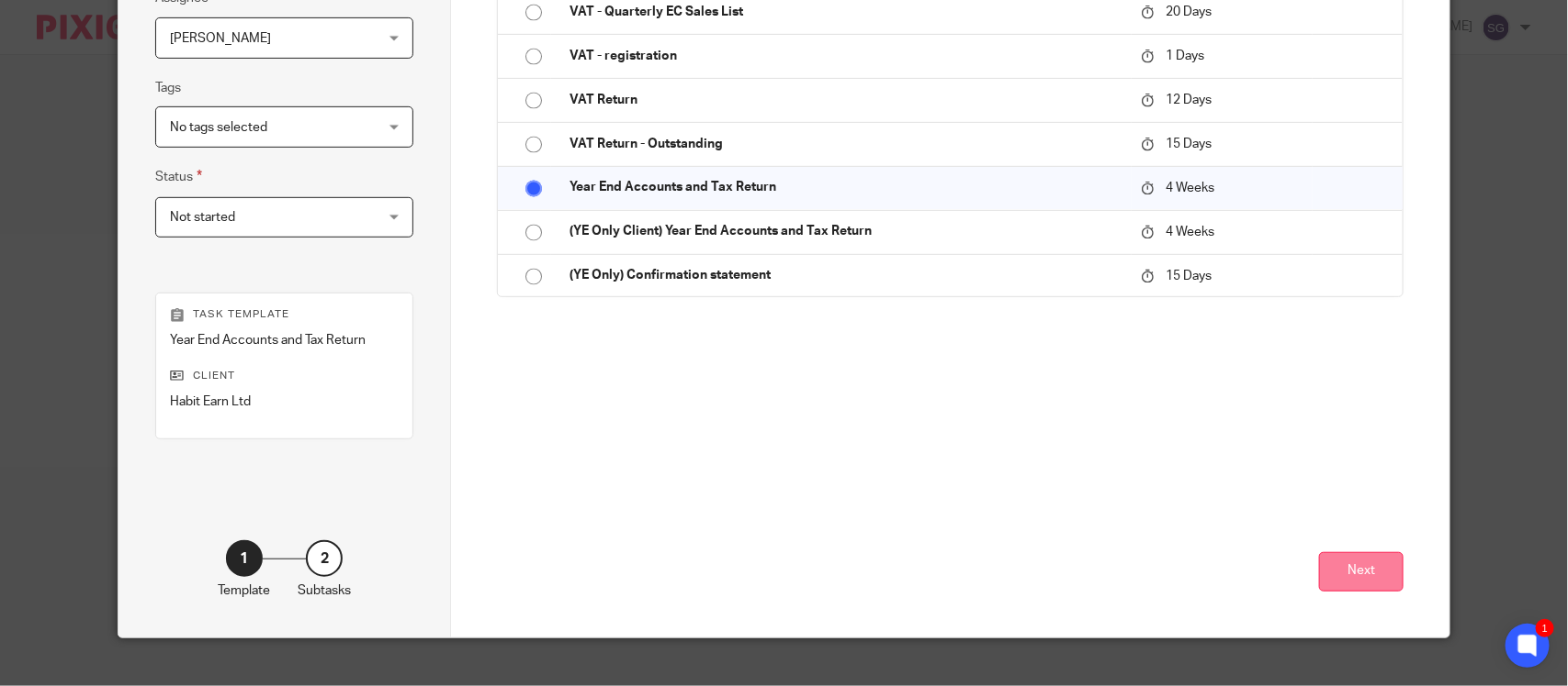
click at [1347, 553] on button "Next" at bounding box center [1361, 573] width 85 height 40
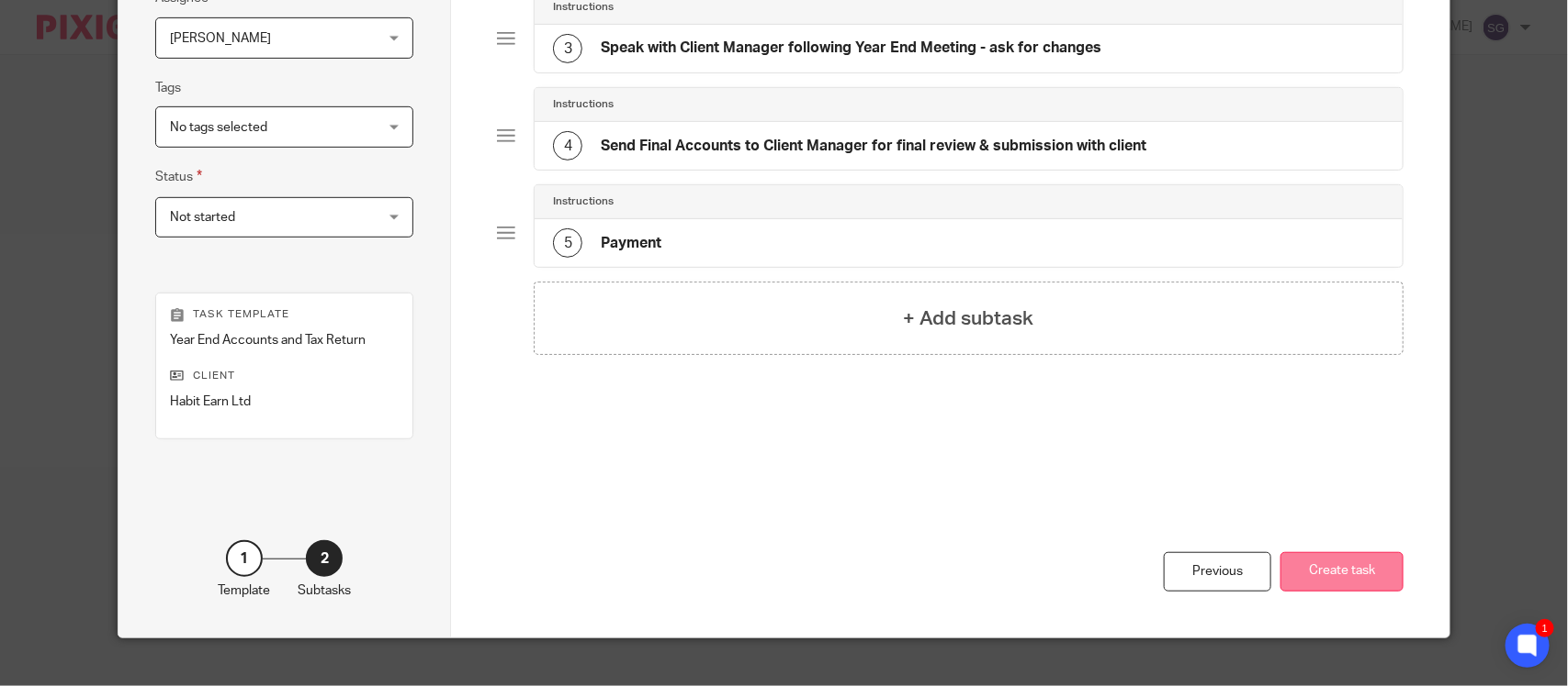
click at [1334, 553] on button "Create task" at bounding box center [1342, 573] width 123 height 40
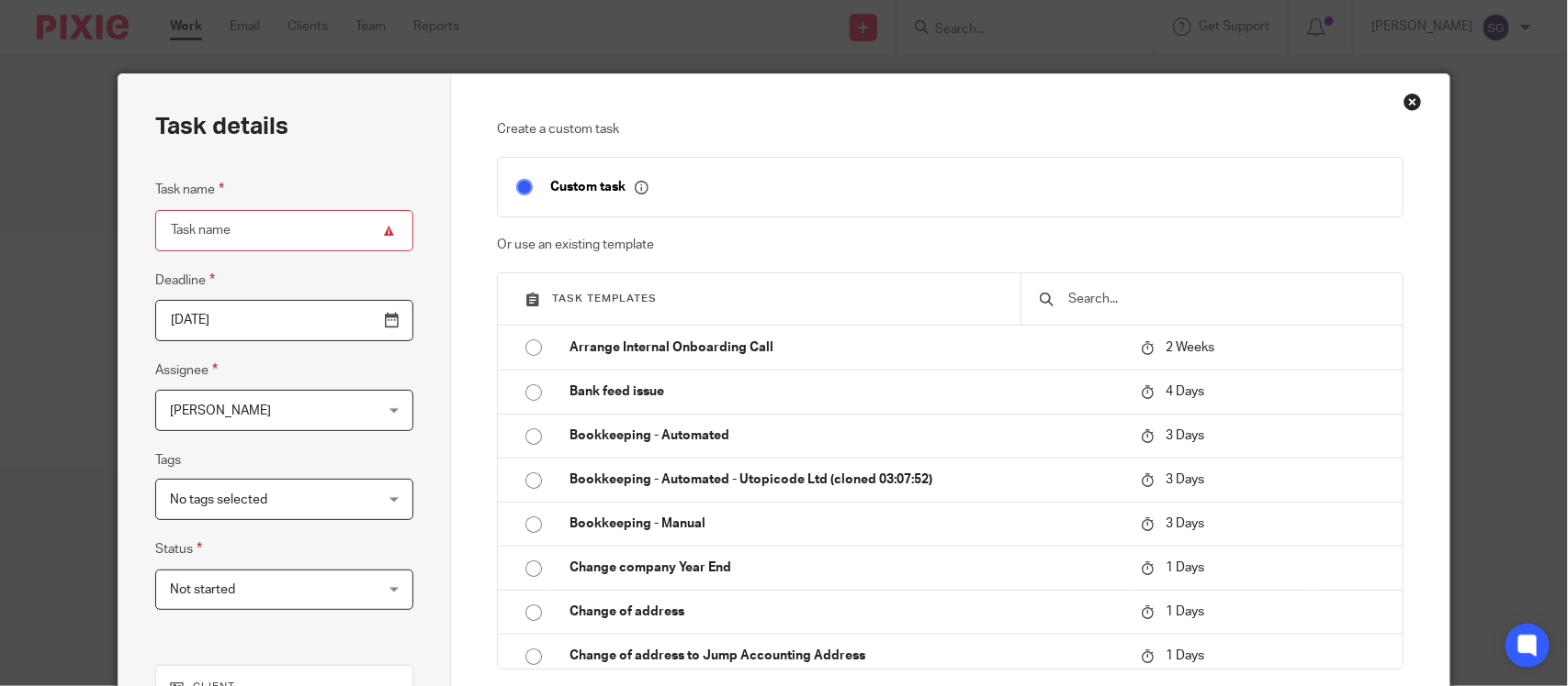
click at [1403, 108] on div "Close this dialog window" at bounding box center [1412, 101] width 18 height 18
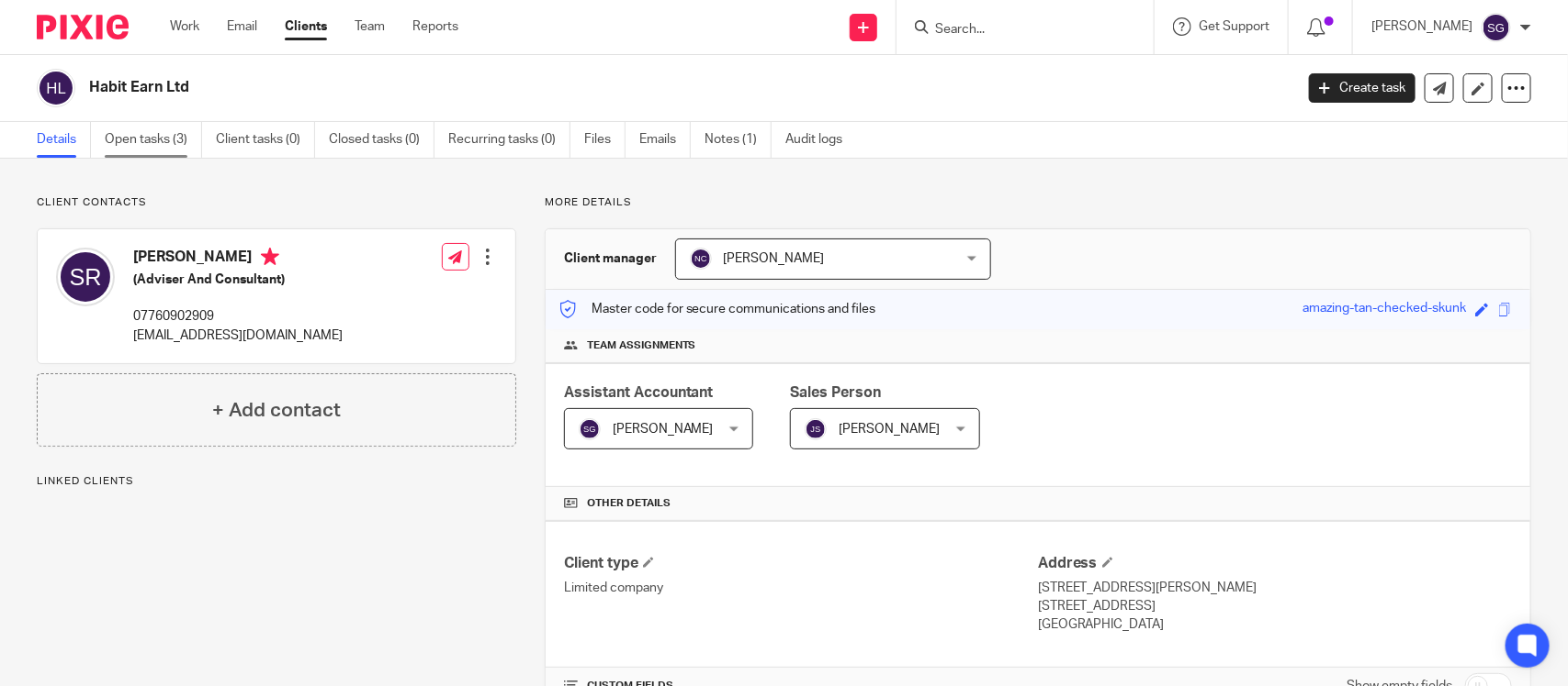
click at [154, 140] on link "Open tasks (3)" at bounding box center [153, 140] width 98 height 36
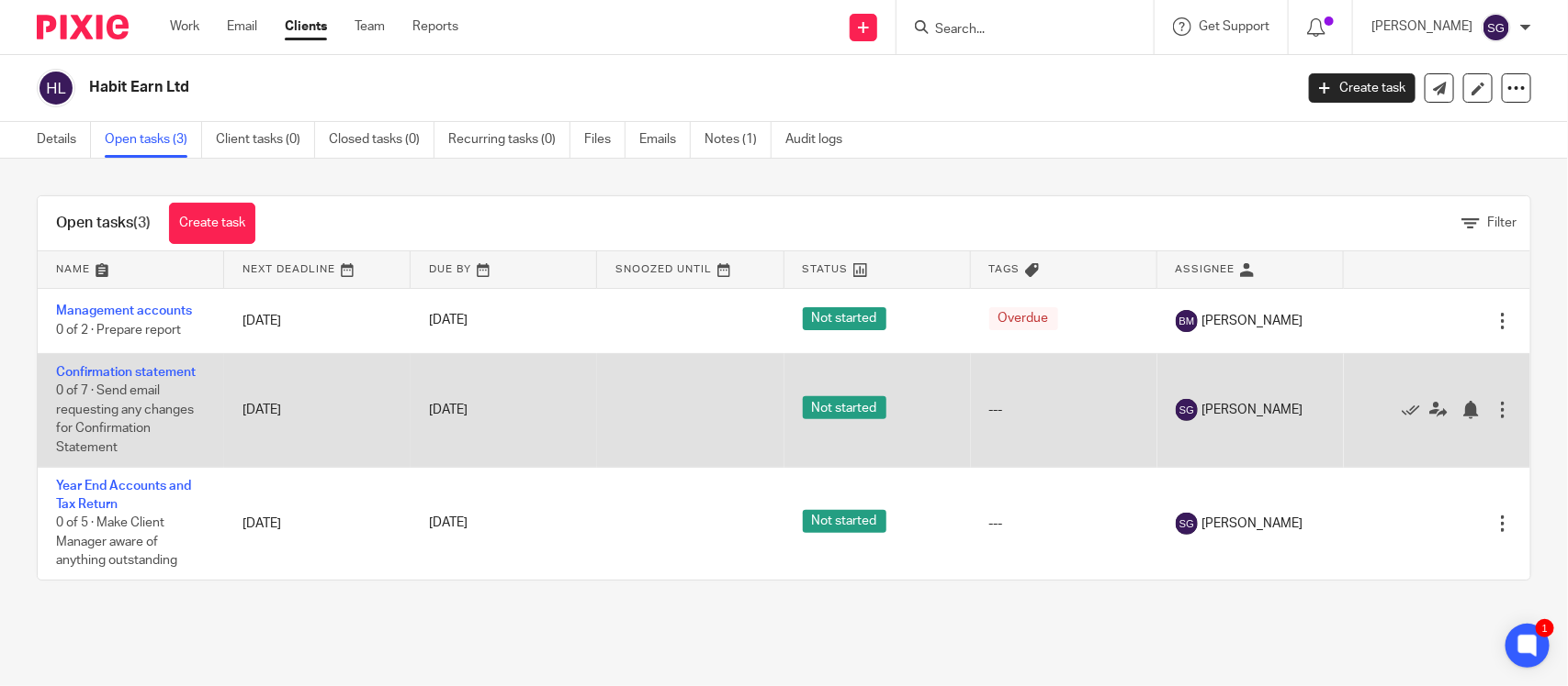
click at [1493, 405] on div at bounding box center [1502, 410] width 18 height 18
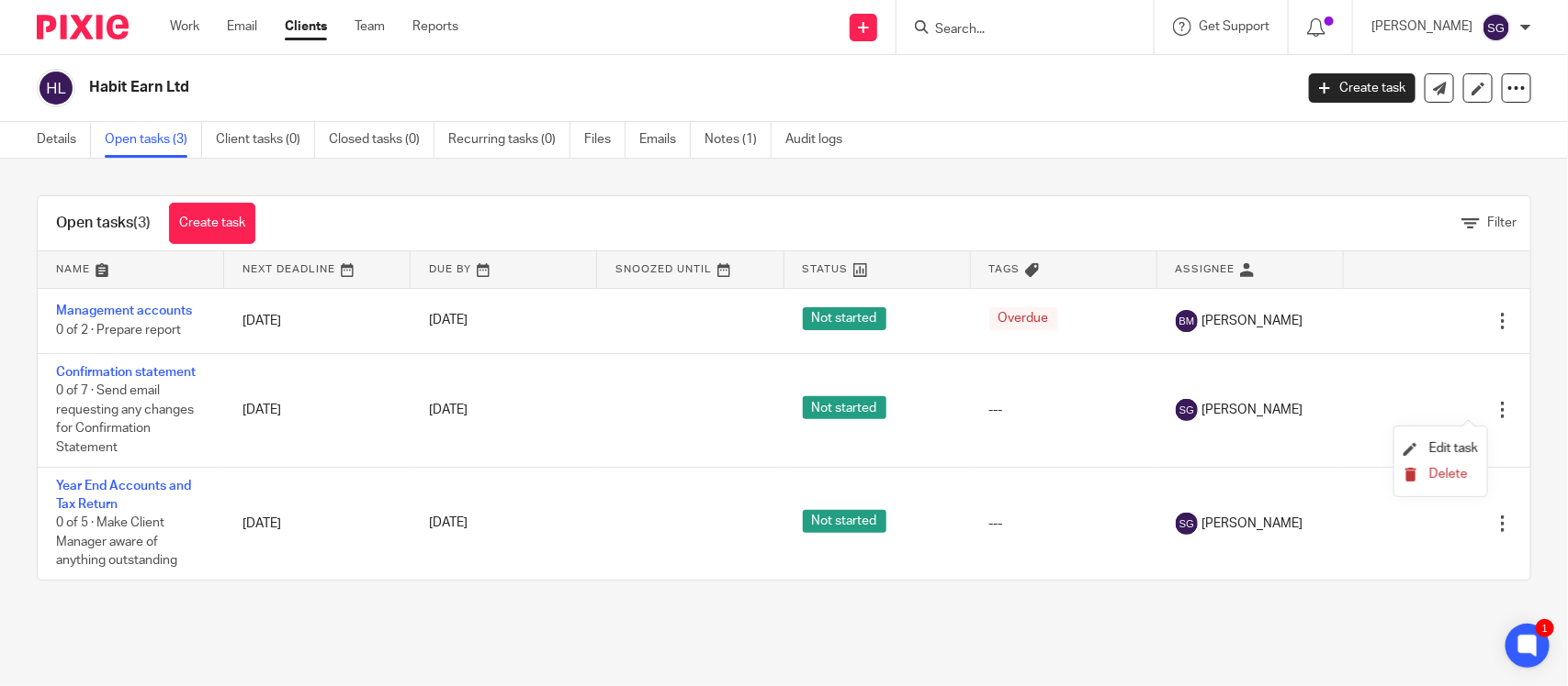
click at [1443, 472] on span "Delete" at bounding box center [1448, 474] width 39 height 13
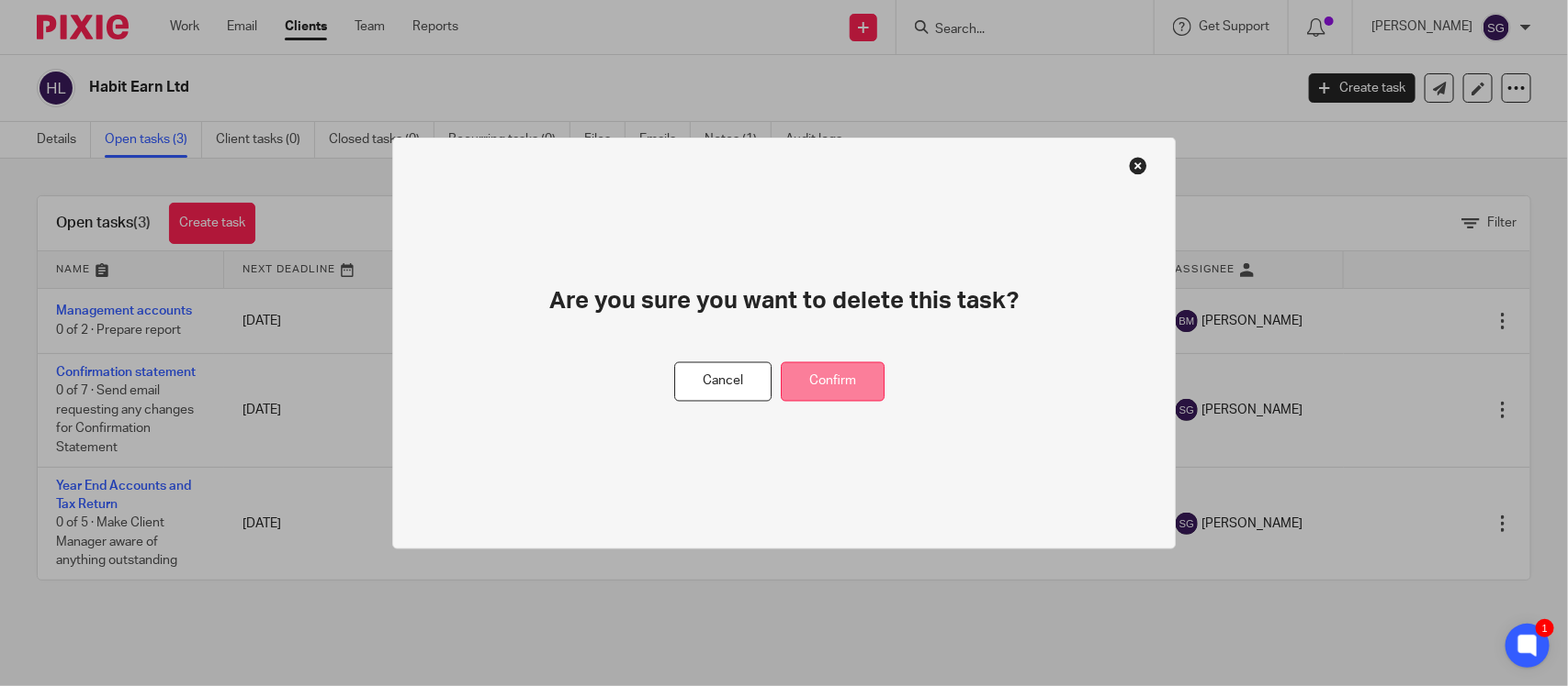
click at [865, 393] on button "Confirm" at bounding box center [833, 383] width 103 height 40
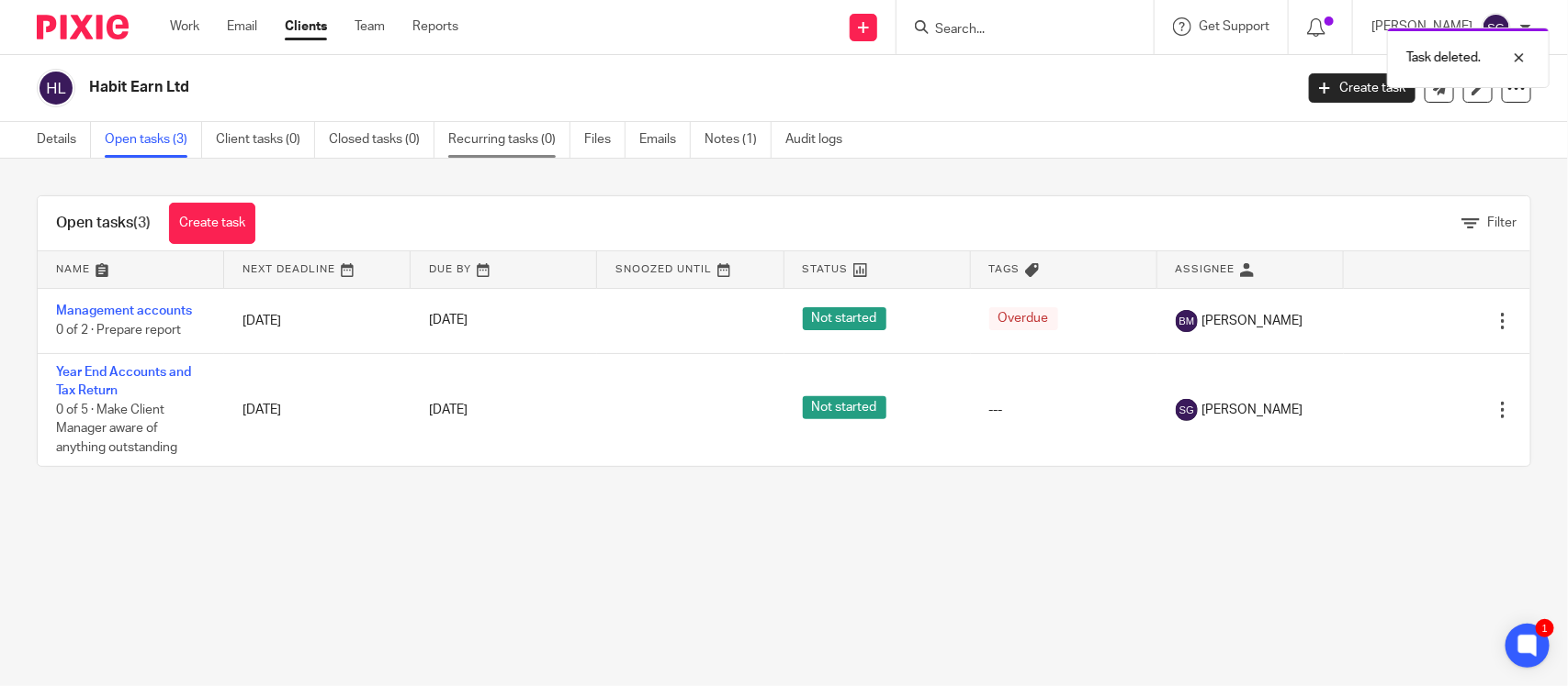
click at [448, 142] on link "Recurring tasks (0)" at bounding box center [508, 140] width 122 height 36
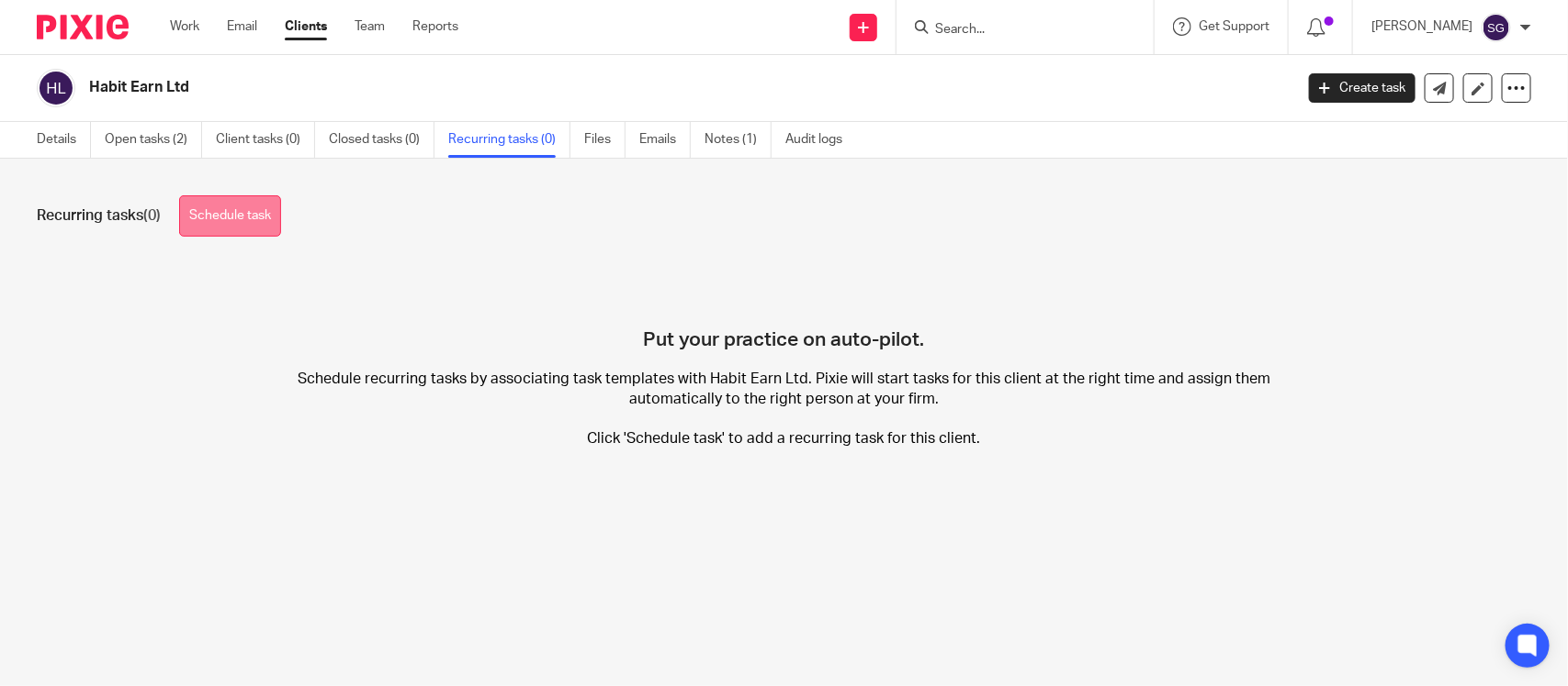
click at [263, 218] on link "Schedule task" at bounding box center [230, 217] width 101 height 42
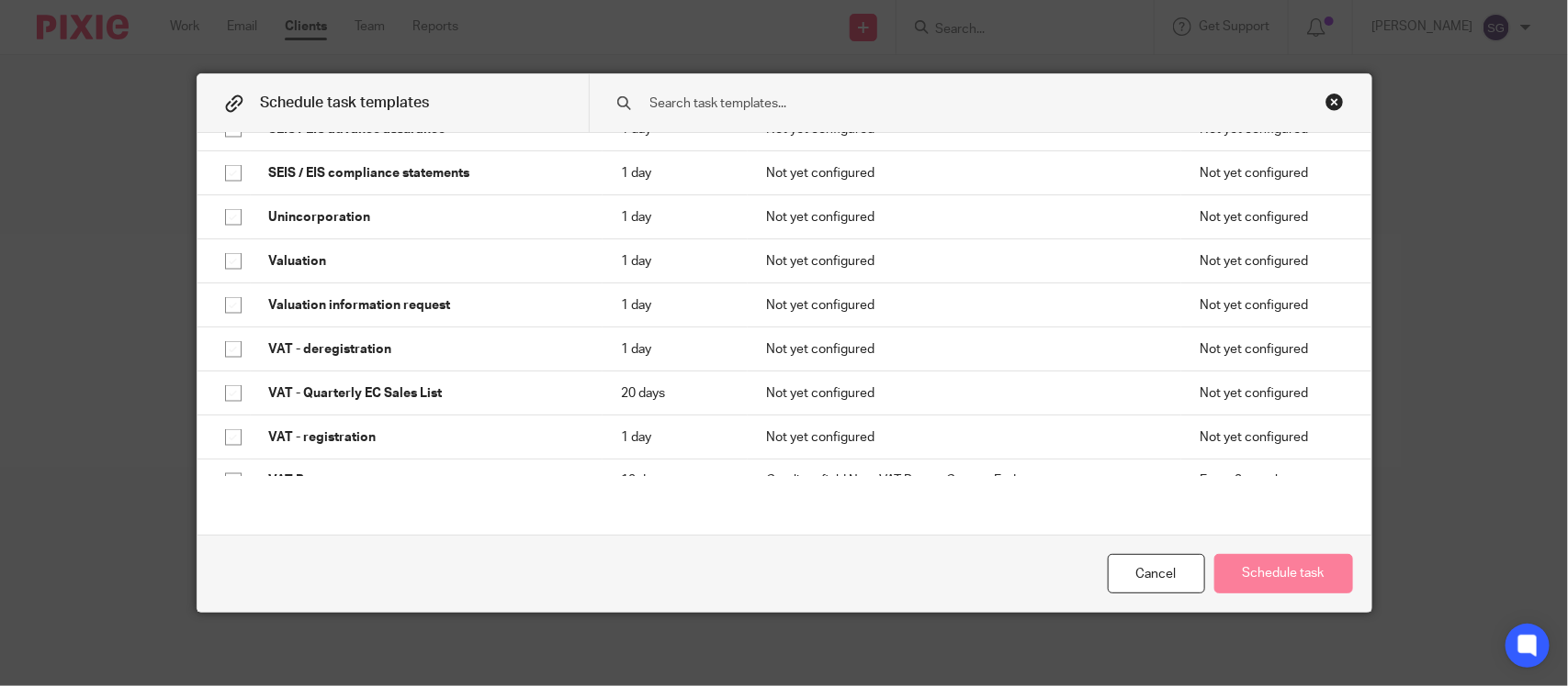
scroll to position [1444, 0]
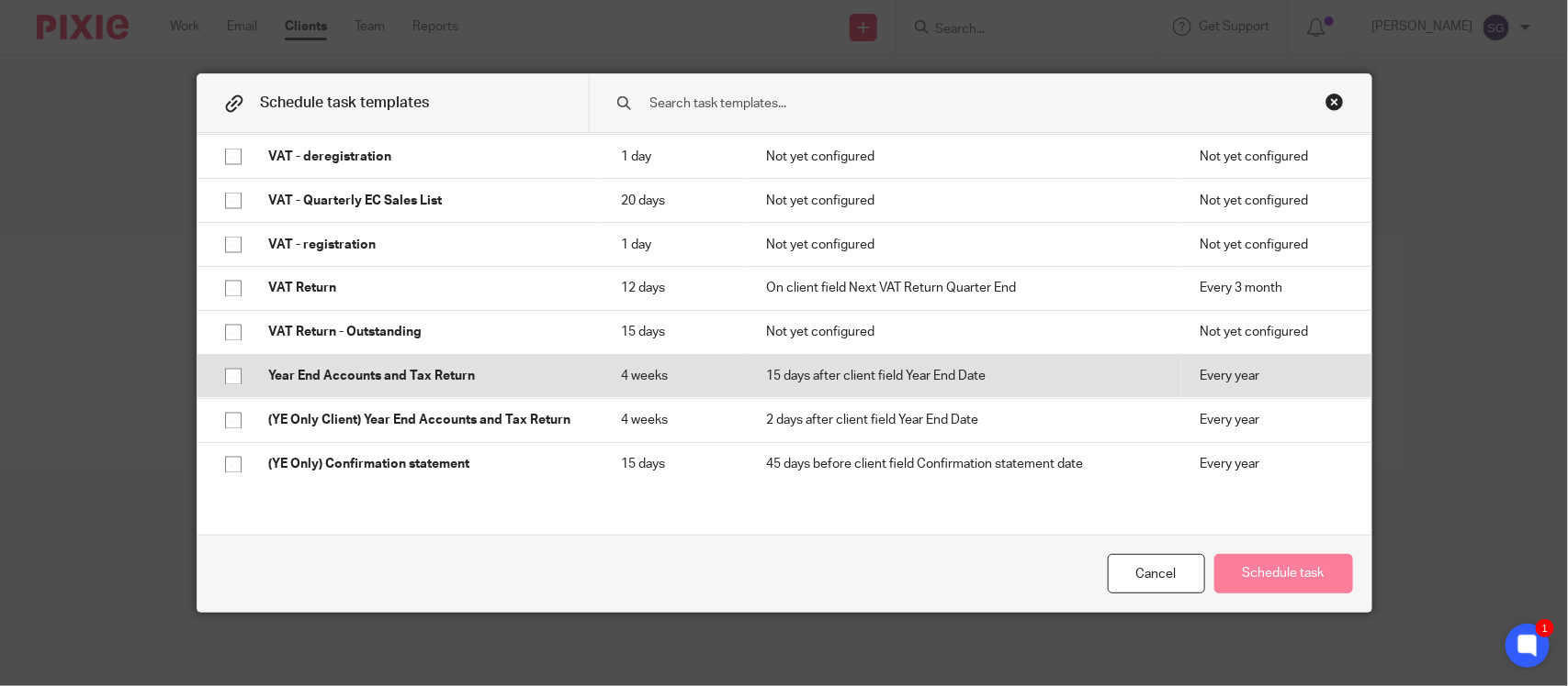
click at [225, 364] on input "checkbox" at bounding box center [233, 377] width 35 height 35
checkbox input "true"
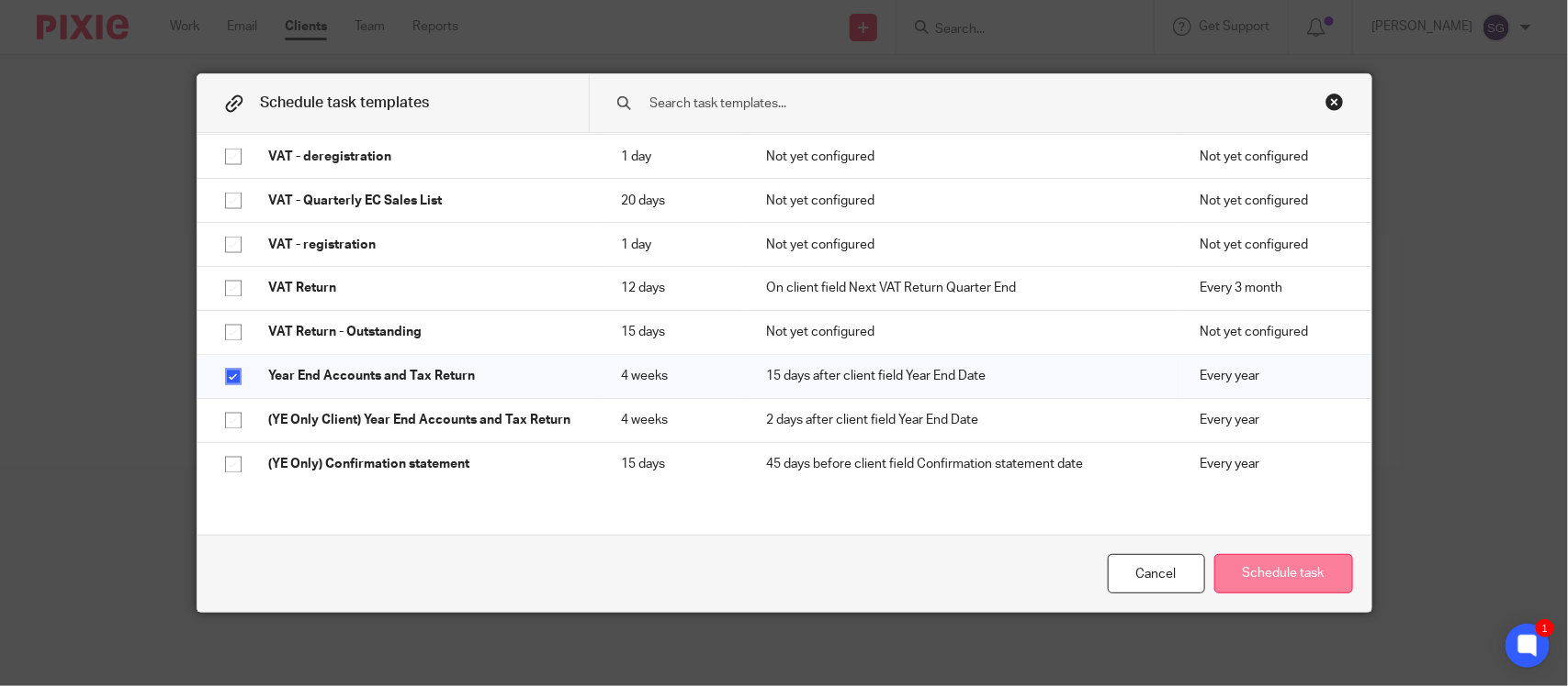
click at [1271, 577] on button "Schedule task" at bounding box center [1282, 575] width 138 height 40
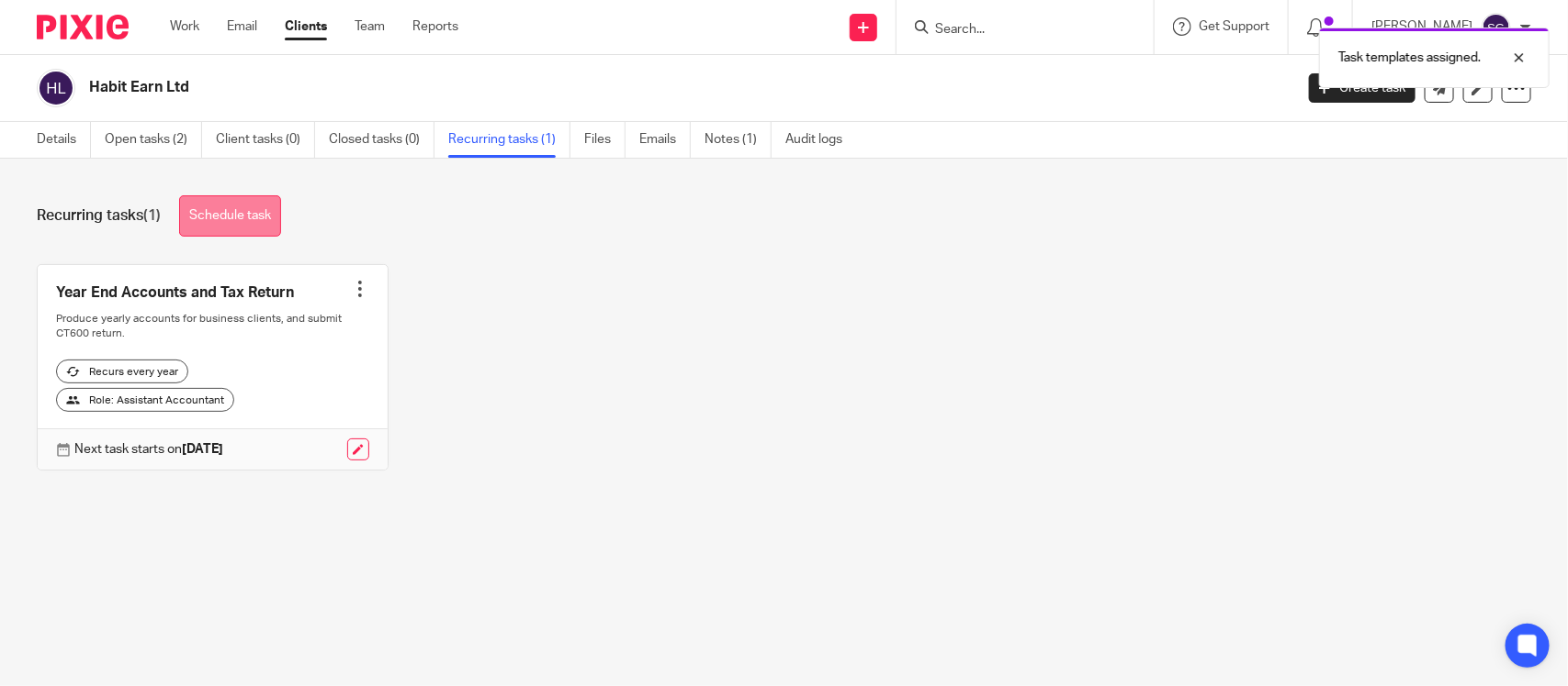
click at [235, 223] on link "Schedule task" at bounding box center [230, 217] width 101 height 42
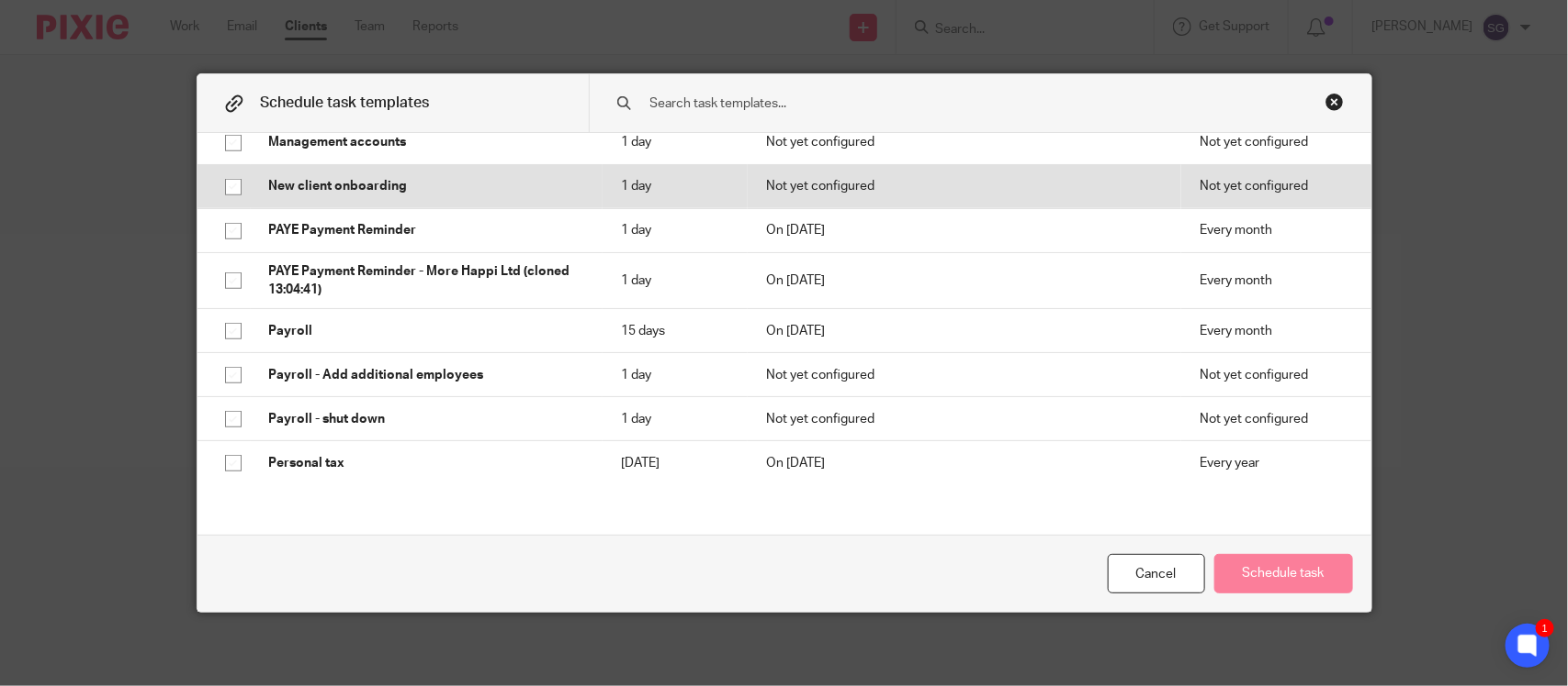
scroll to position [831, 0]
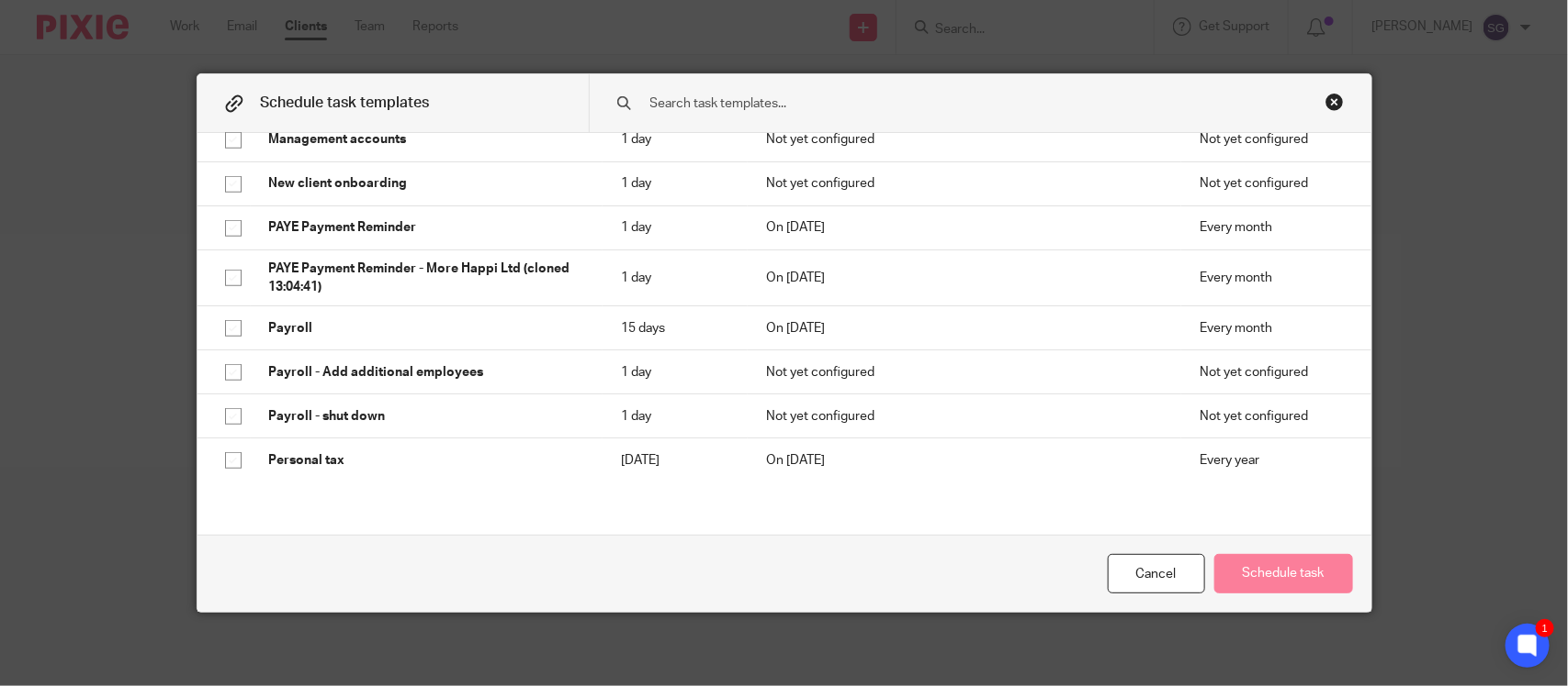
click at [1330, 93] on div "Close this dialog window" at bounding box center [1334, 101] width 18 height 18
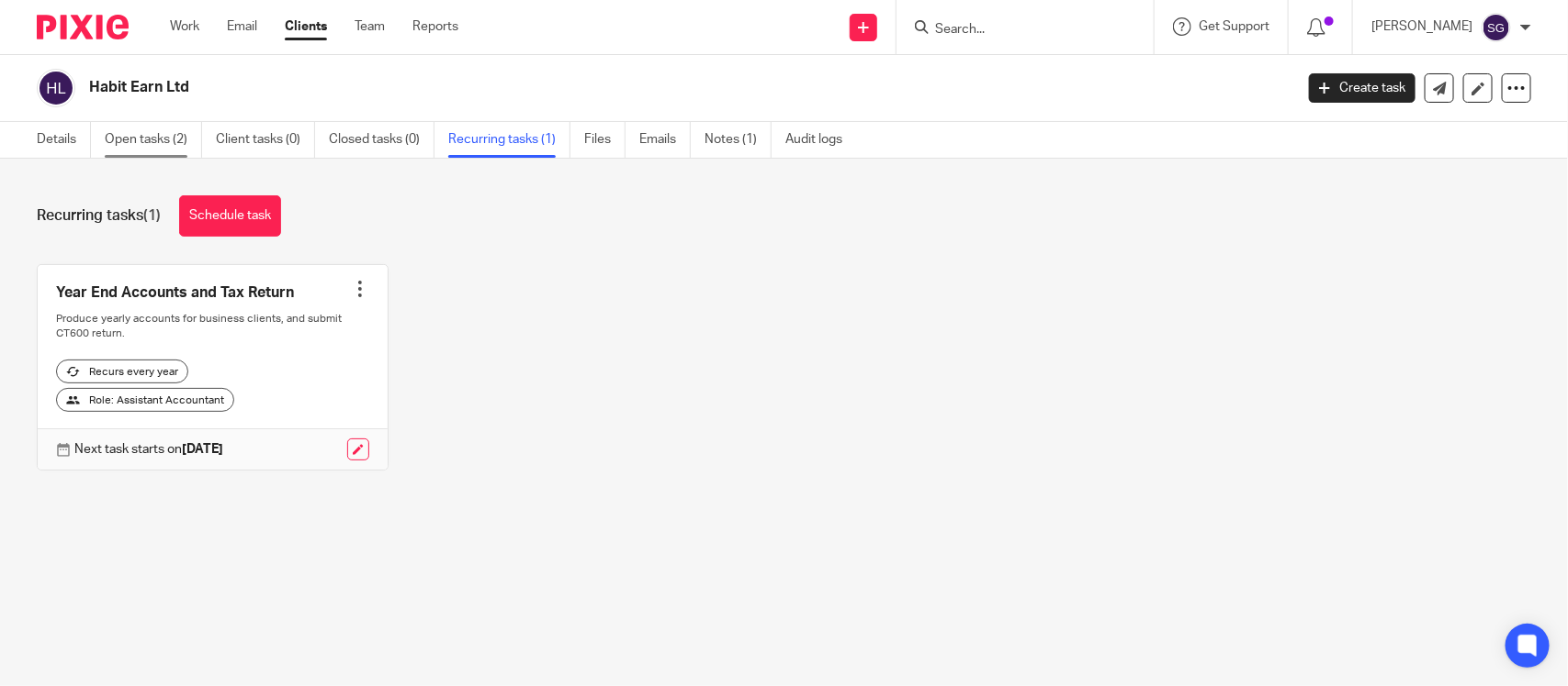
click at [126, 143] on link "Open tasks (2)" at bounding box center [153, 140] width 98 height 36
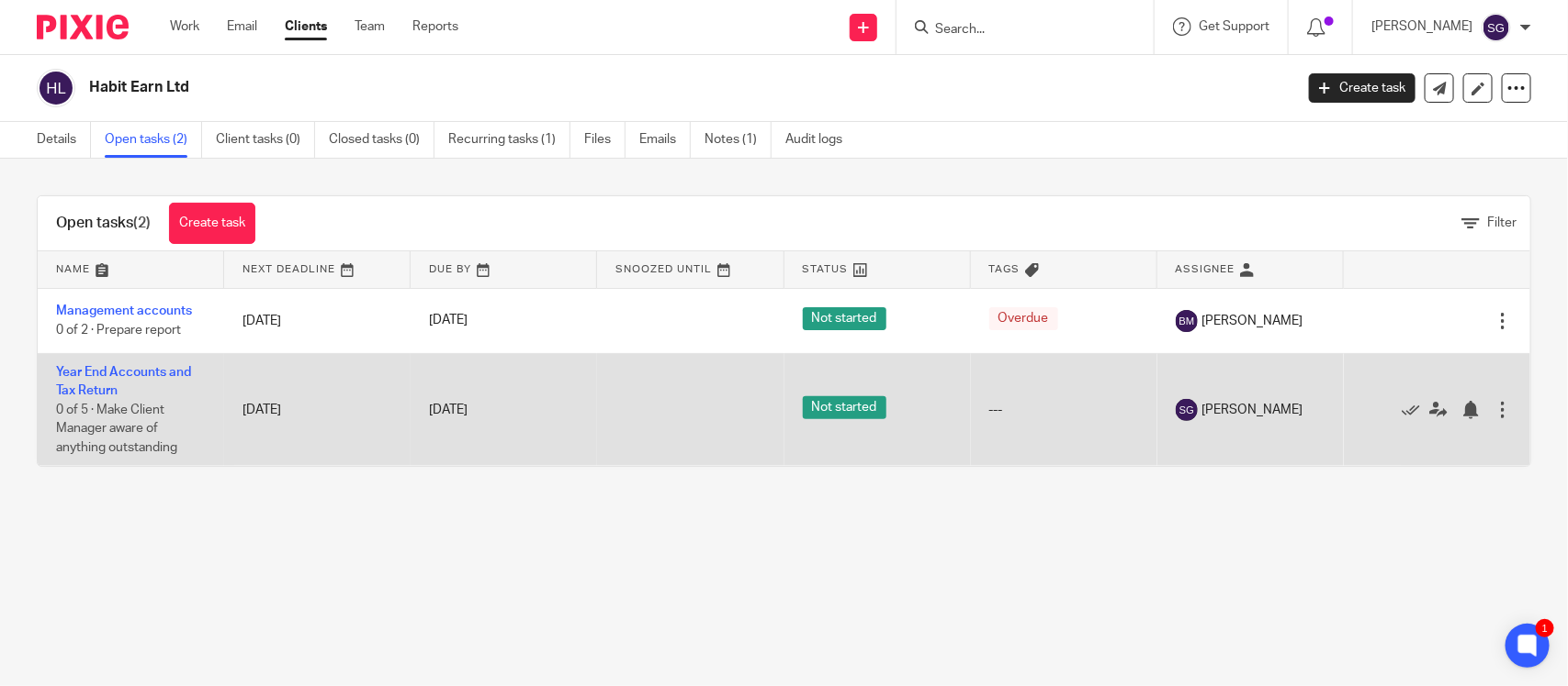
click at [1493, 409] on div at bounding box center [1502, 410] width 18 height 18
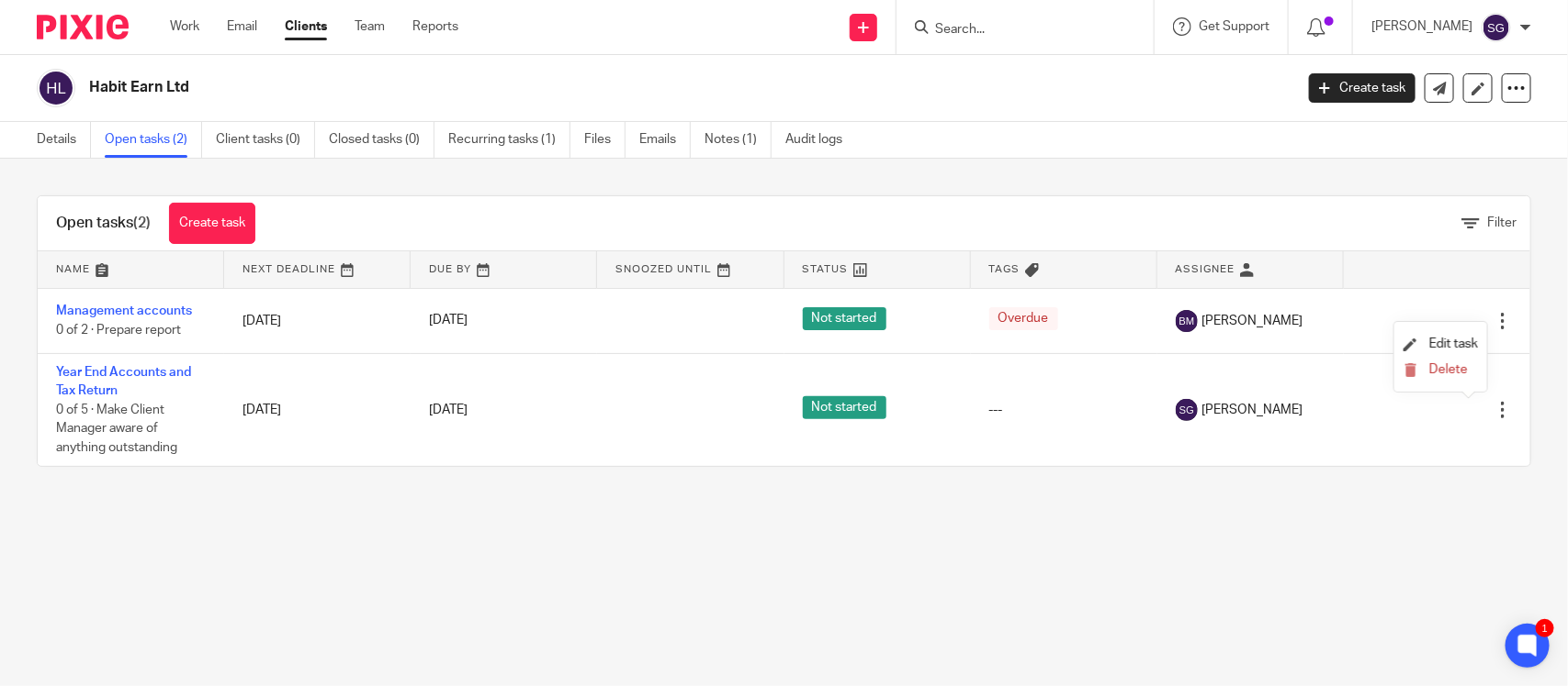
click at [1445, 360] on li "Delete" at bounding box center [1440, 371] width 75 height 24
click at [1427, 370] on button "Delete" at bounding box center [1440, 371] width 75 height 15
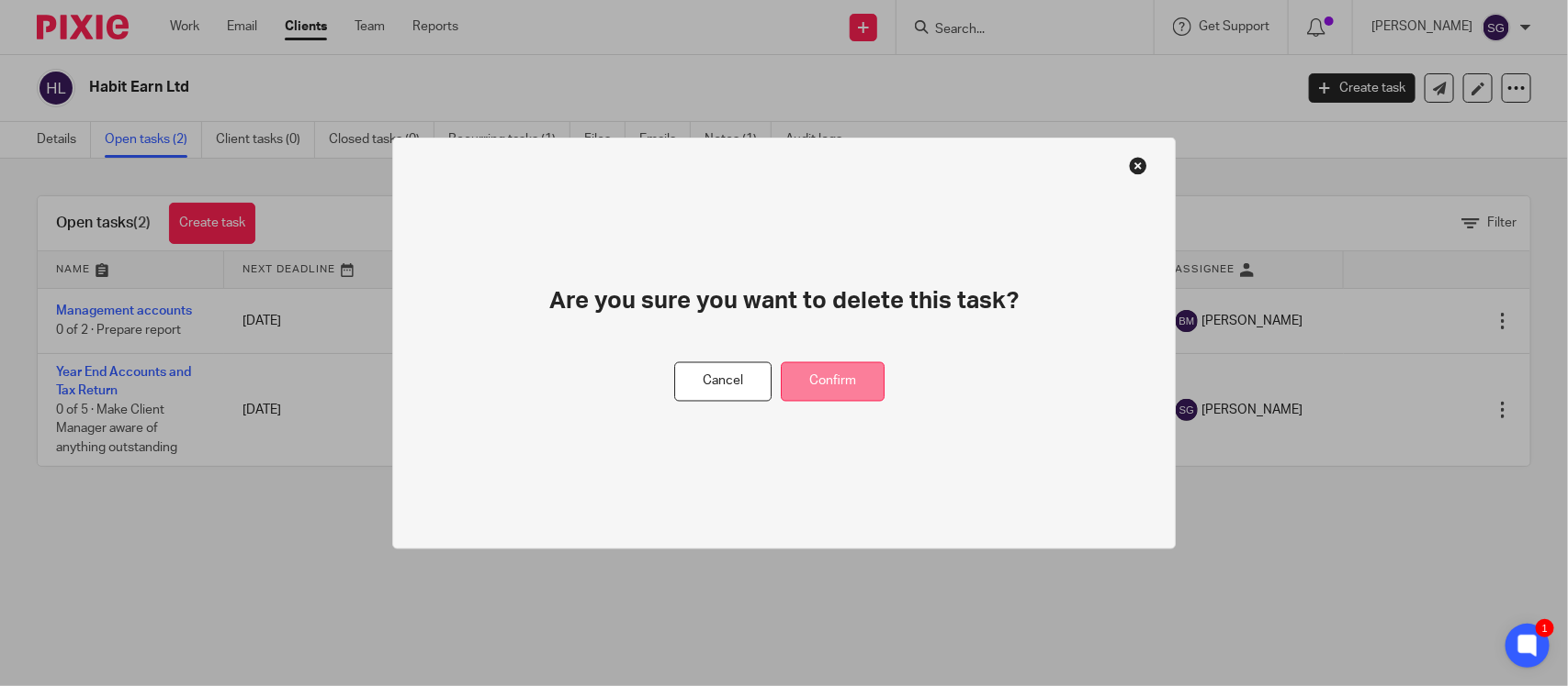
click at [846, 383] on button "Confirm" at bounding box center [833, 383] width 103 height 40
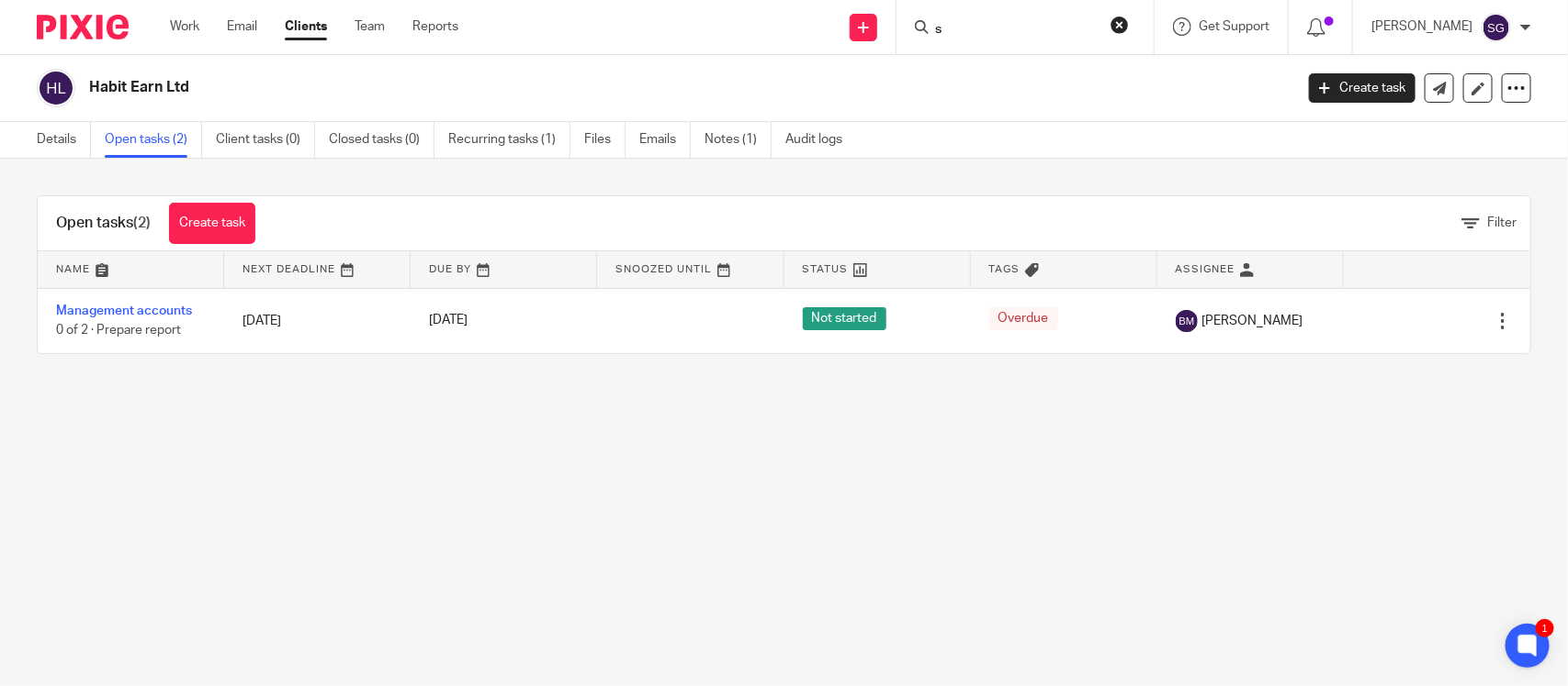
click at [933, 28] on input "s" at bounding box center [1016, 30] width 165 height 17
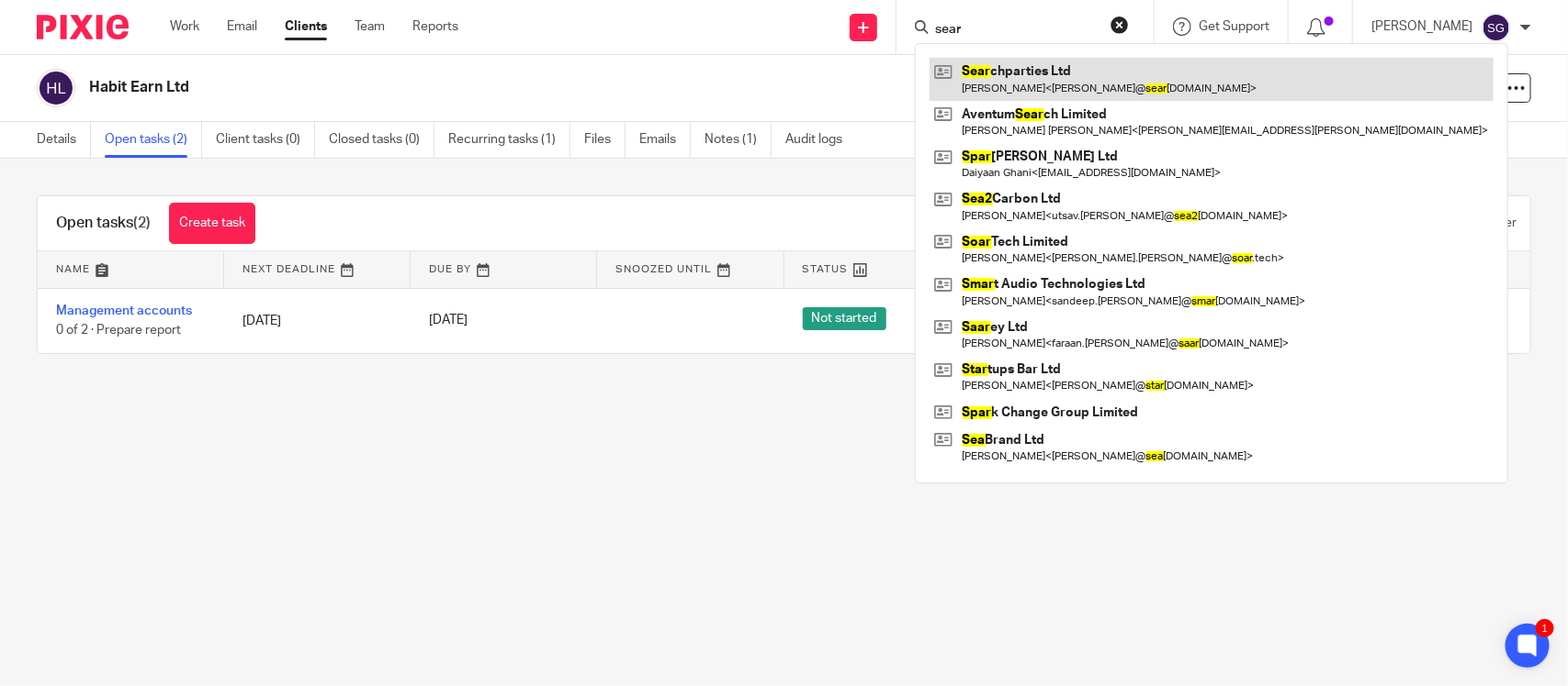
type input "sear"
click at [1022, 88] on link at bounding box center [1211, 79] width 564 height 42
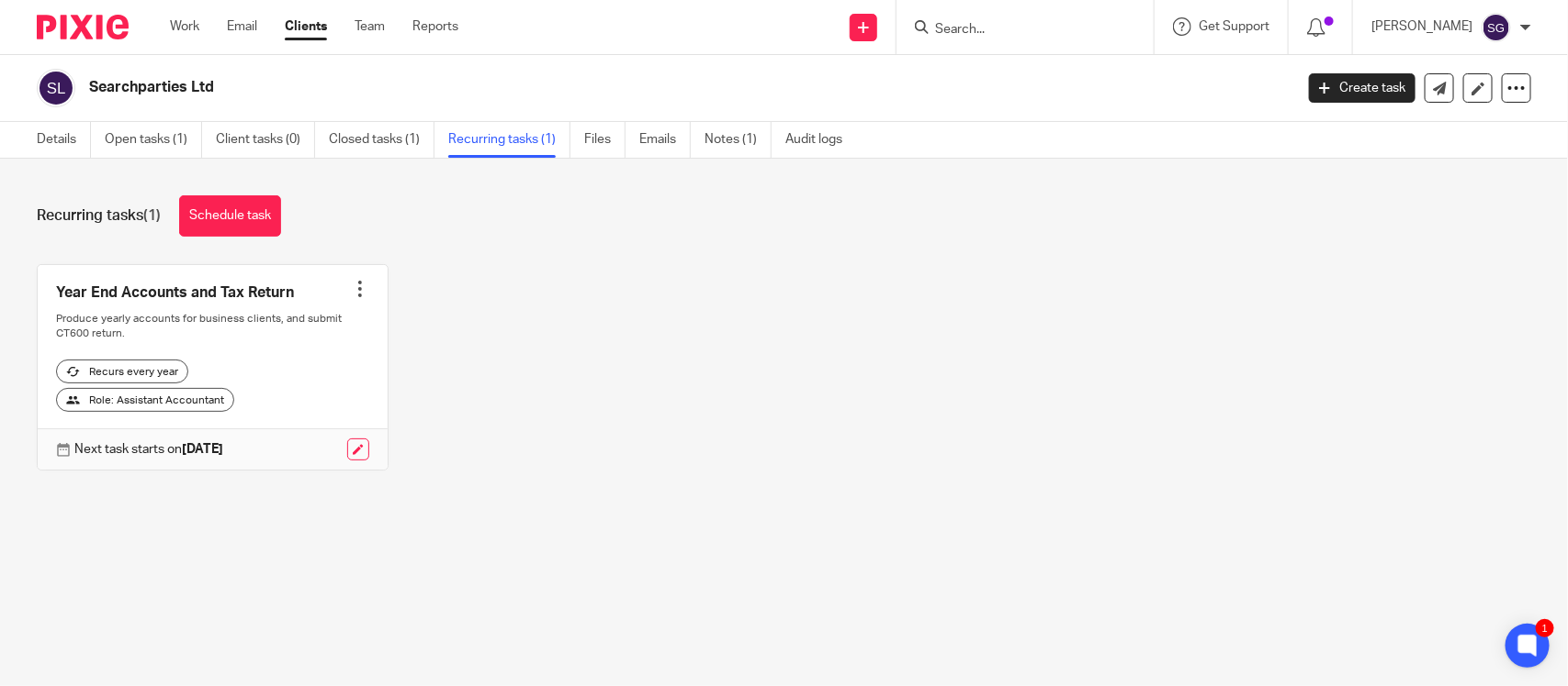
click at [941, 33] on input "Search" at bounding box center [1016, 30] width 165 height 17
type input "perfu"
click at [984, 54] on div "Perfu mus Ltd Yaqub Yousuf < info@ perfu mus.co.uk > Joe Graham < joe@ perfu mu…" at bounding box center [1097, 86] width 367 height 86
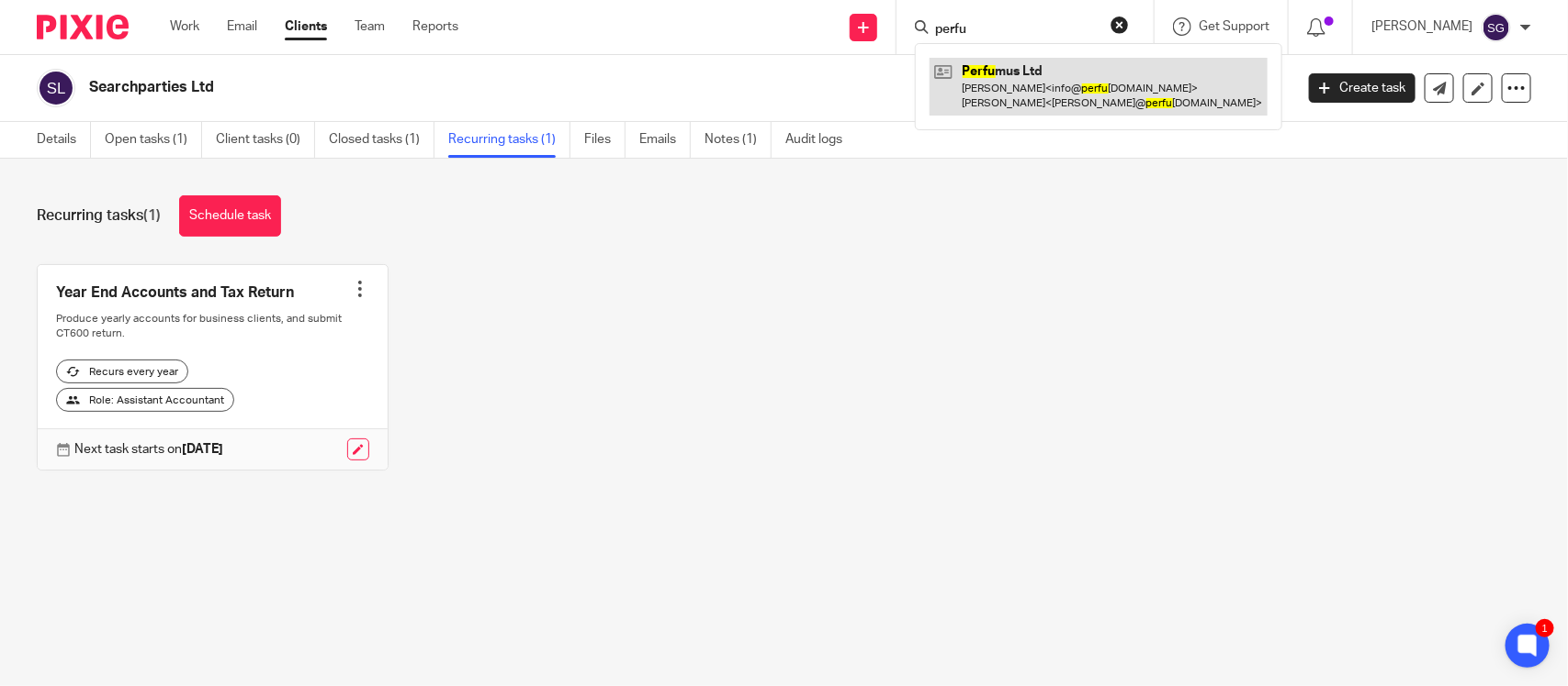
click at [1024, 87] on link at bounding box center [1098, 86] width 338 height 57
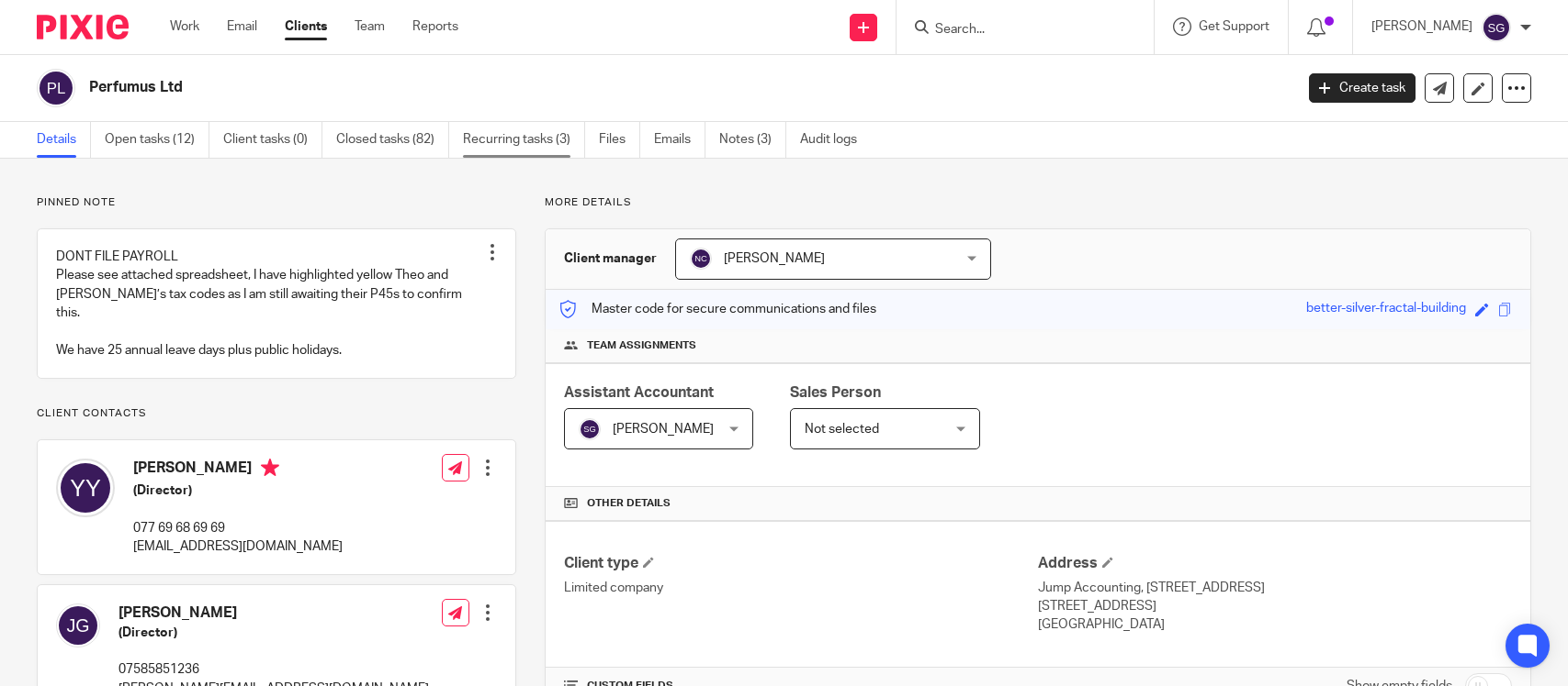
click at [484, 144] on link "Recurring tasks (3)" at bounding box center [523, 140] width 122 height 36
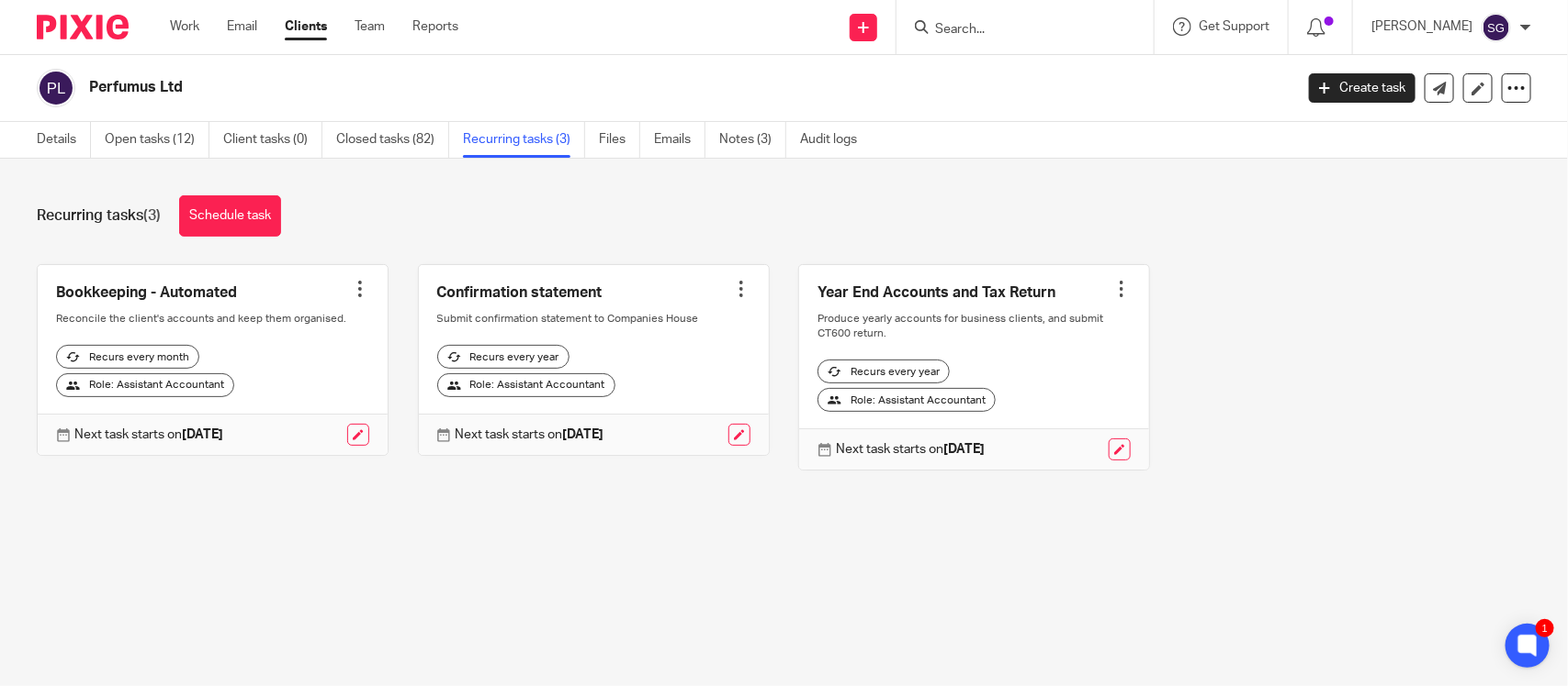
click at [351, 280] on div at bounding box center [360, 289] width 18 height 18
click at [48, 131] on link "Details" at bounding box center [64, 140] width 54 height 36
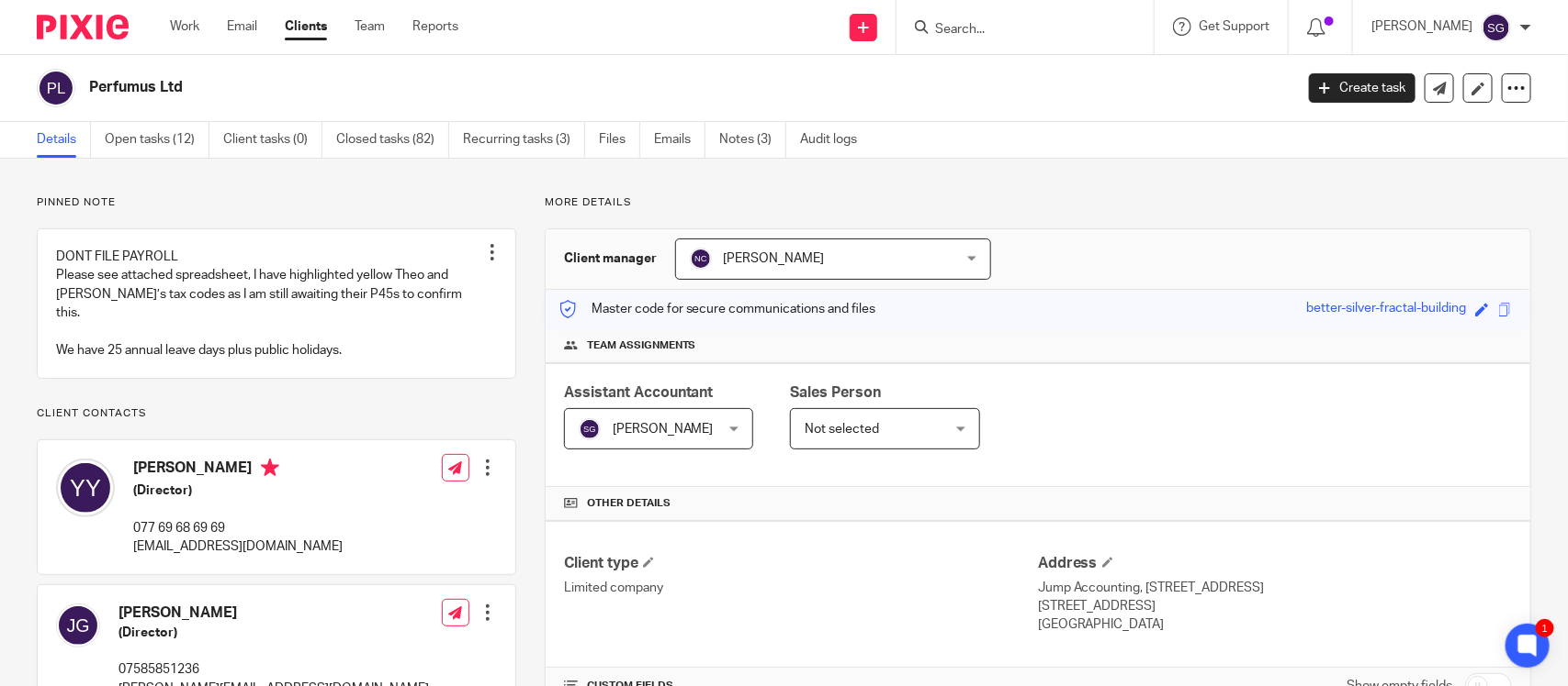
click at [933, 35] on input "Search" at bounding box center [1016, 30] width 165 height 17
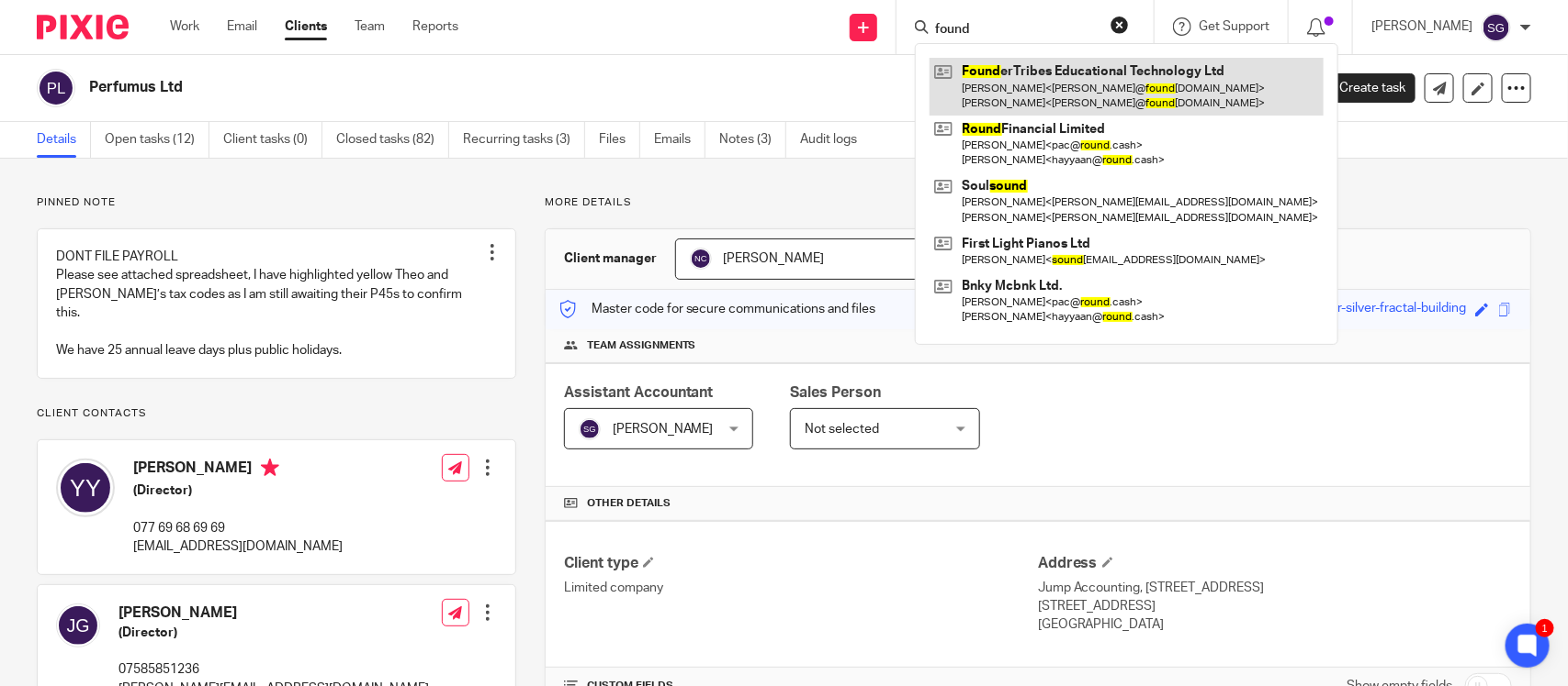
type input "found"
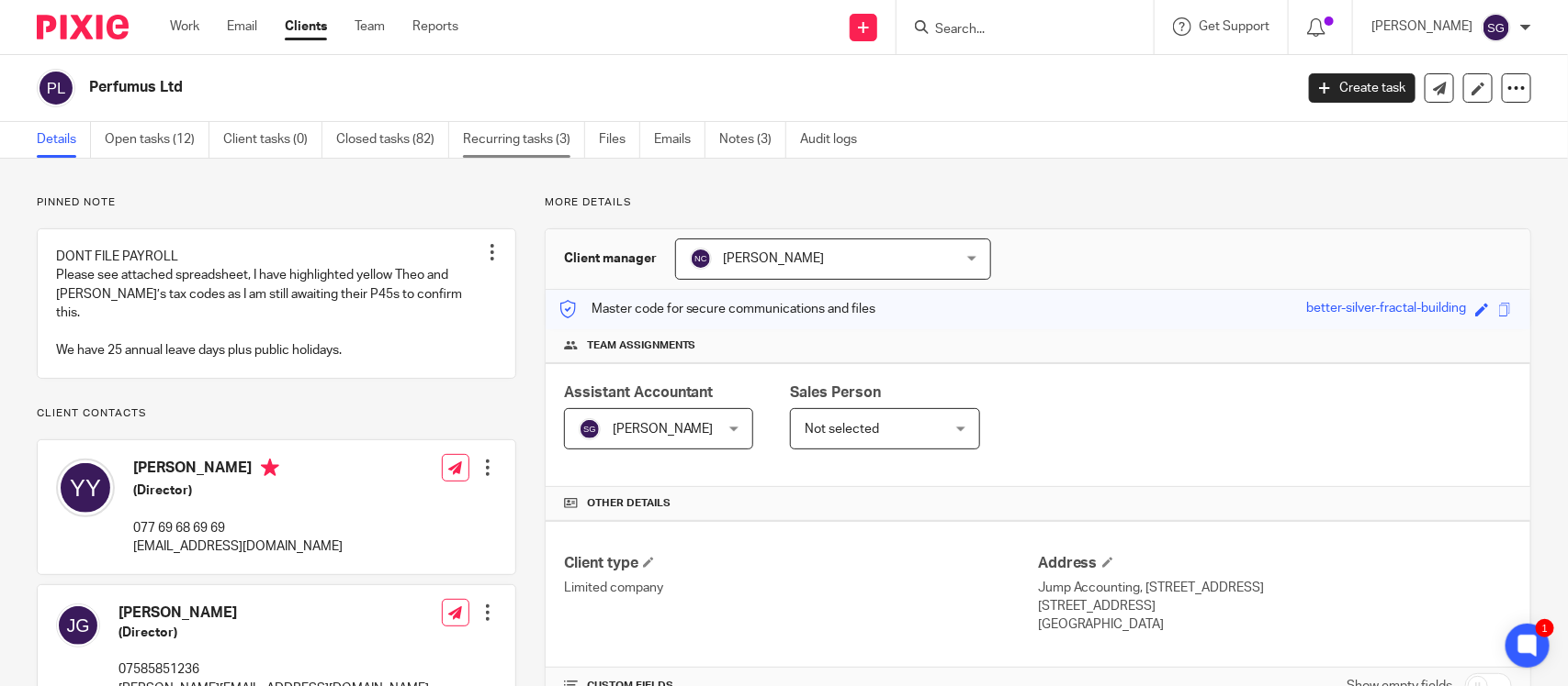
click at [483, 126] on link "Recurring tasks (3)" at bounding box center [523, 140] width 122 height 36
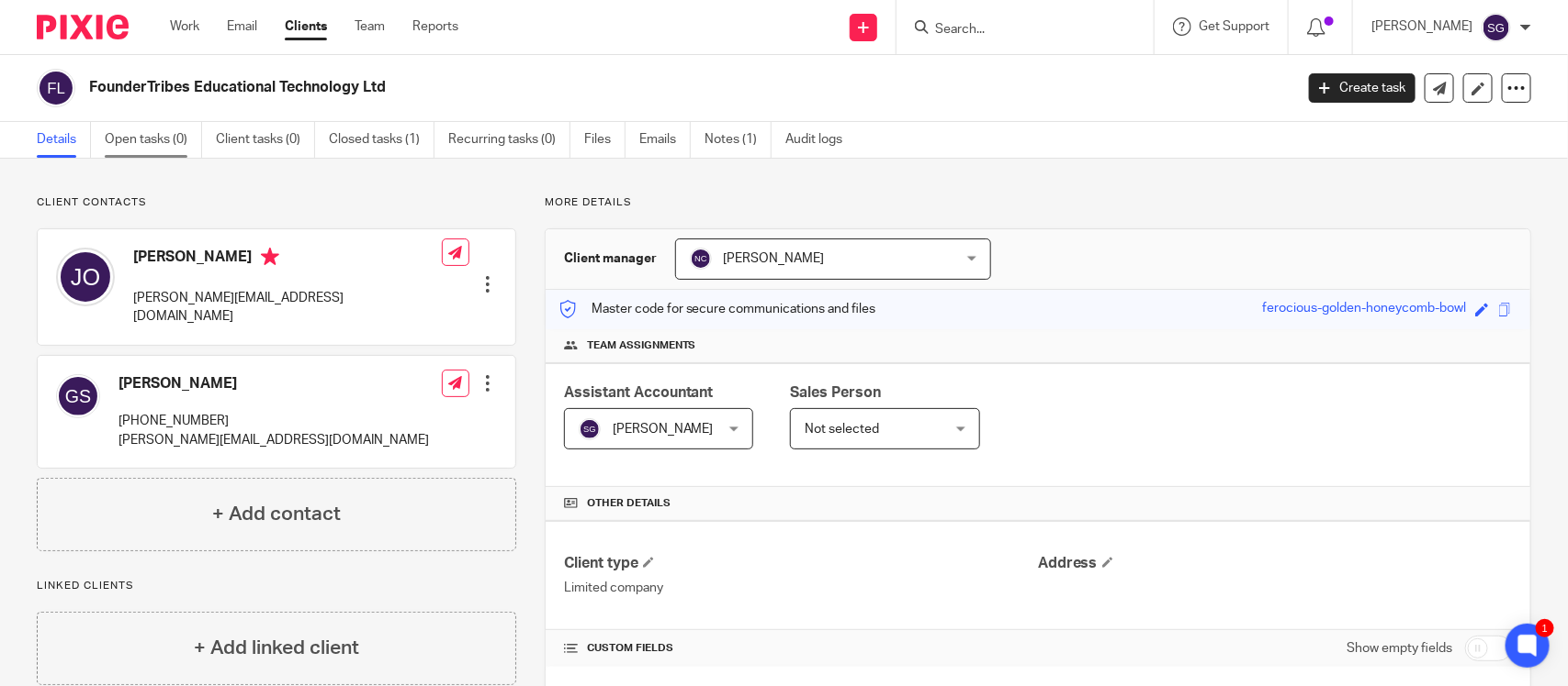
click at [135, 136] on link "Open tasks (0)" at bounding box center [153, 140] width 98 height 36
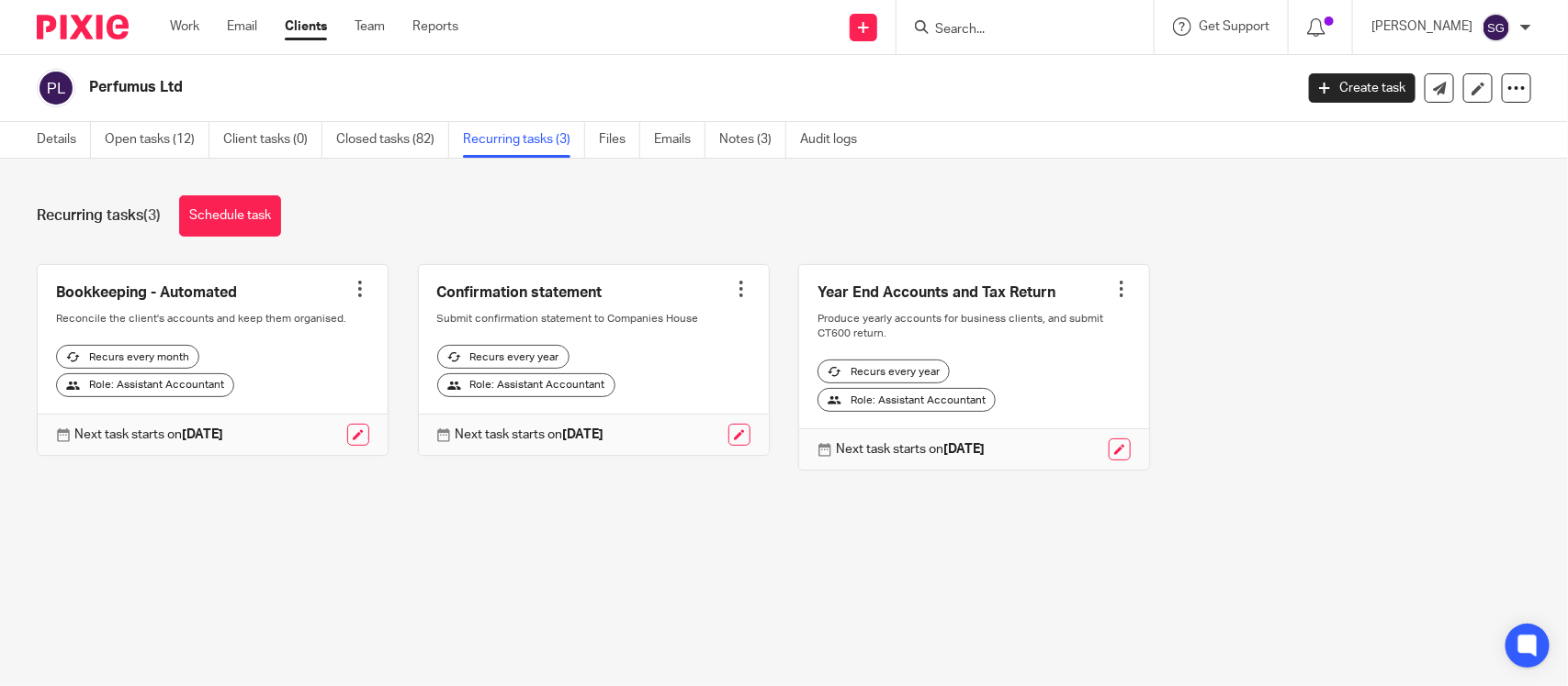
click at [340, 285] on link at bounding box center [213, 361] width 350 height 191
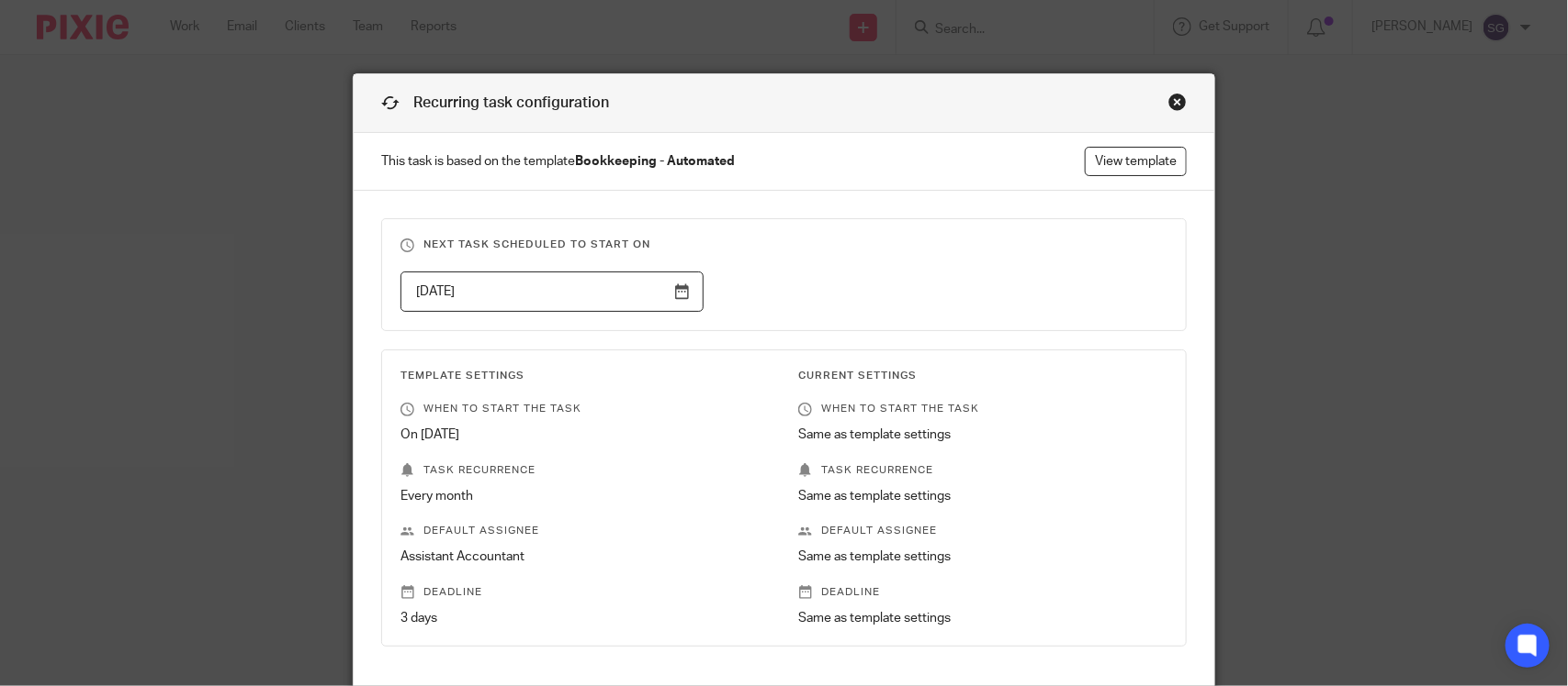
click at [1168, 102] on div "Close this dialog window" at bounding box center [1177, 101] width 18 height 18
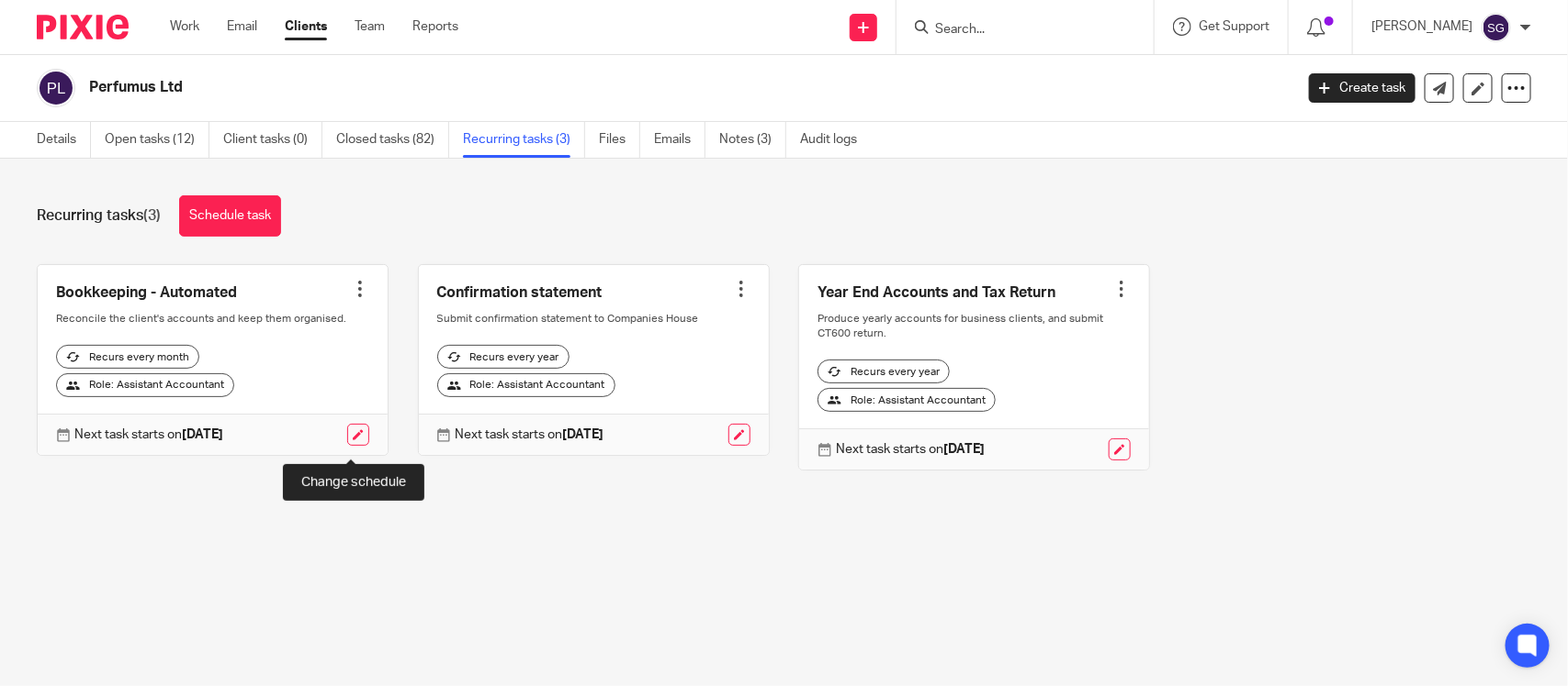
click at [349, 443] on link at bounding box center [358, 434] width 22 height 22
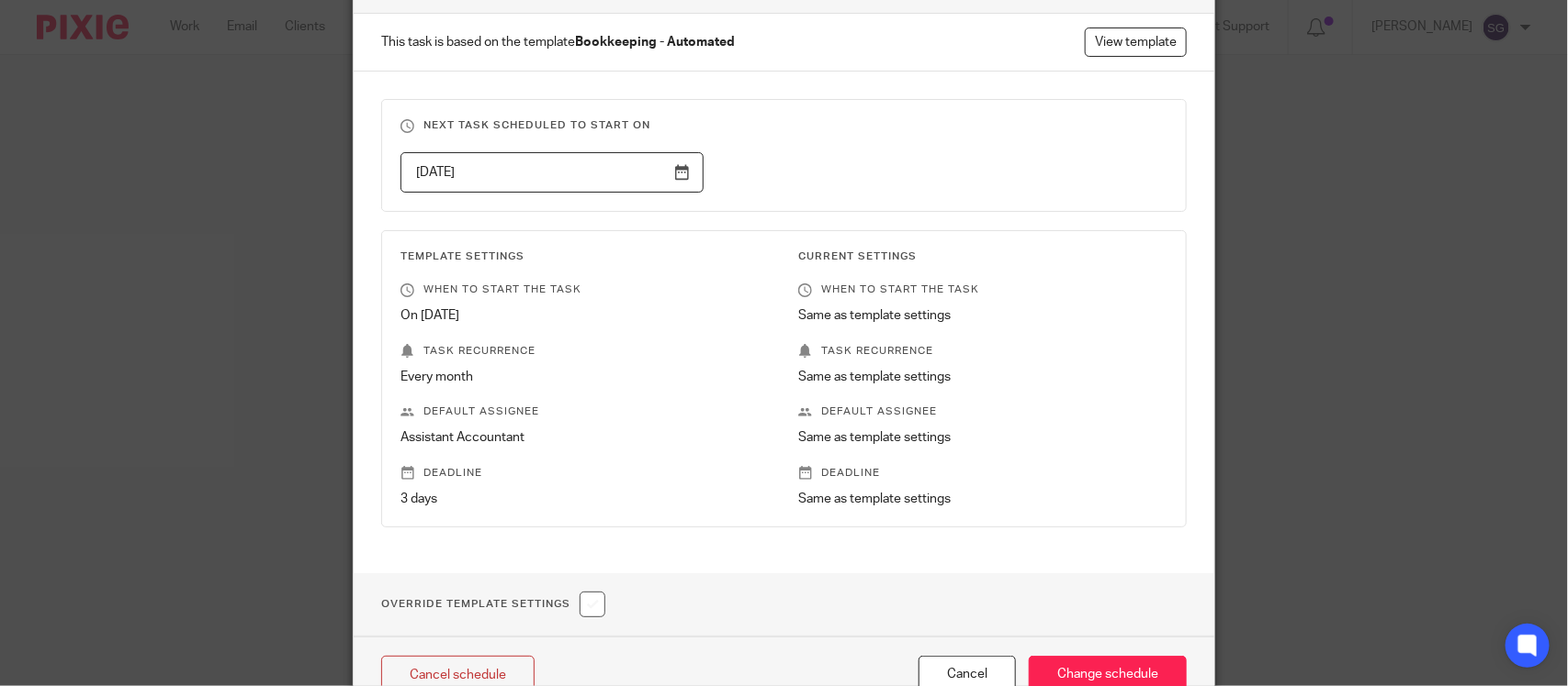
scroll to position [117, 0]
click at [483, 658] on link "Cancel schedule" at bounding box center [458, 678] width 153 height 40
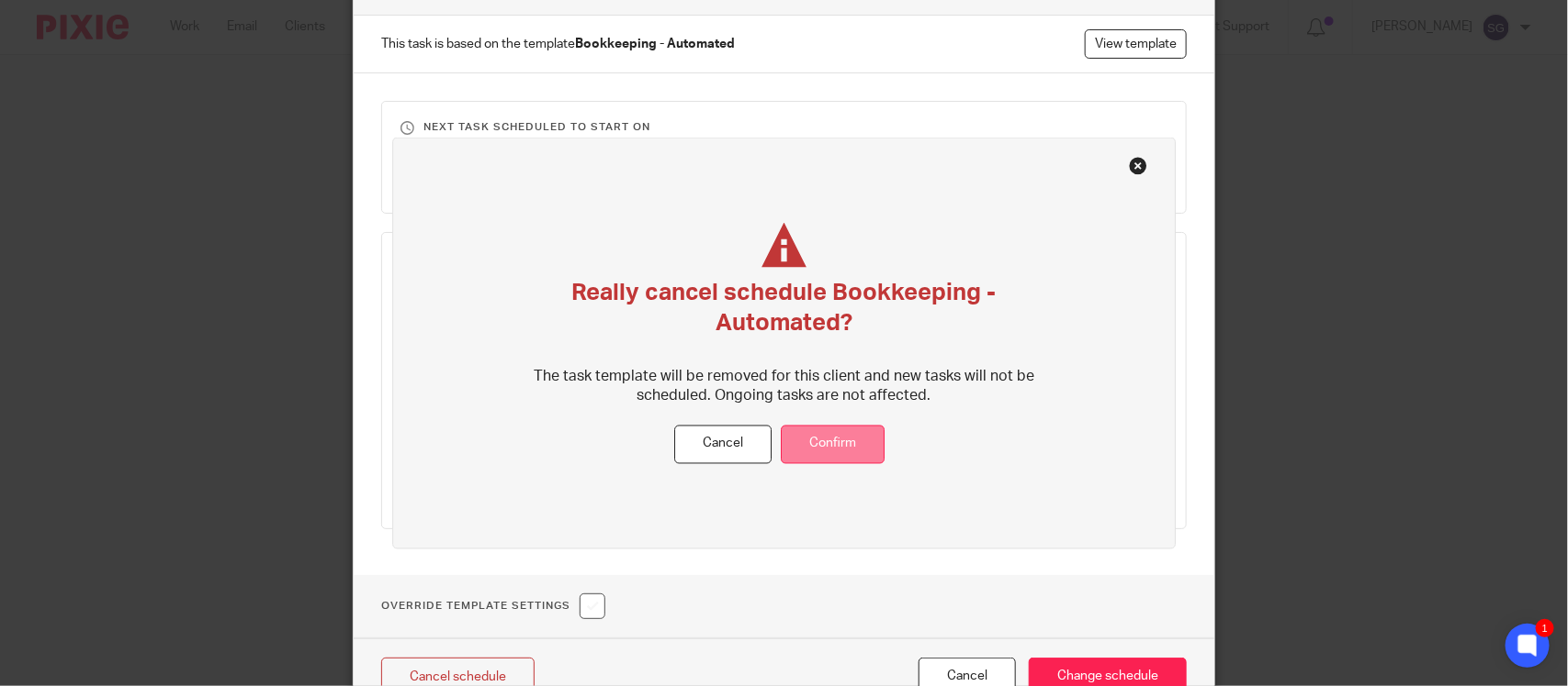
click at [833, 425] on button "Confirm" at bounding box center [833, 444] width 103 height 40
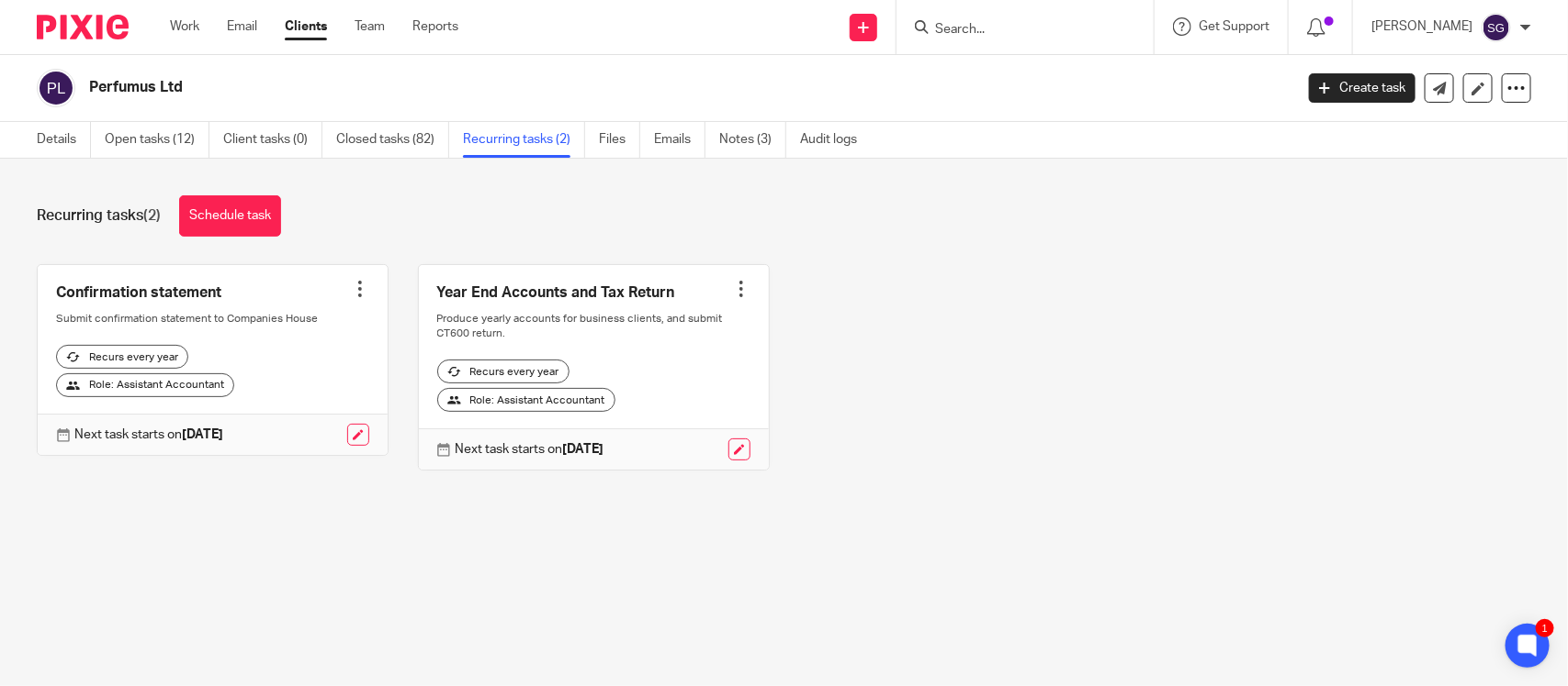
click at [939, 30] on input "Search" at bounding box center [1016, 30] width 165 height 17
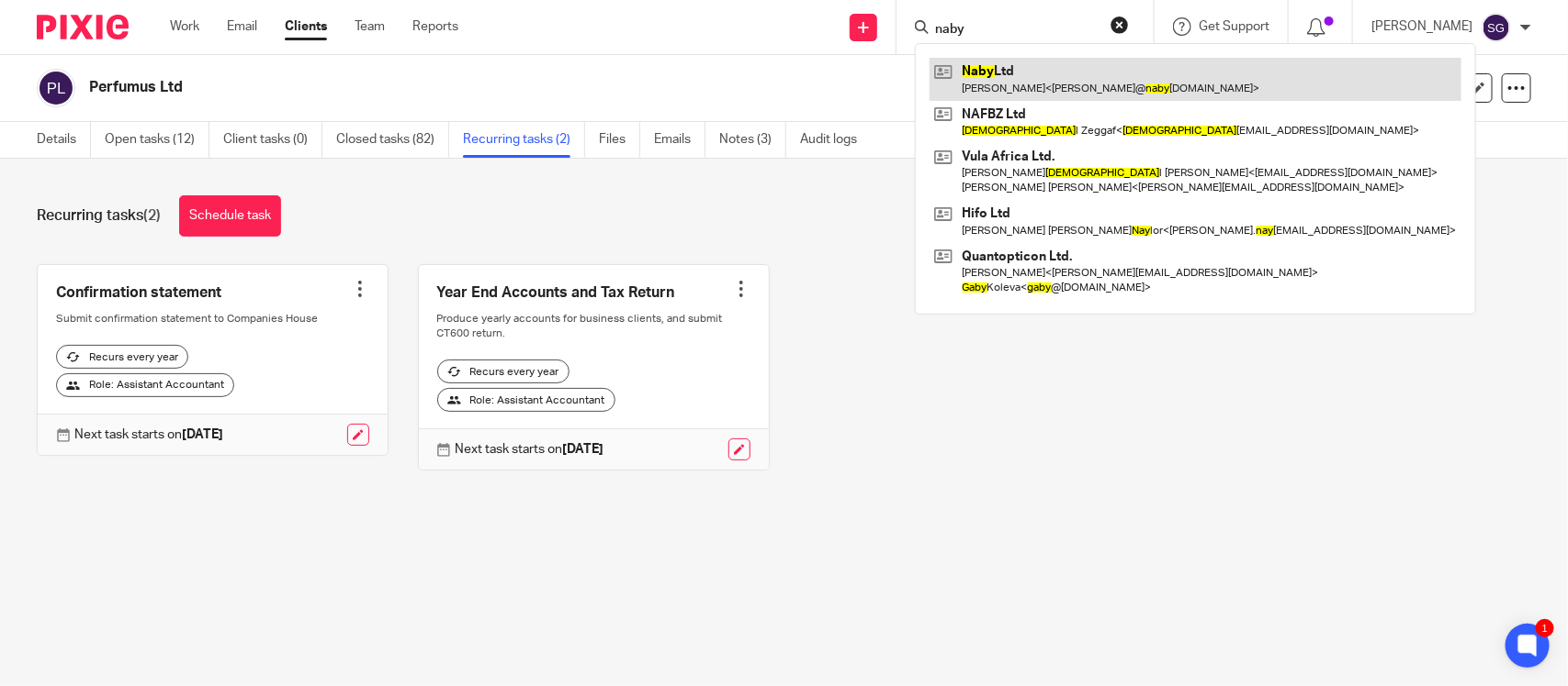
type input "naby"
click at [976, 79] on link at bounding box center [1195, 79] width 531 height 42
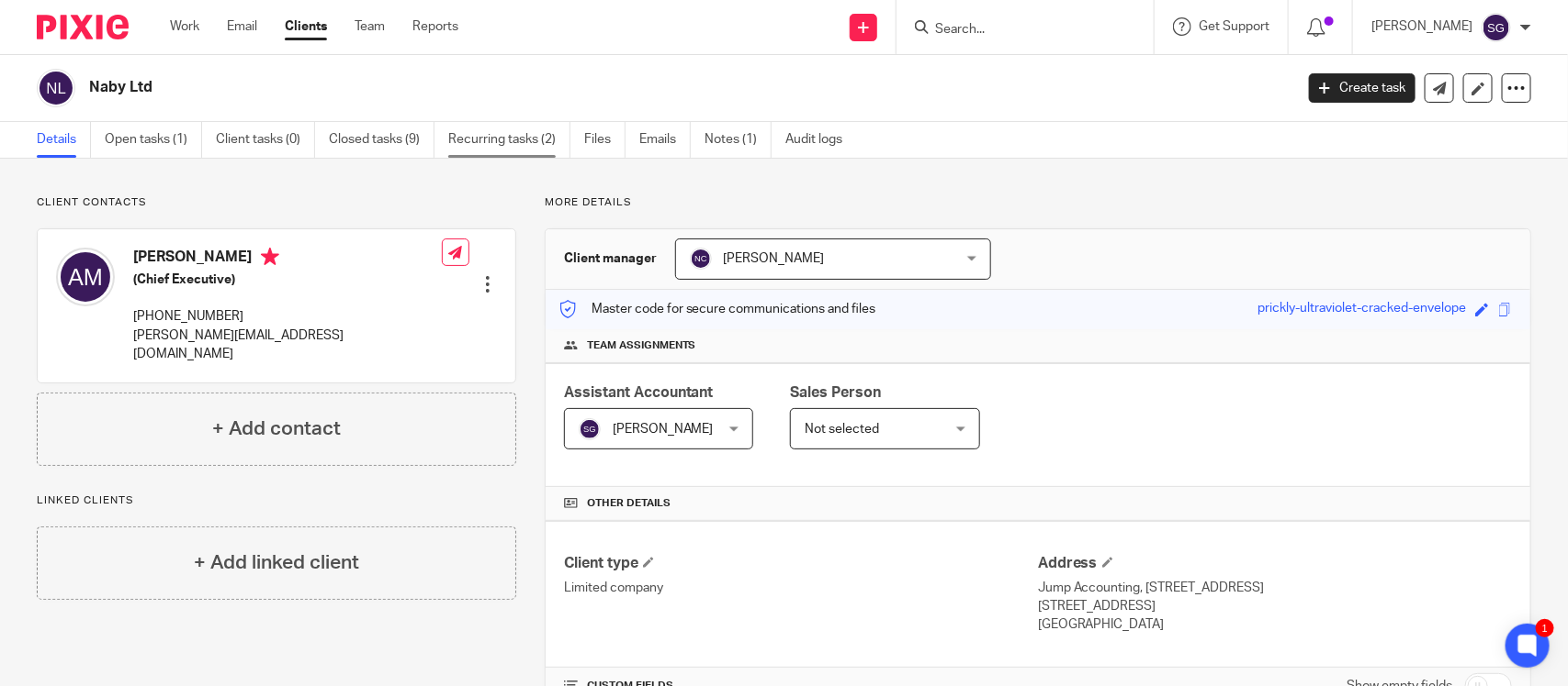
click at [496, 145] on link "Recurring tasks (2)" at bounding box center [508, 140] width 122 height 36
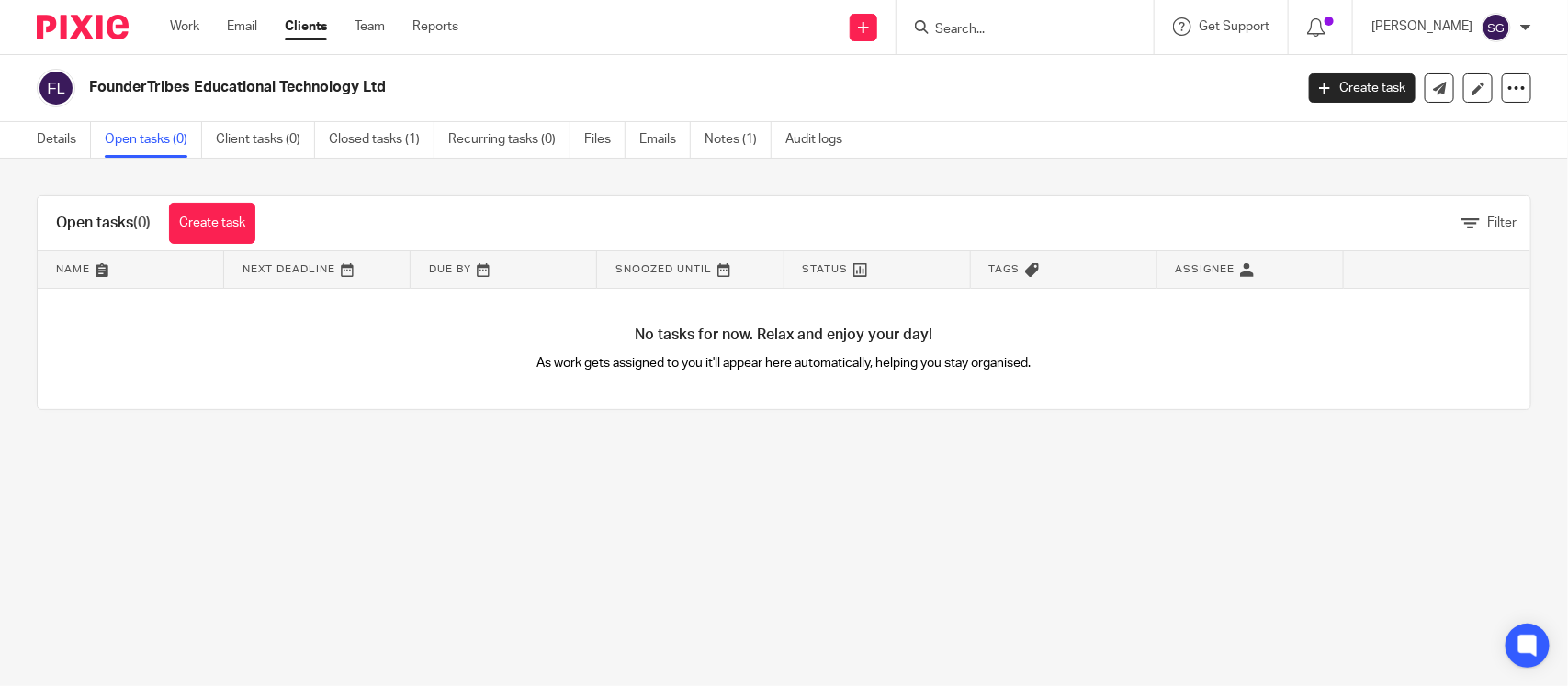
click at [491, 133] on link "Recurring tasks (0)" at bounding box center [508, 140] width 122 height 36
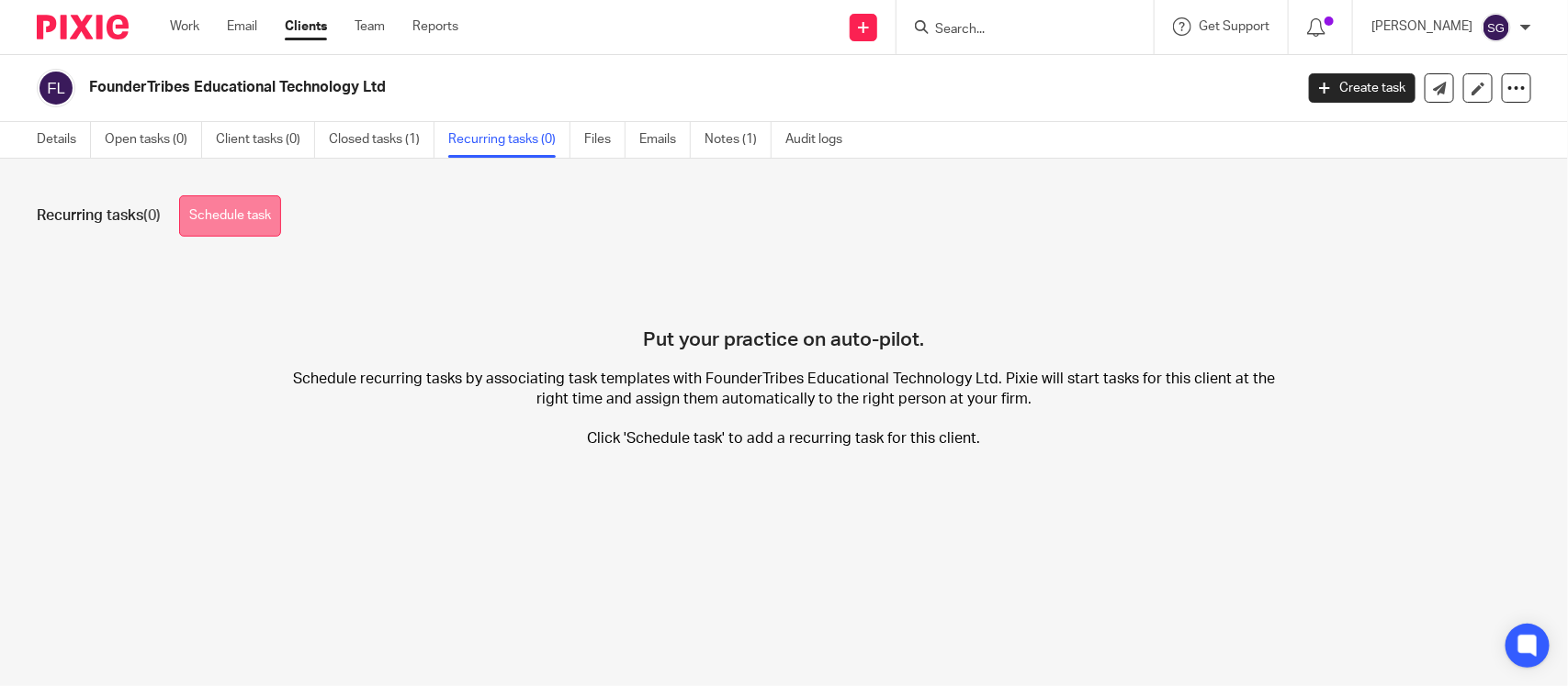
click at [223, 223] on link "Schedule task" at bounding box center [230, 217] width 101 height 42
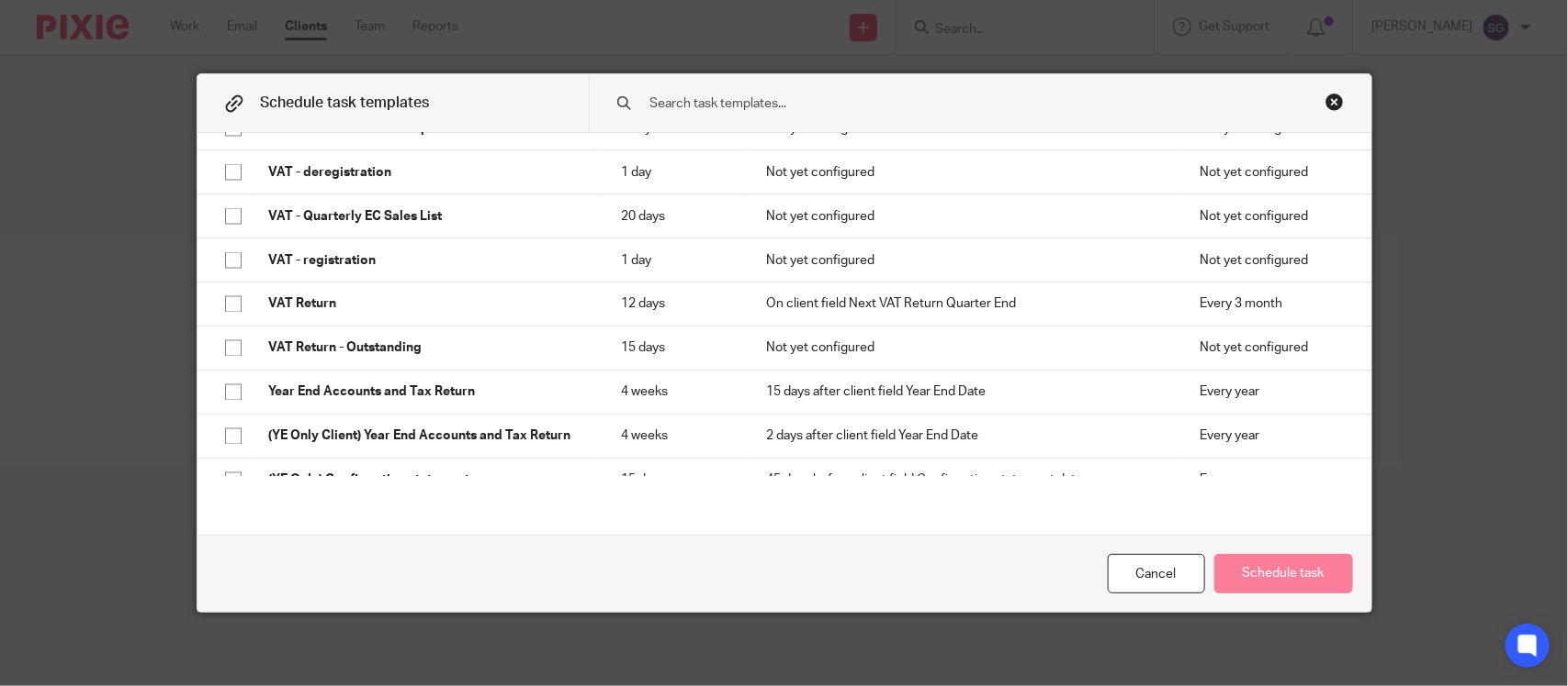
scroll to position [1444, 0]
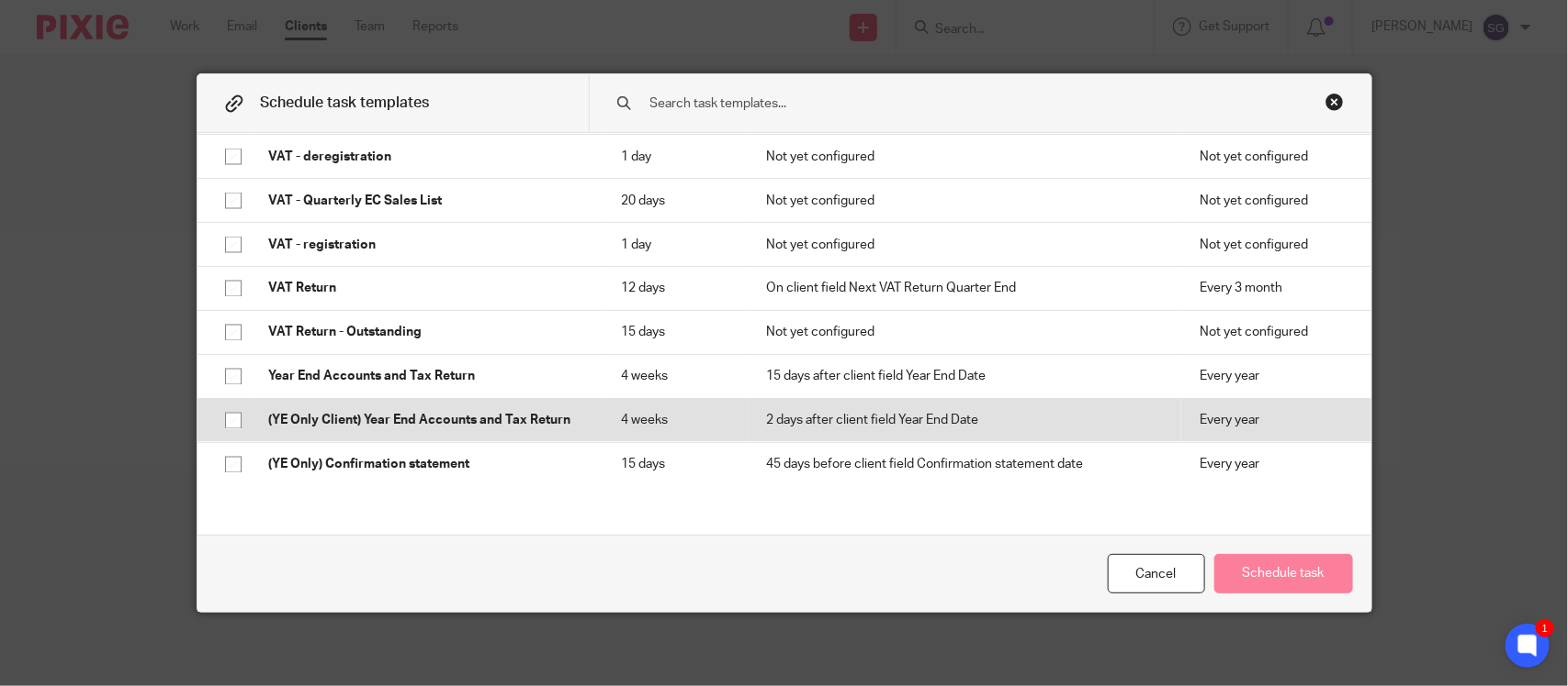
click at [483, 412] on p "(YE Only Client) Year End Accounts and Tax Return" at bounding box center [426, 421] width 315 height 18
click at [480, 412] on p "(YE Only Client) Year End Accounts and Tax Return" at bounding box center [426, 421] width 315 height 18
checkbox input "false"
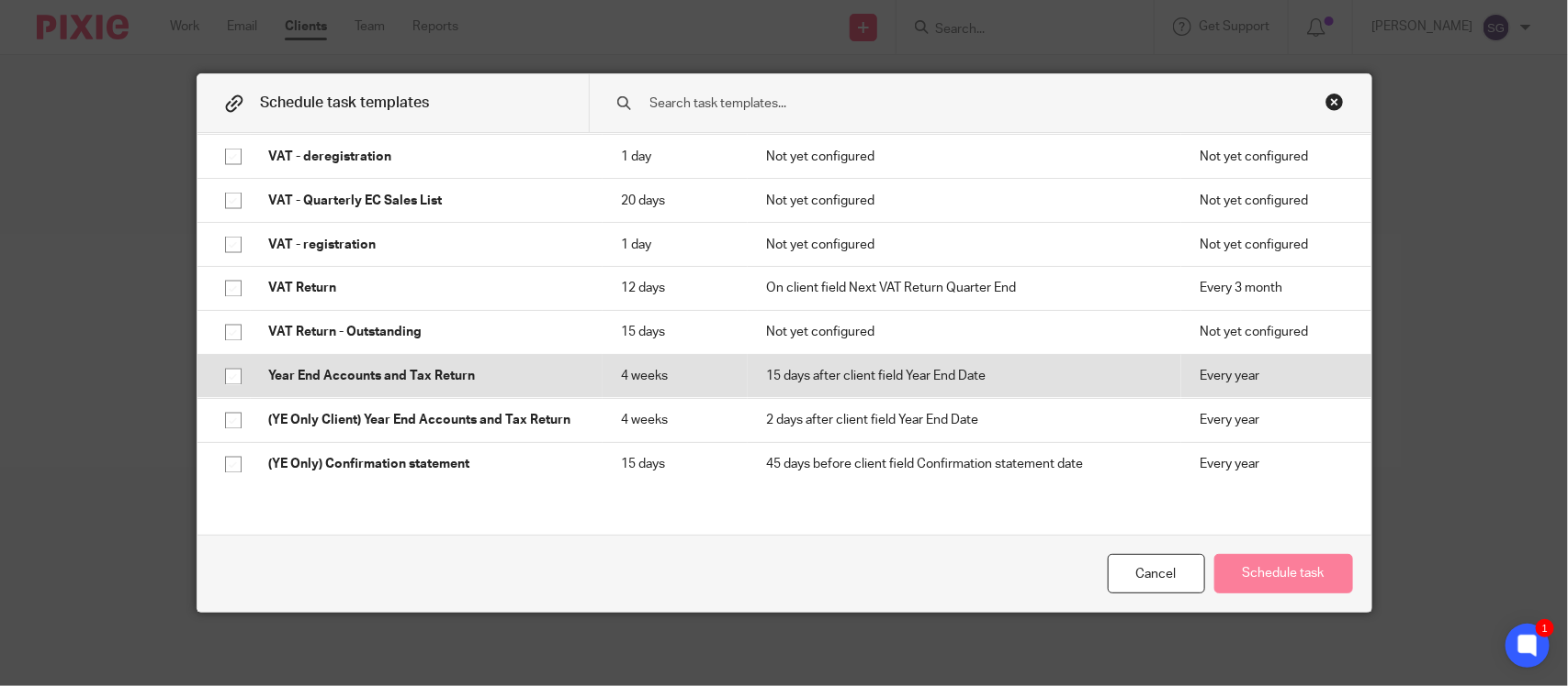
click at [365, 368] on p "Year End Accounts and Tax Return" at bounding box center [426, 377] width 315 height 18
checkbox input "true"
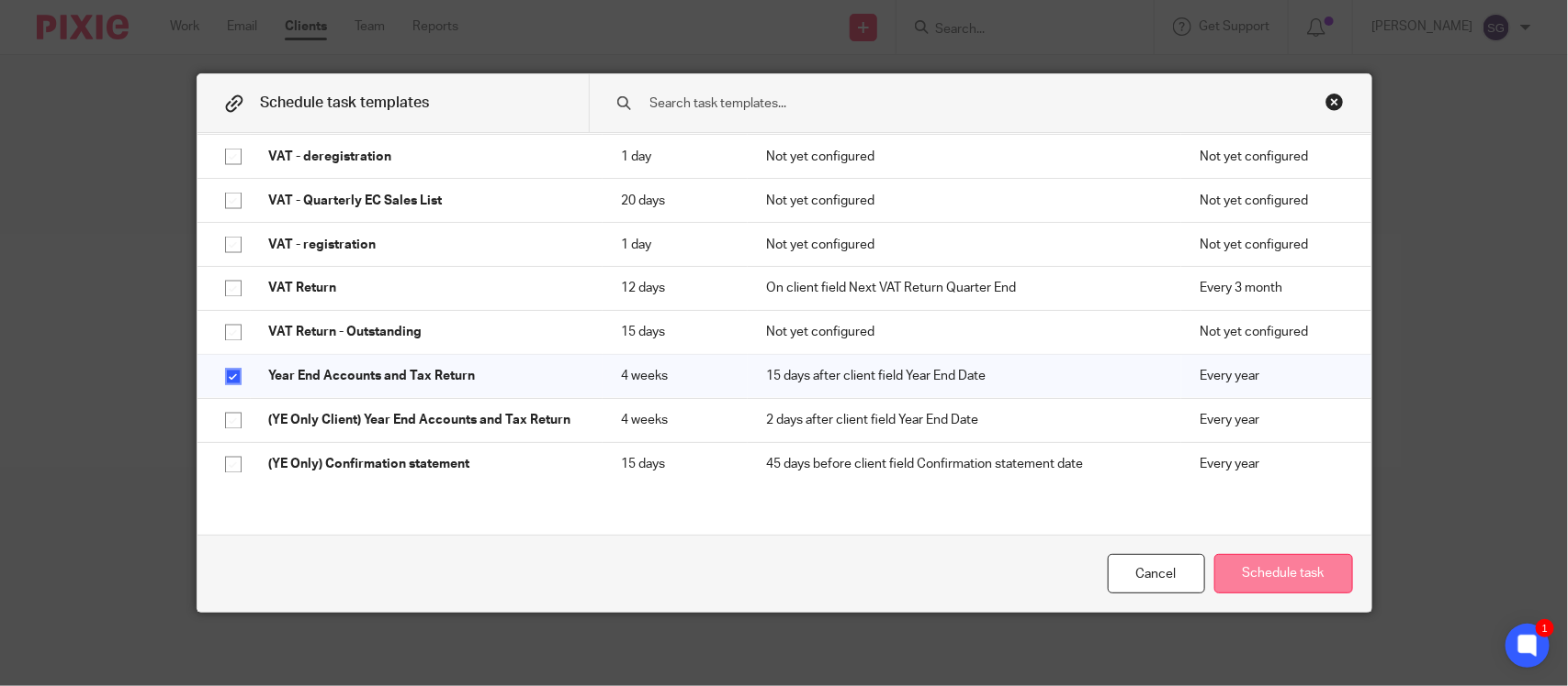
click at [1261, 575] on button "Schedule task" at bounding box center [1282, 575] width 138 height 40
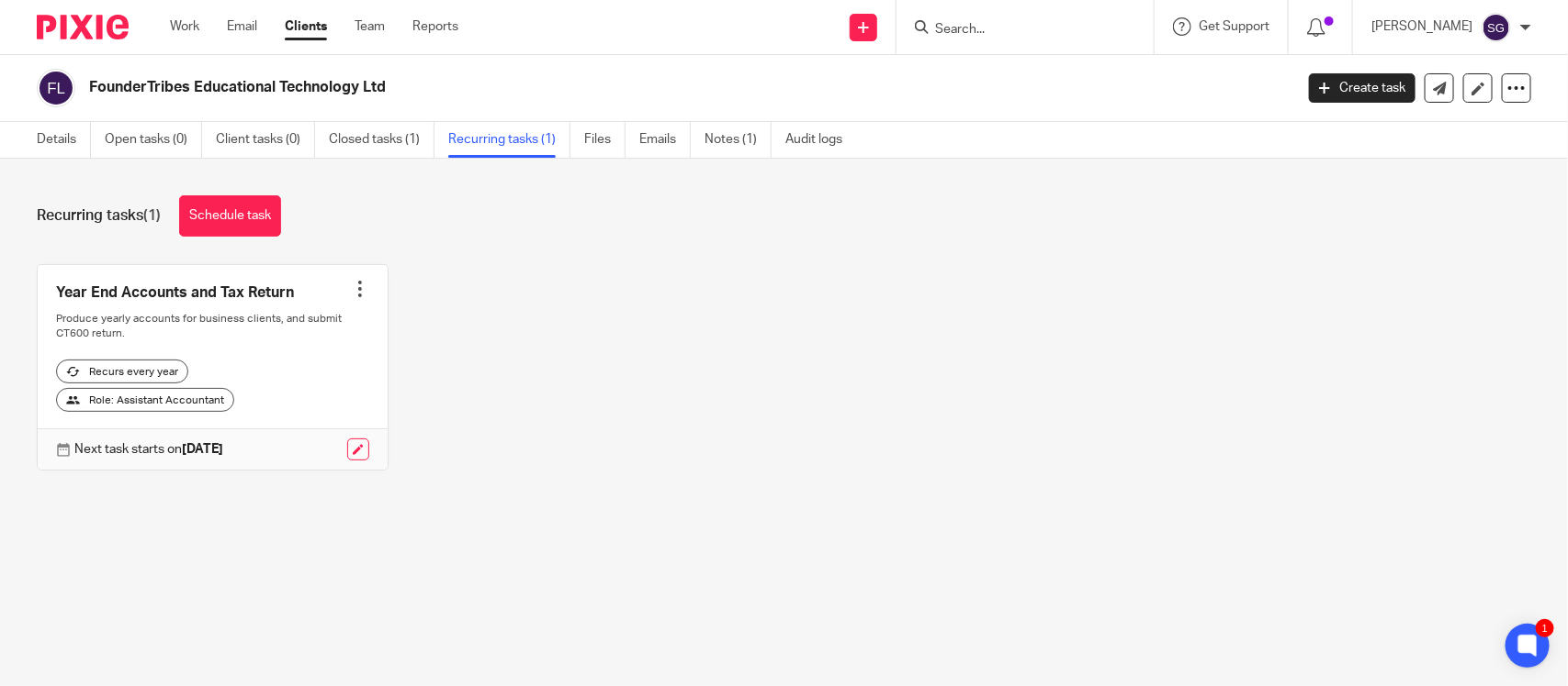
click at [950, 33] on input "Search" at bounding box center [1016, 30] width 165 height 17
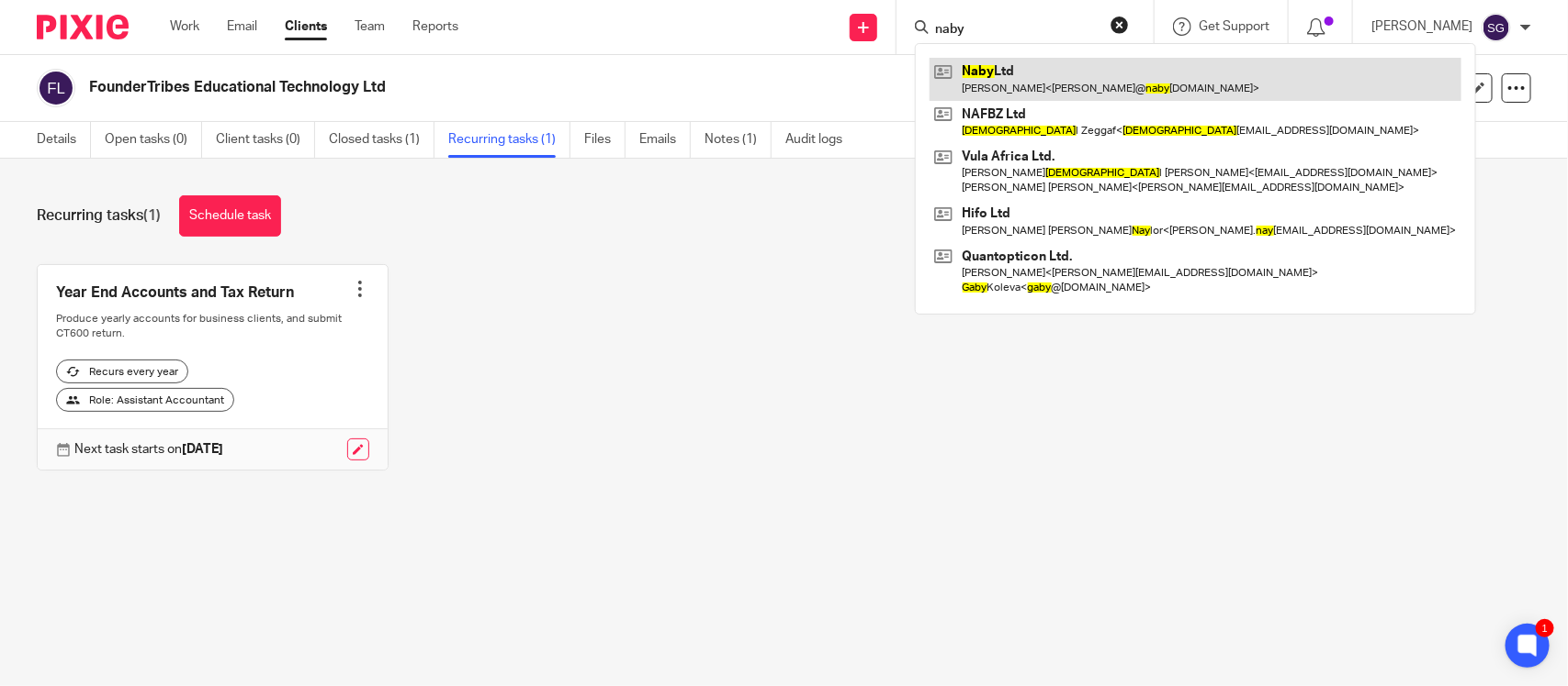
type input "naby"
click at [1027, 77] on link at bounding box center [1195, 79] width 531 height 42
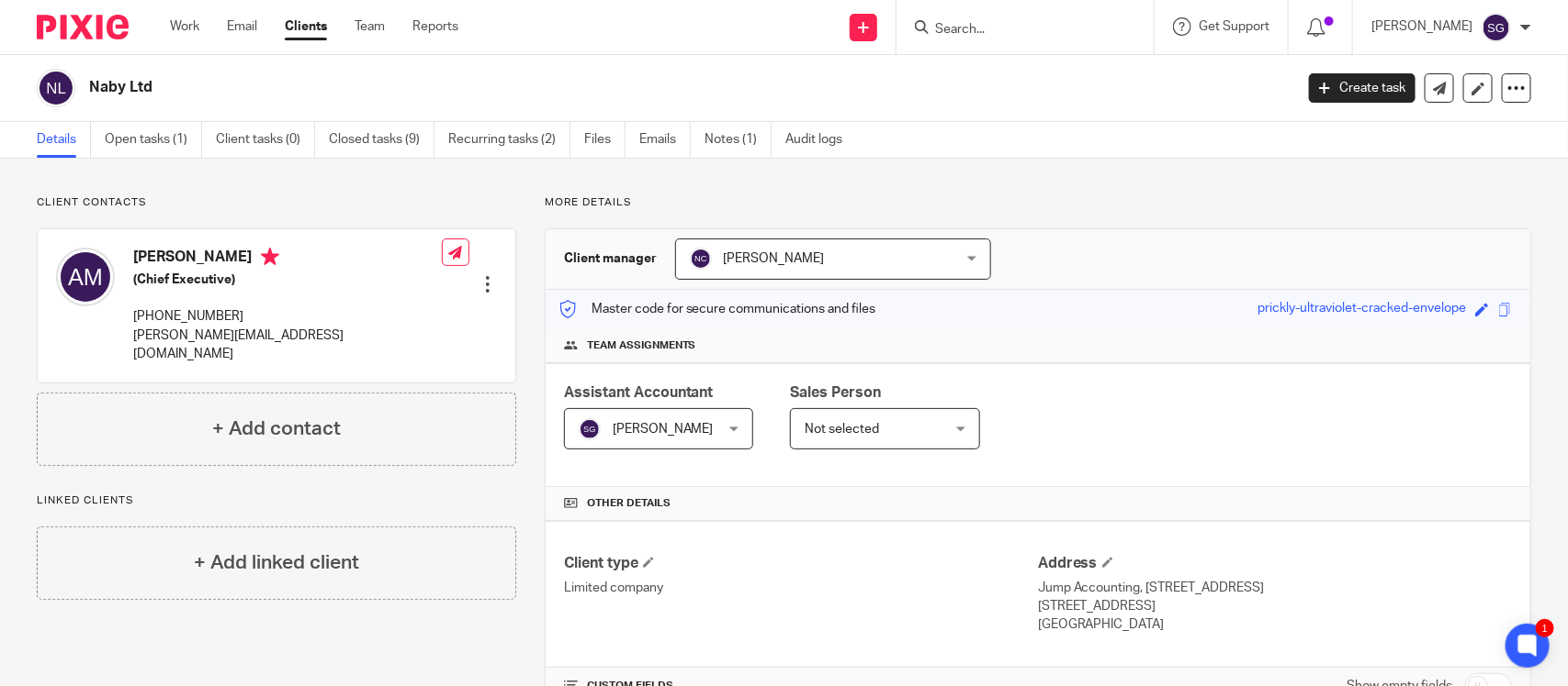
drag, startPoint x: 941, startPoint y: 17, endPoint x: 934, endPoint y: 26, distance: 11.4
click at [934, 26] on form at bounding box center [1031, 27] width 196 height 23
click at [934, 26] on input "Search" at bounding box center [1016, 30] width 165 height 17
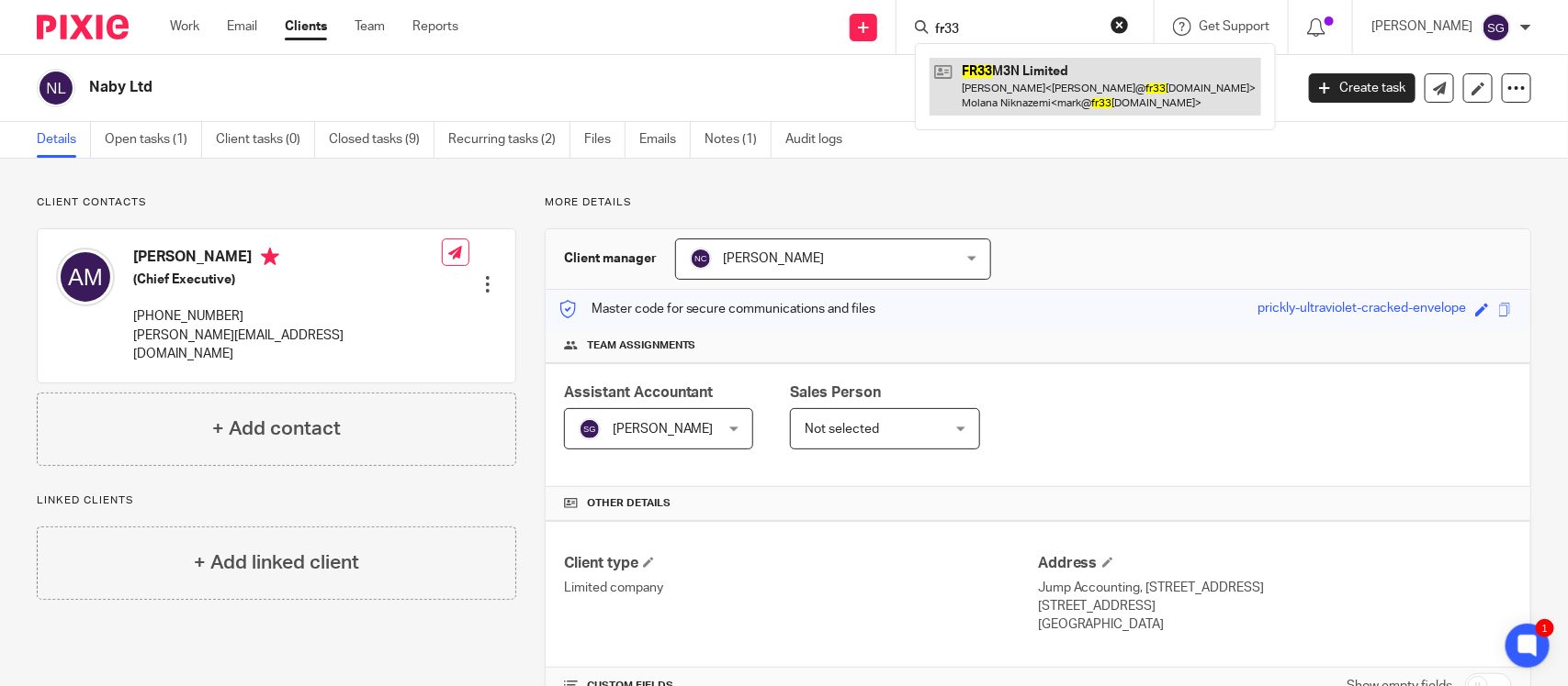
type input "fr33"
click at [1002, 66] on link at bounding box center [1094, 86] width 331 height 57
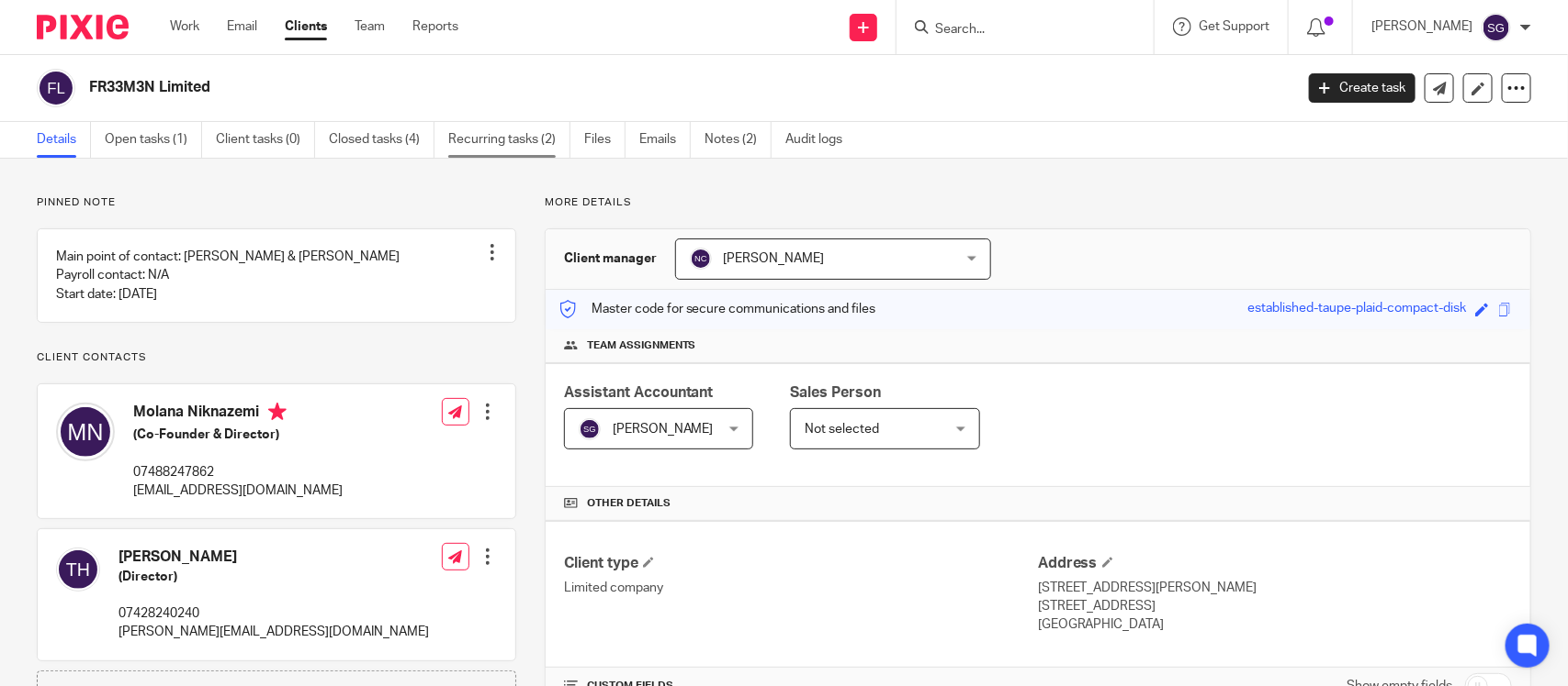
click at [469, 130] on link "Recurring tasks (2)" at bounding box center [508, 140] width 122 height 36
